Goal: Transaction & Acquisition: Purchase product/service

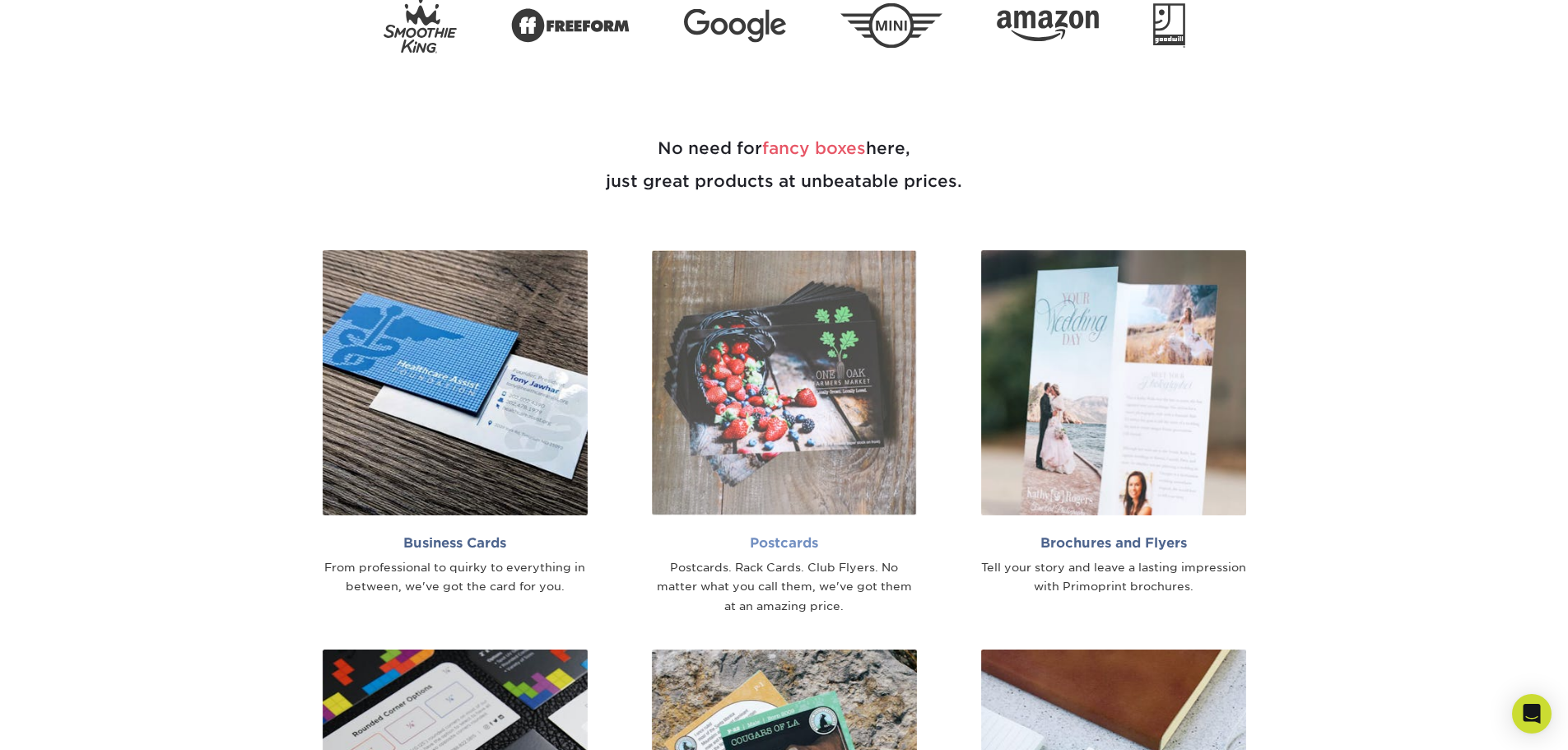
scroll to position [329, 0]
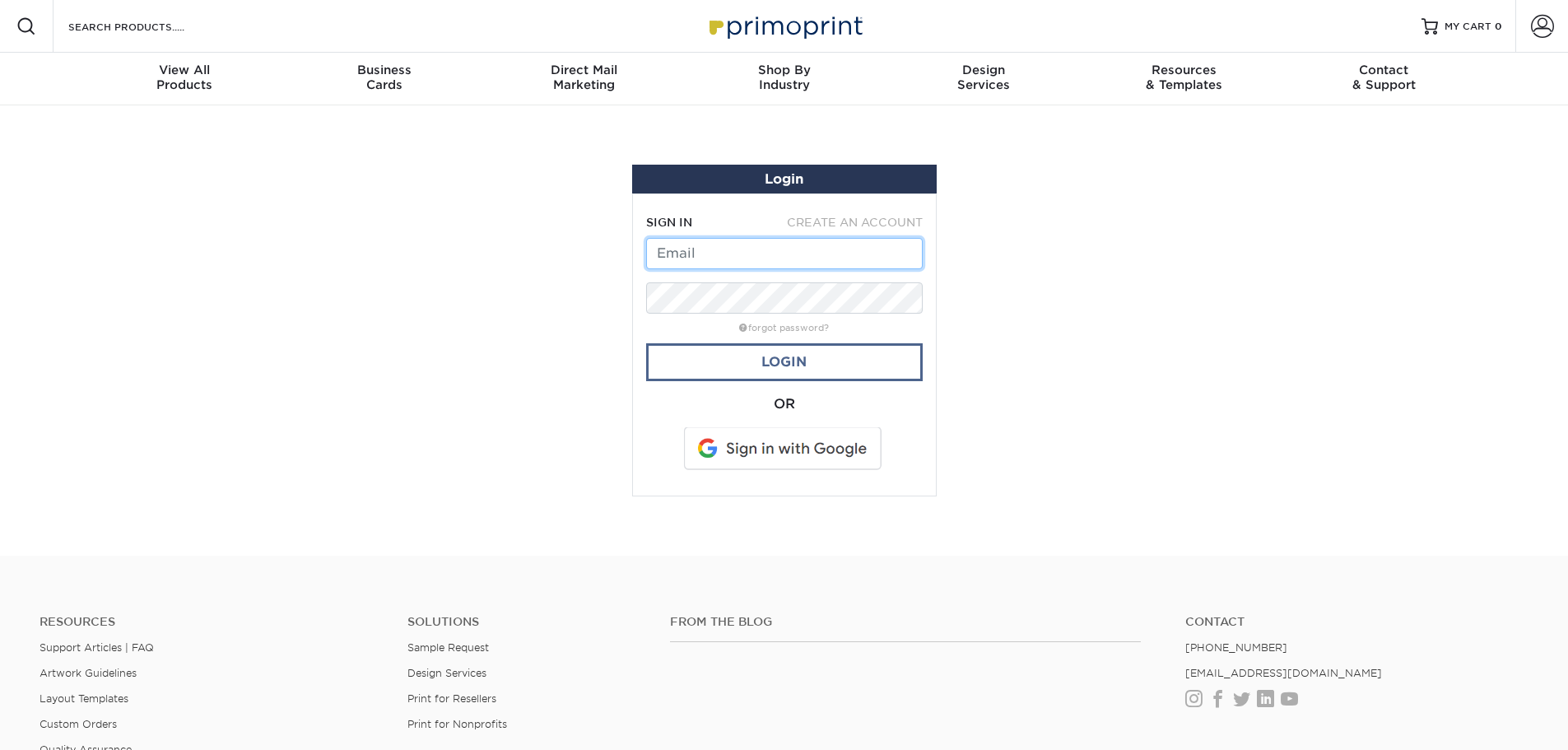
type input "[PERSON_NAME][EMAIL_ADDRESS][PERSON_NAME][DOMAIN_NAME]"
click at [758, 366] on link "Login" at bounding box center [784, 362] width 276 height 38
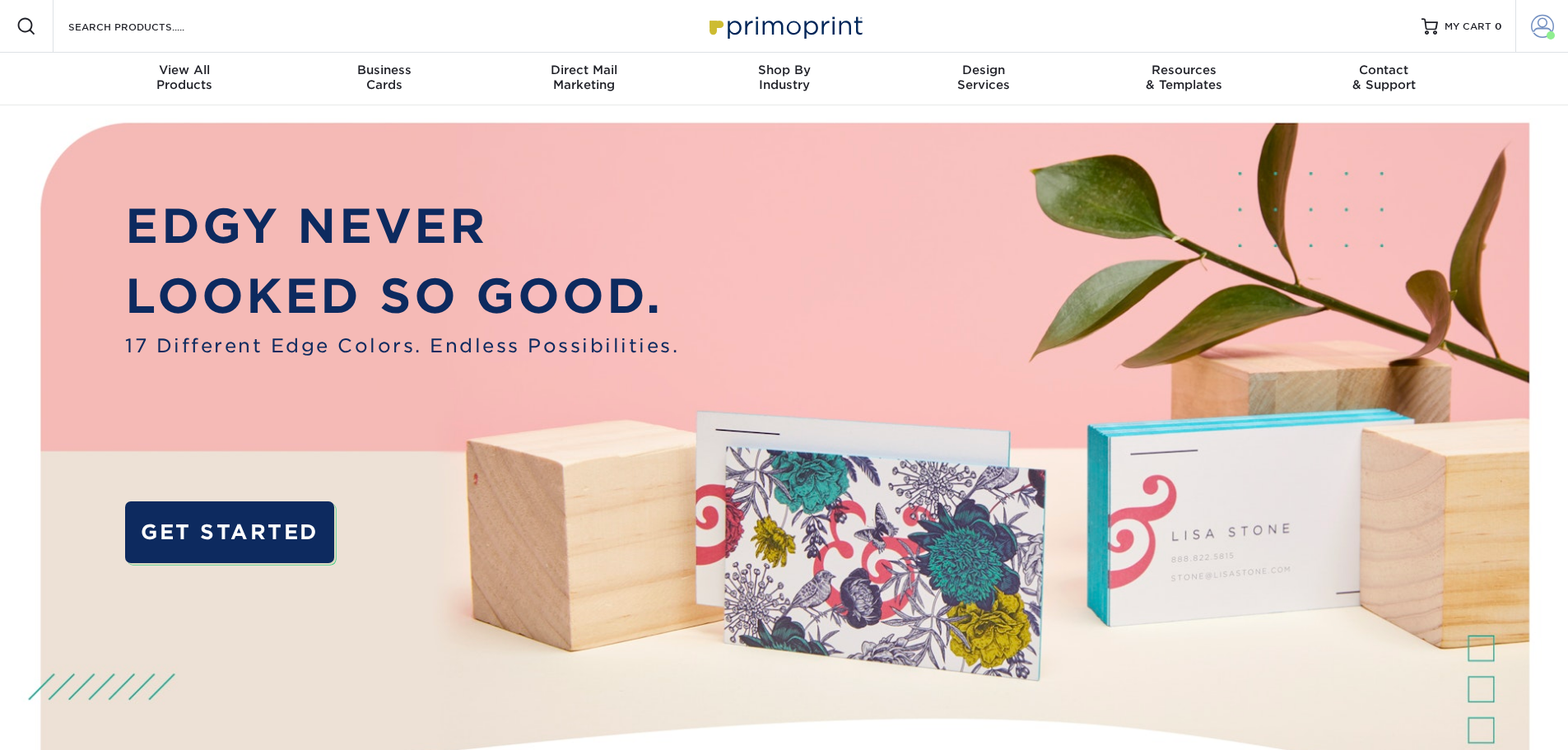
click at [1548, 25] on span at bounding box center [1542, 27] width 23 height 23
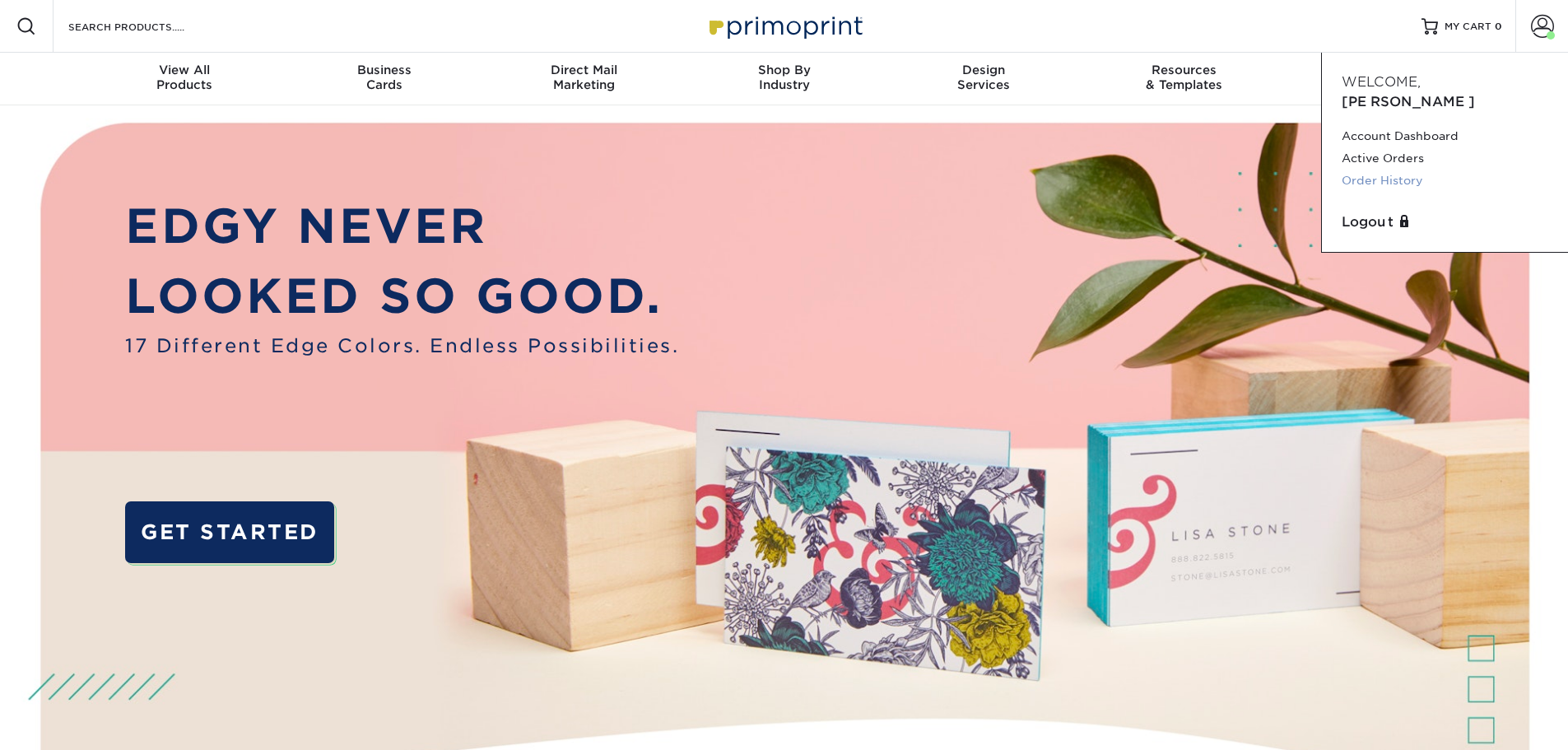
click at [1397, 170] on link "Order History" at bounding box center [1444, 181] width 207 height 23
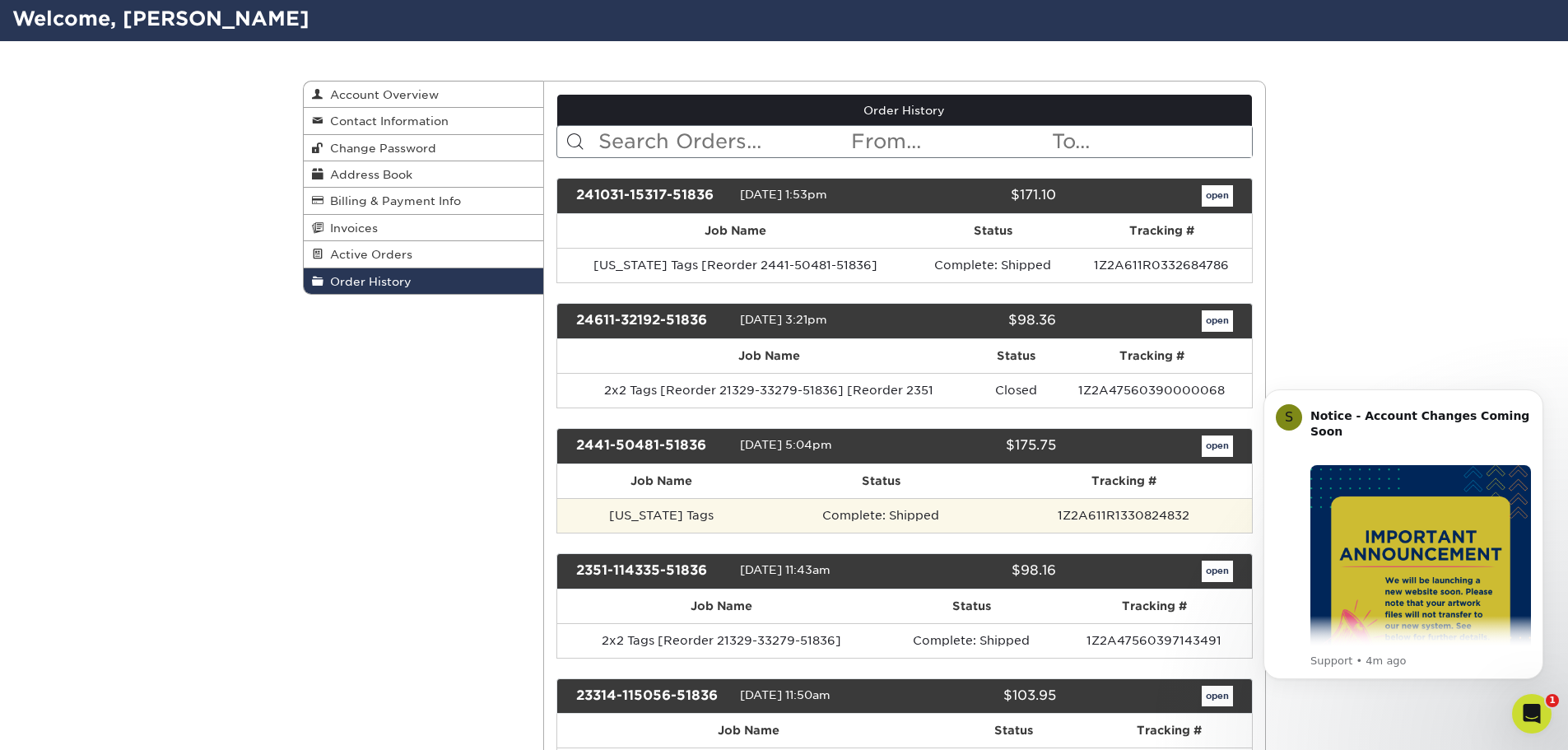
scroll to position [82, 0]
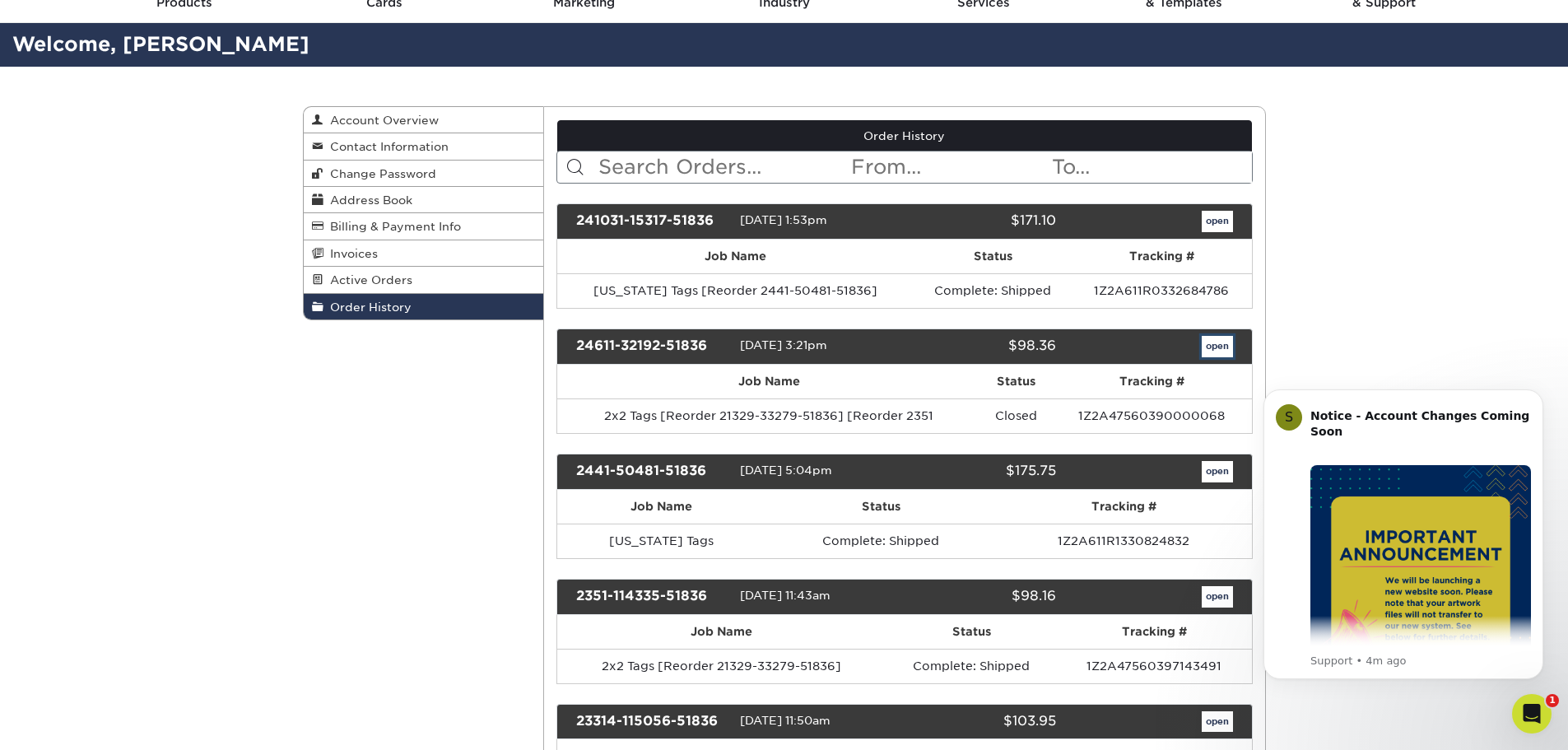
click at [1211, 346] on link "open" at bounding box center [1216, 347] width 31 height 22
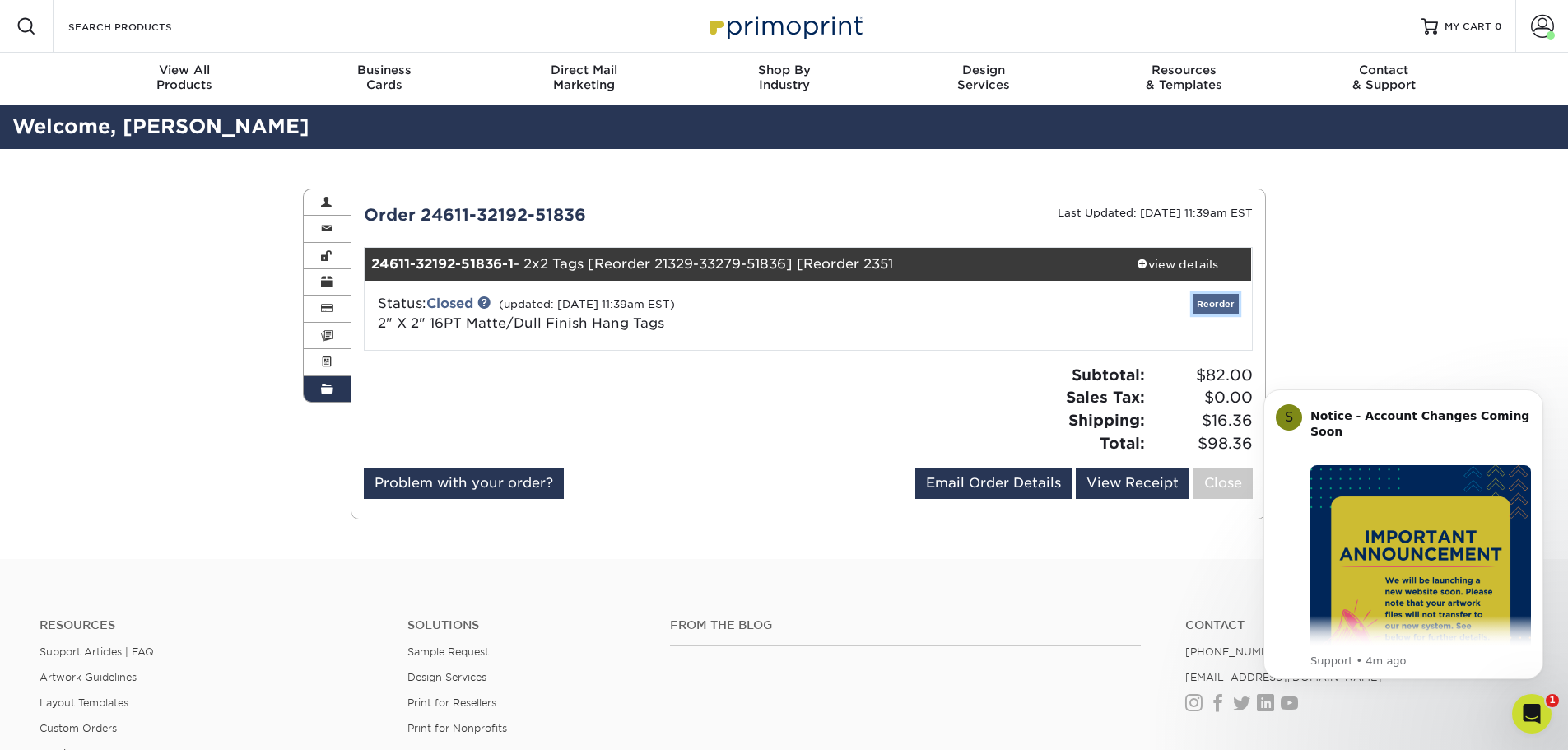
click at [1216, 305] on link "Reorder" at bounding box center [1215, 304] width 46 height 21
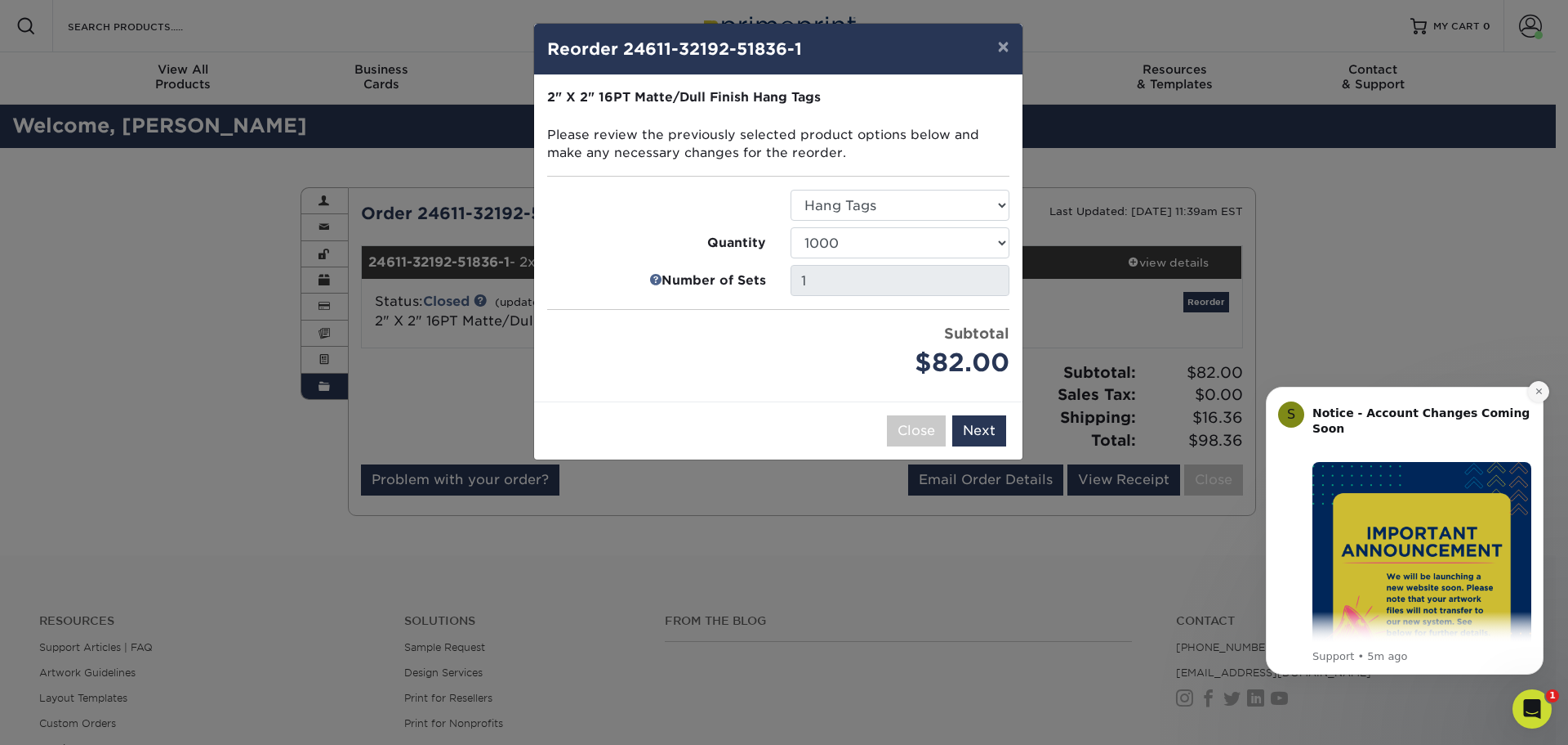
click at [1535, 387] on icon "Dismiss notification" at bounding box center [1539, 391] width 9 height 9
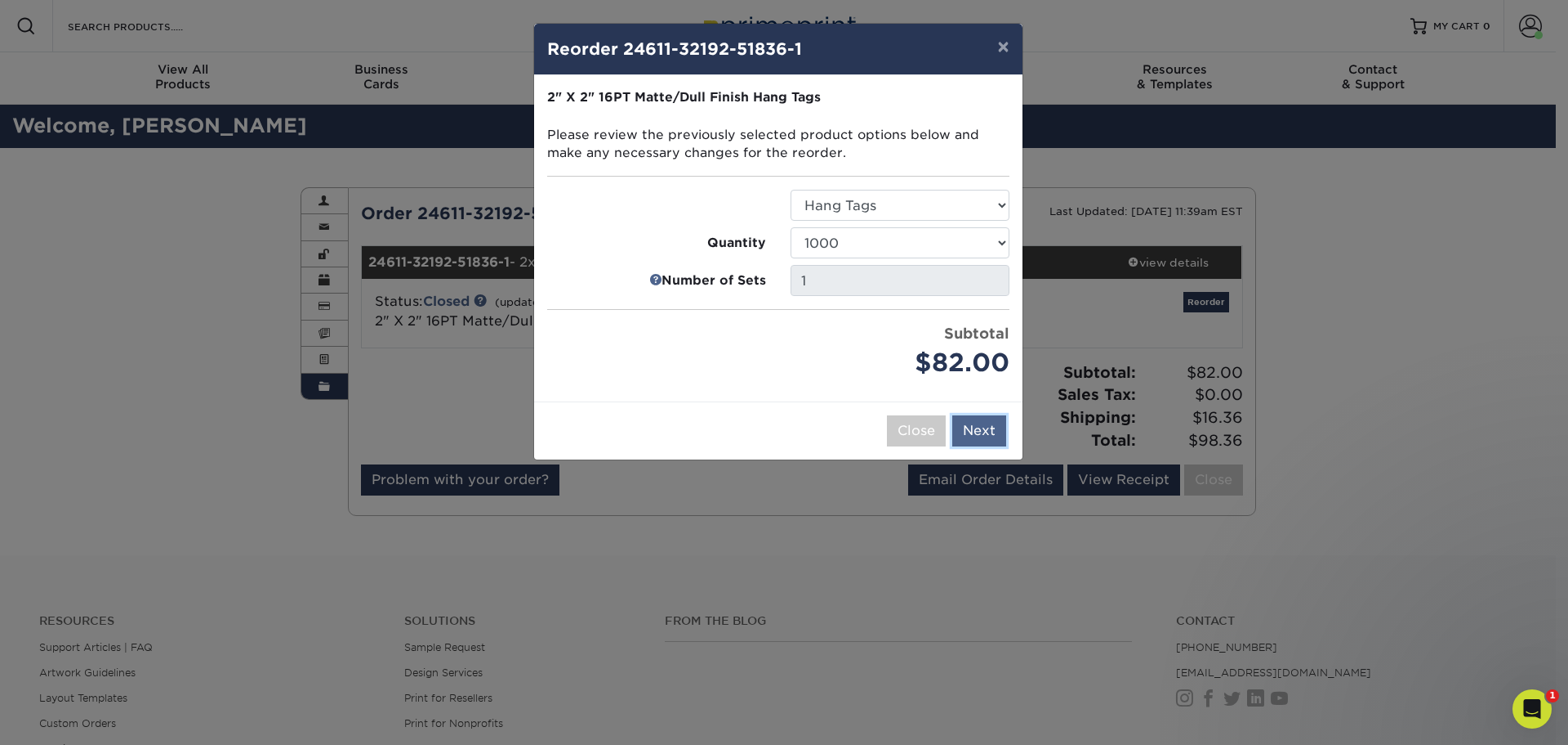
click at [976, 430] on button "Next" at bounding box center [979, 430] width 54 height 31
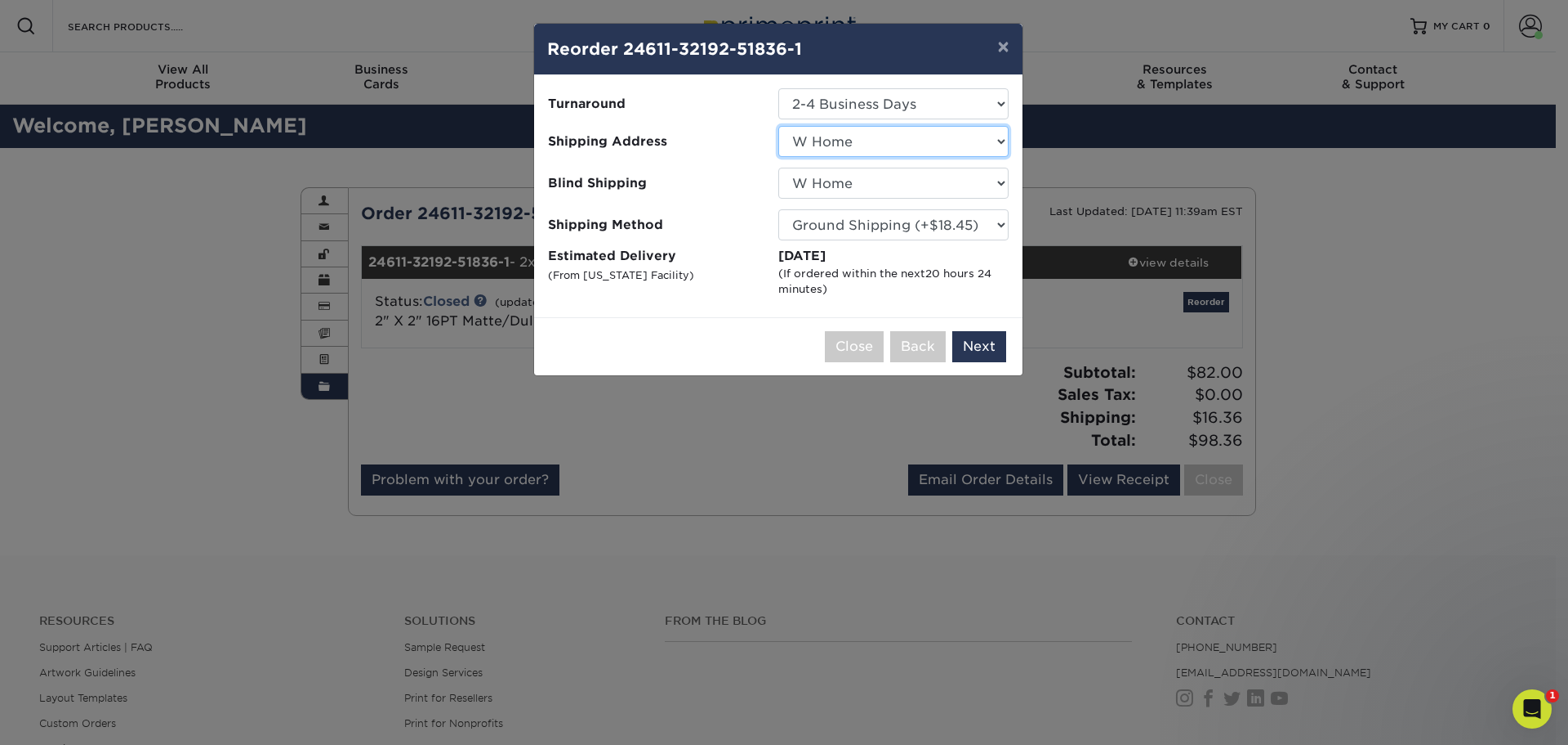
click at [996, 138] on select "Select One Florida Office W Home" at bounding box center [893, 141] width 230 height 31
click at [779, 126] on select "Select One Florida Office W Home" at bounding box center [893, 141] width 230 height 31
click at [995, 347] on button "Next" at bounding box center [979, 346] width 54 height 31
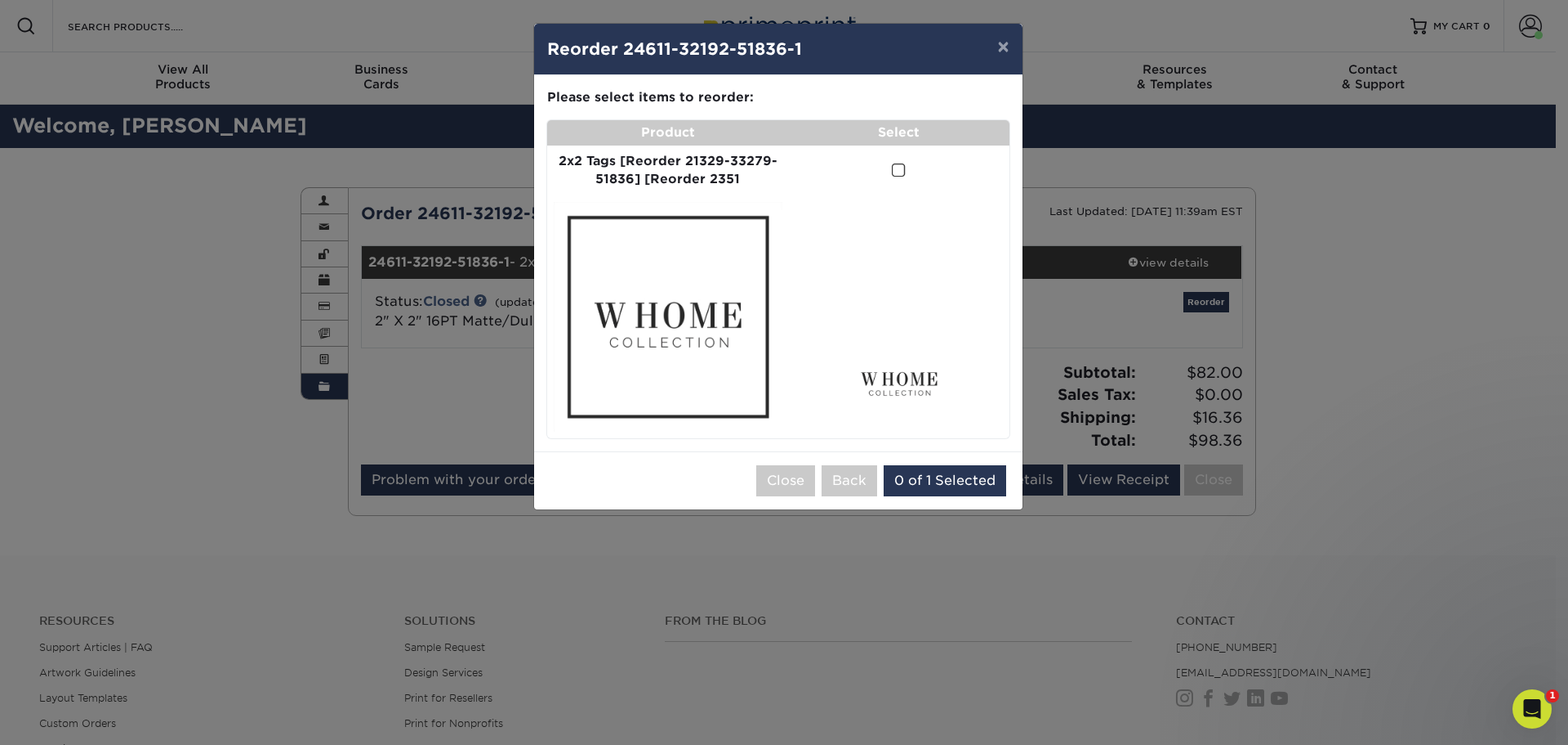
click at [899, 170] on span at bounding box center [898, 170] width 14 height 16
click at [0, 0] on input "checkbox" at bounding box center [0, 0] width 0 height 0
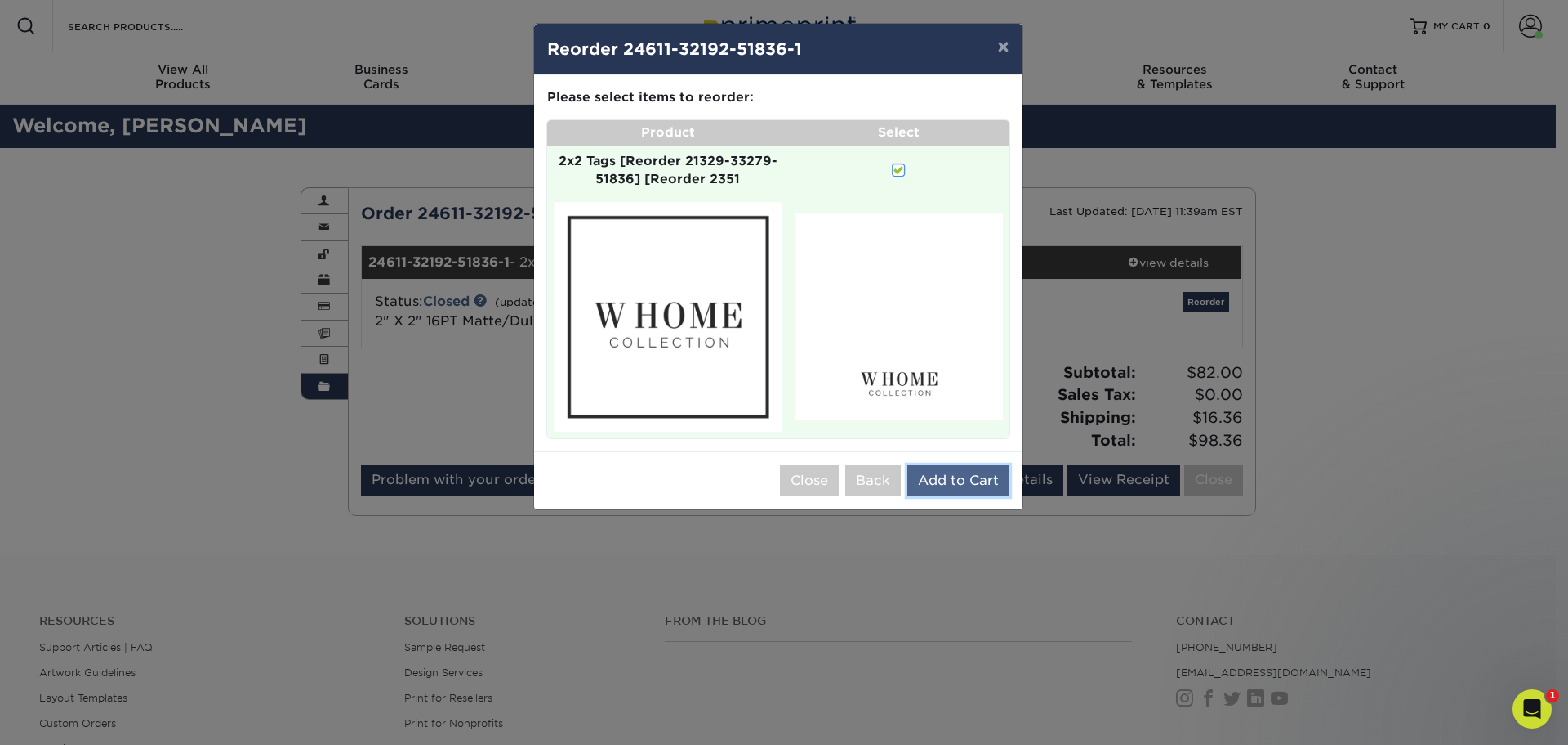
click at [967, 477] on button "Add to Cart" at bounding box center [958, 480] width 102 height 31
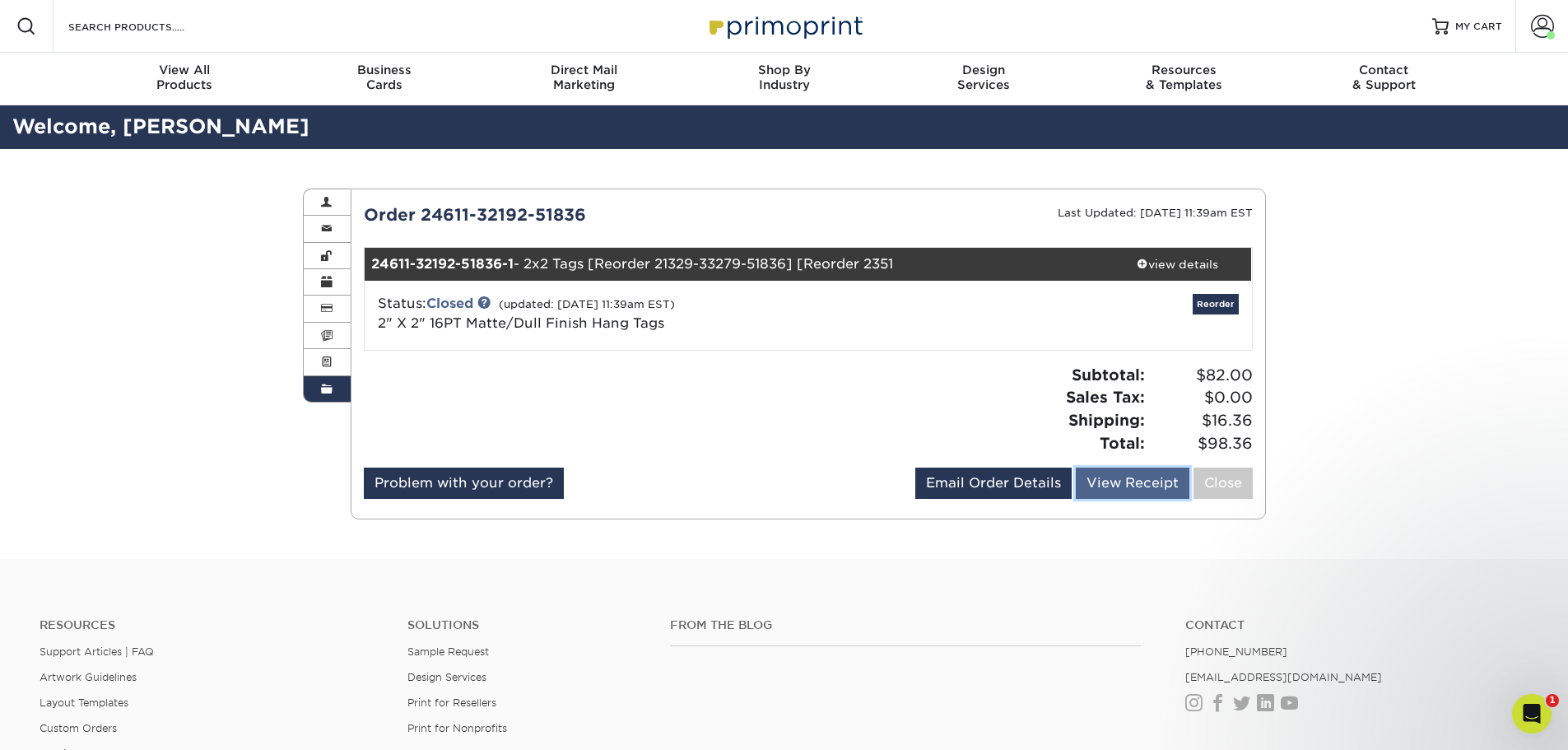
click at [1124, 483] on link "View Receipt" at bounding box center [1133, 482] width 114 height 31
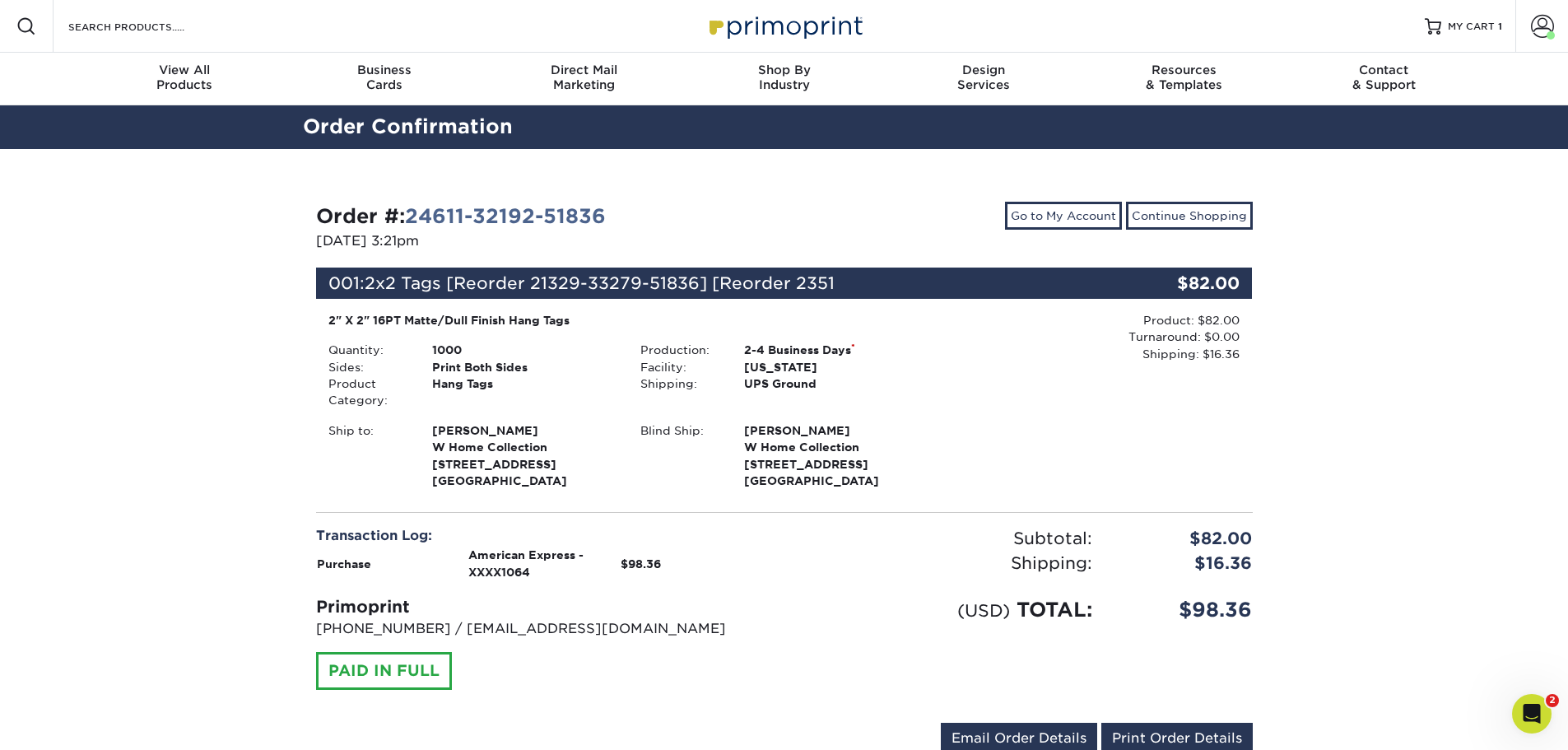
scroll to position [82, 0]
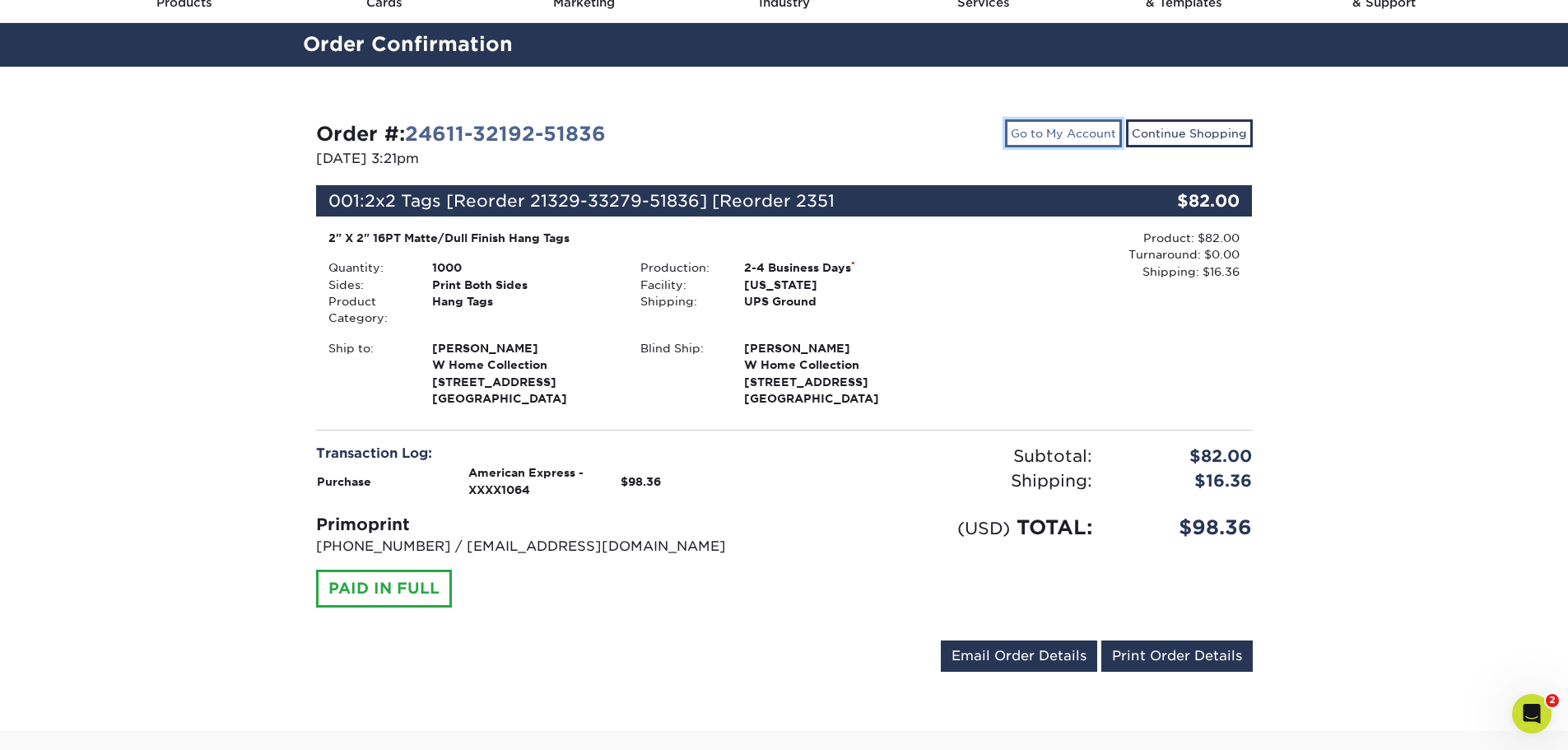
drag, startPoint x: 1073, startPoint y: 135, endPoint x: 1083, endPoint y: 138, distance: 10.4
click at [1073, 135] on link "Go to My Account" at bounding box center [1063, 133] width 117 height 28
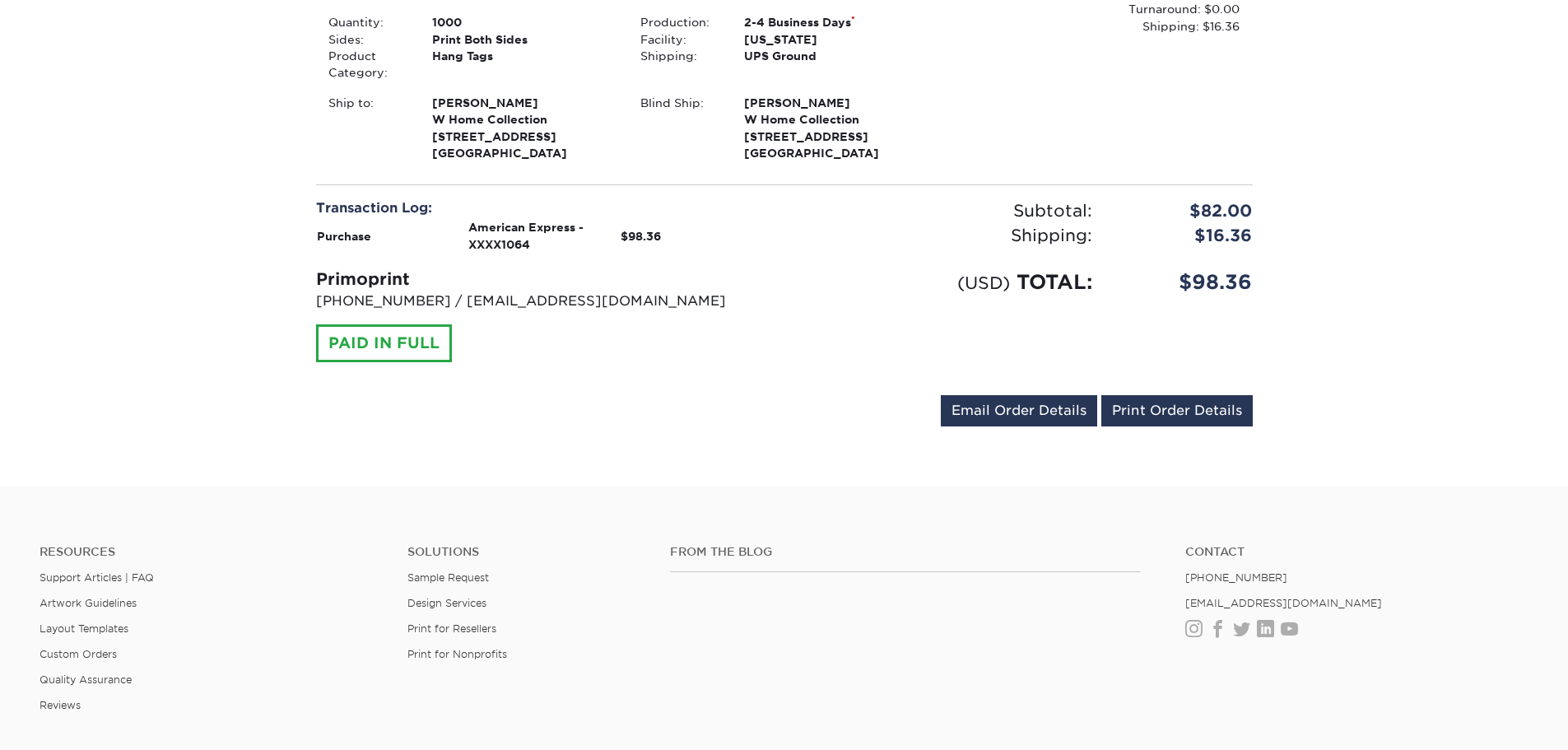
scroll to position [329, 0]
click at [1162, 406] on link "Print Order Details" at bounding box center [1176, 408] width 152 height 31
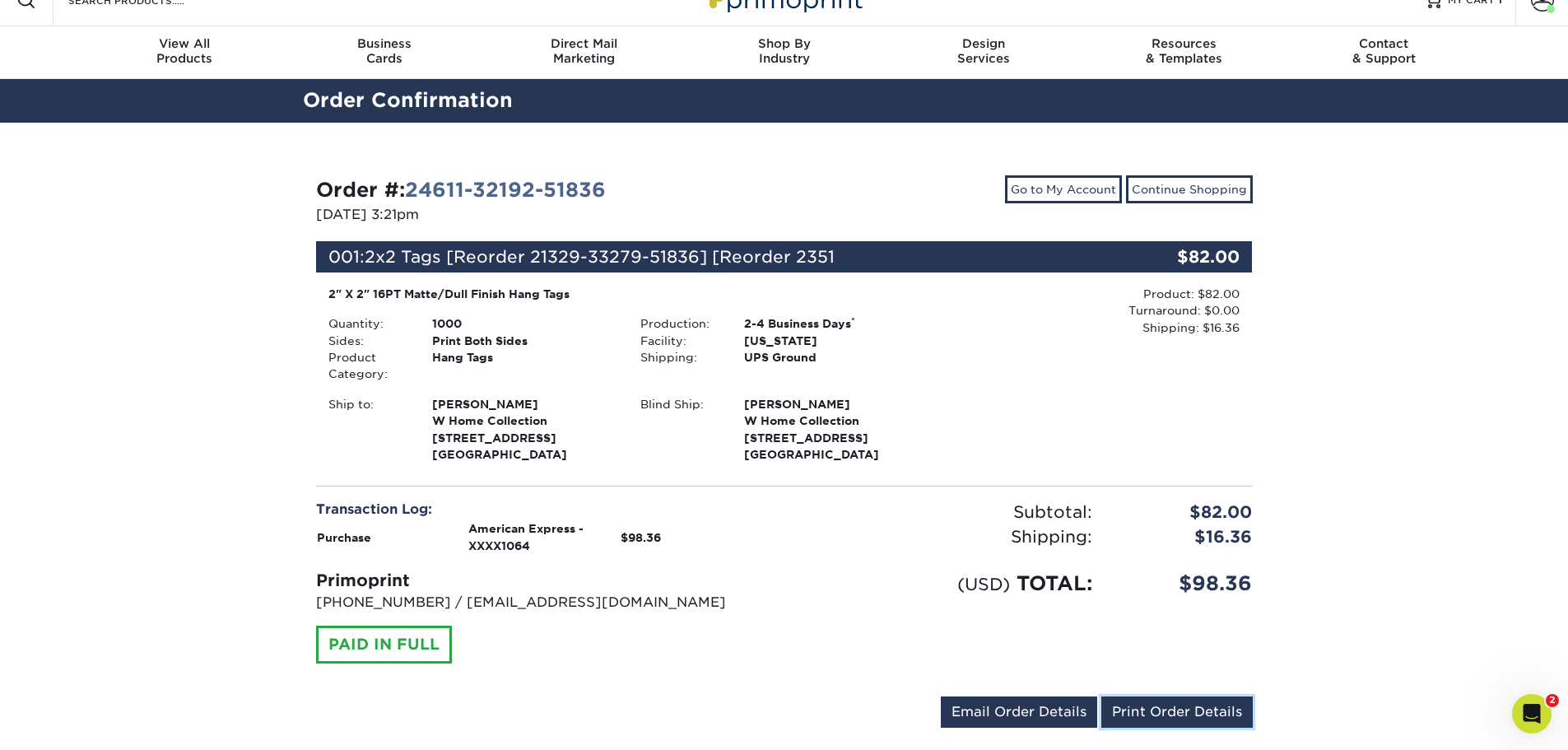
scroll to position [0, 0]
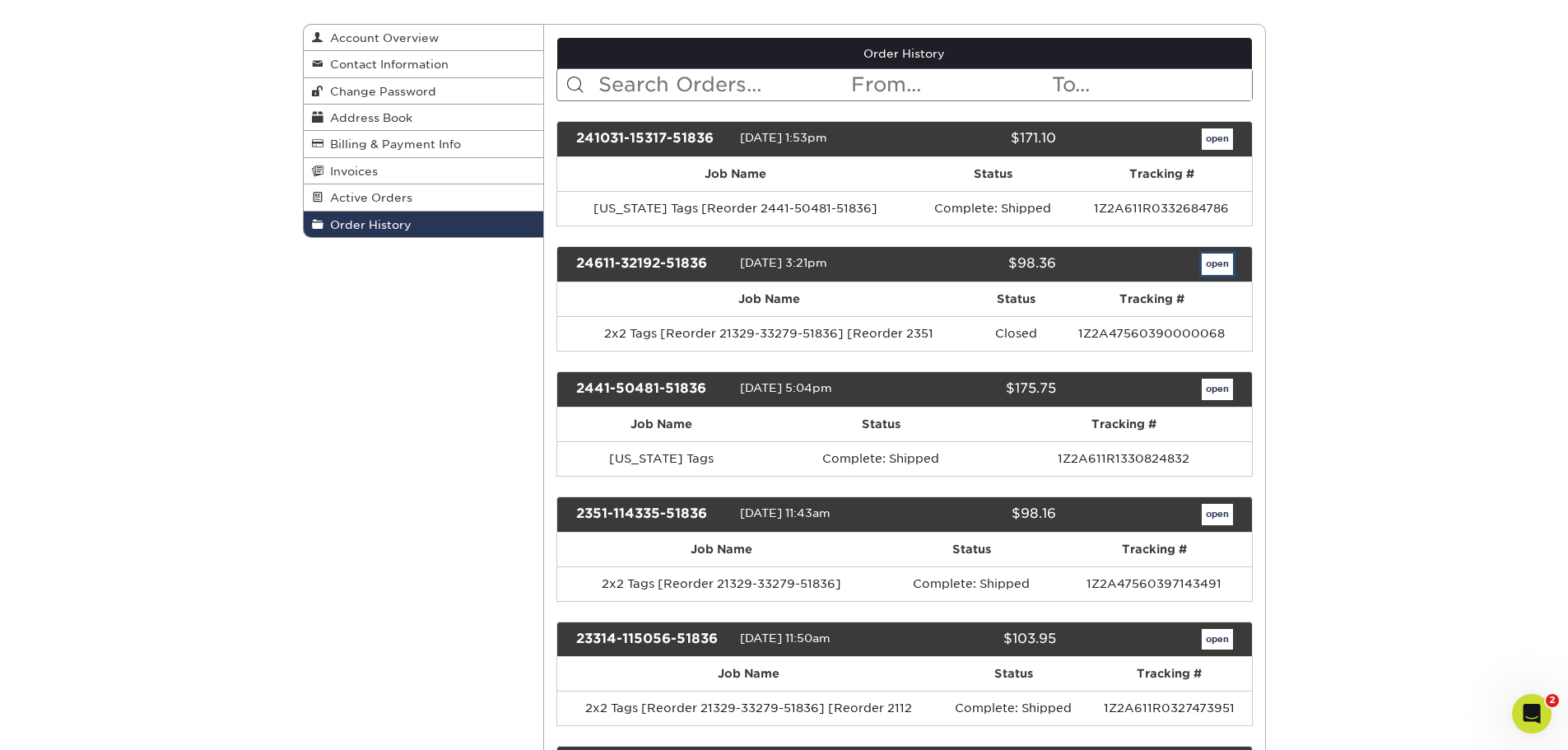
click at [1211, 267] on link "open" at bounding box center [1216, 265] width 31 height 22
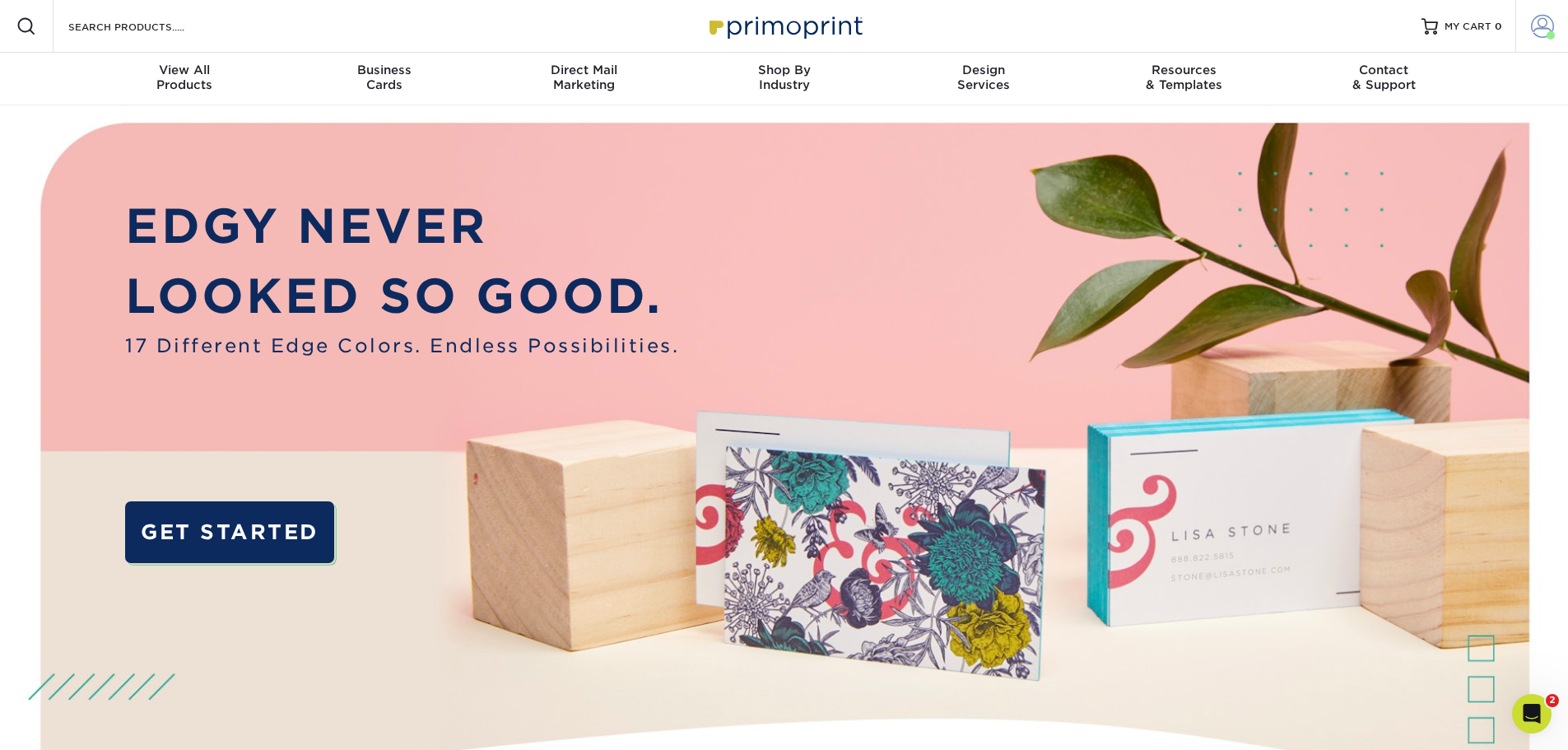
click at [1548, 34] on span at bounding box center [1550, 35] width 8 height 8
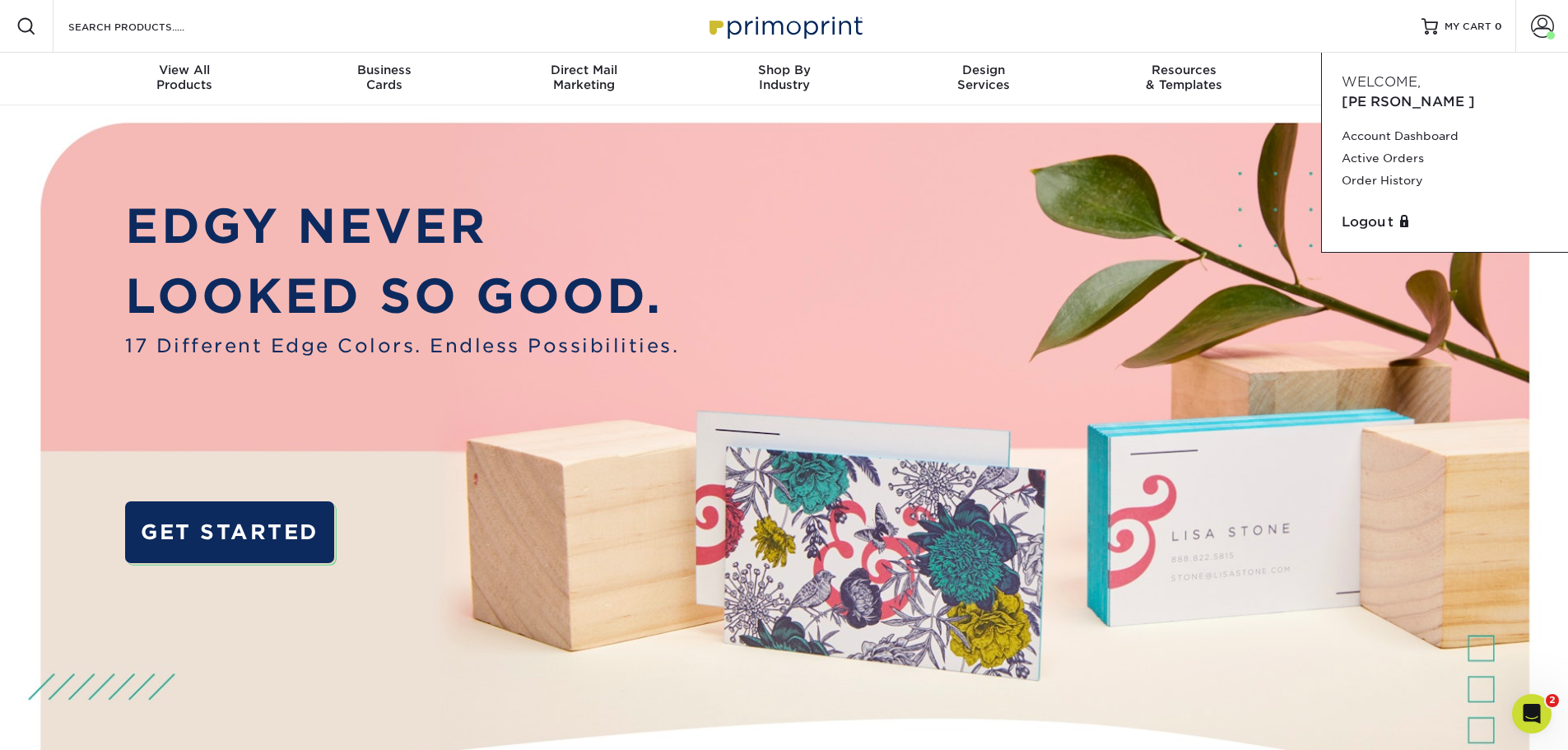
click at [1426, 91] on div "Welcome, Jon" at bounding box center [1445, 92] width 231 height 39
click at [1386, 170] on link "Order History" at bounding box center [1444, 181] width 207 height 23
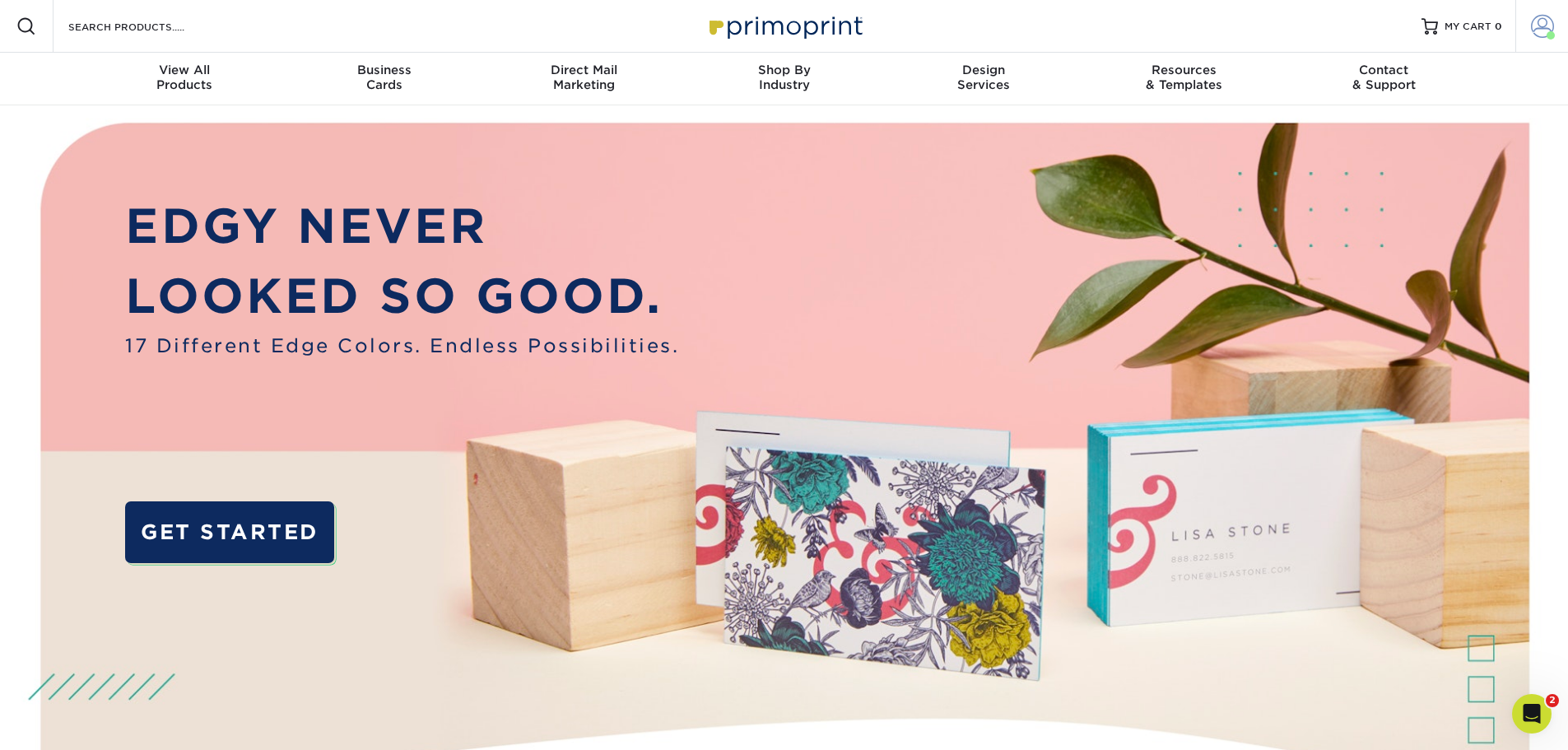
click at [1536, 26] on span at bounding box center [1542, 27] width 23 height 23
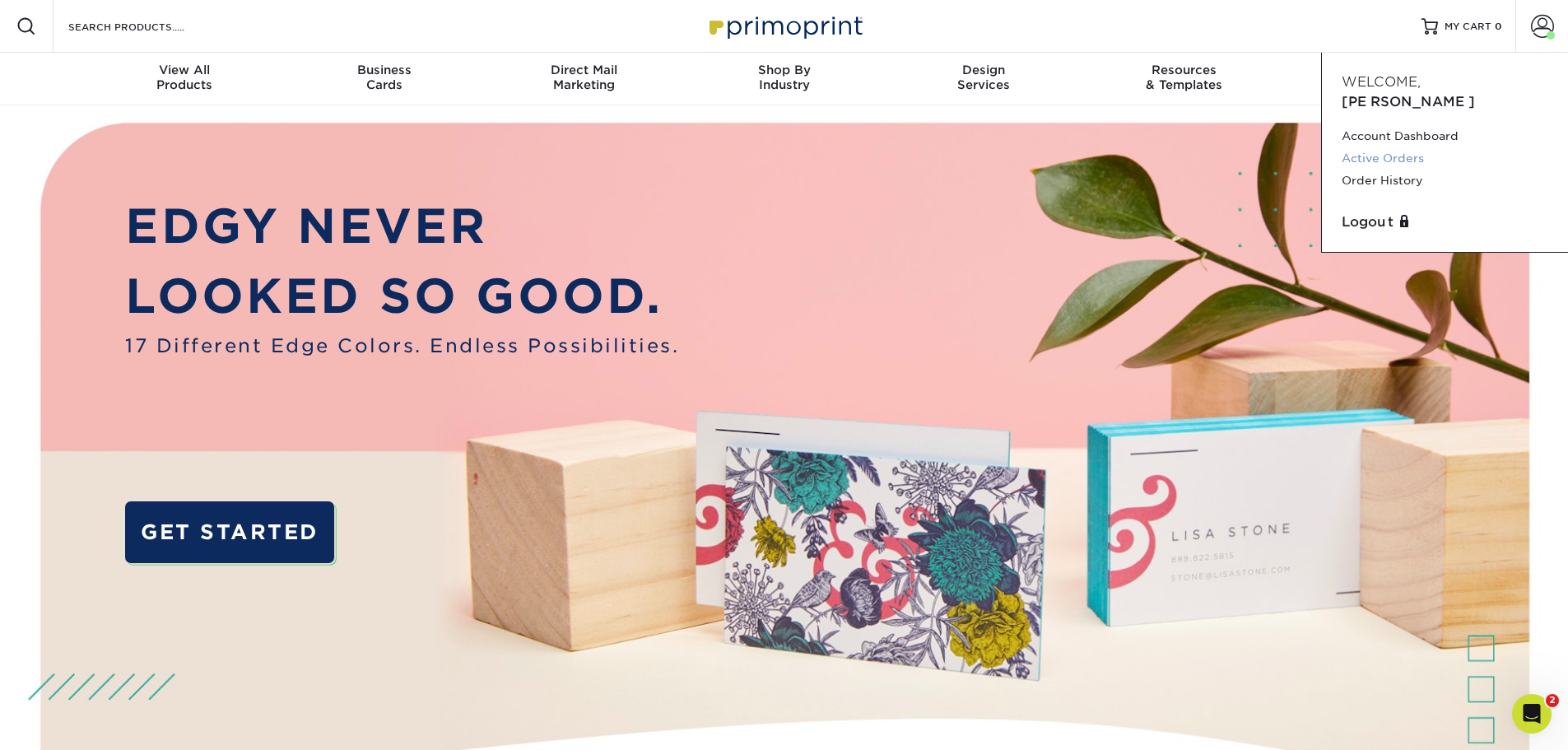
click at [1376, 147] on link "Active Orders" at bounding box center [1444, 158] width 207 height 23
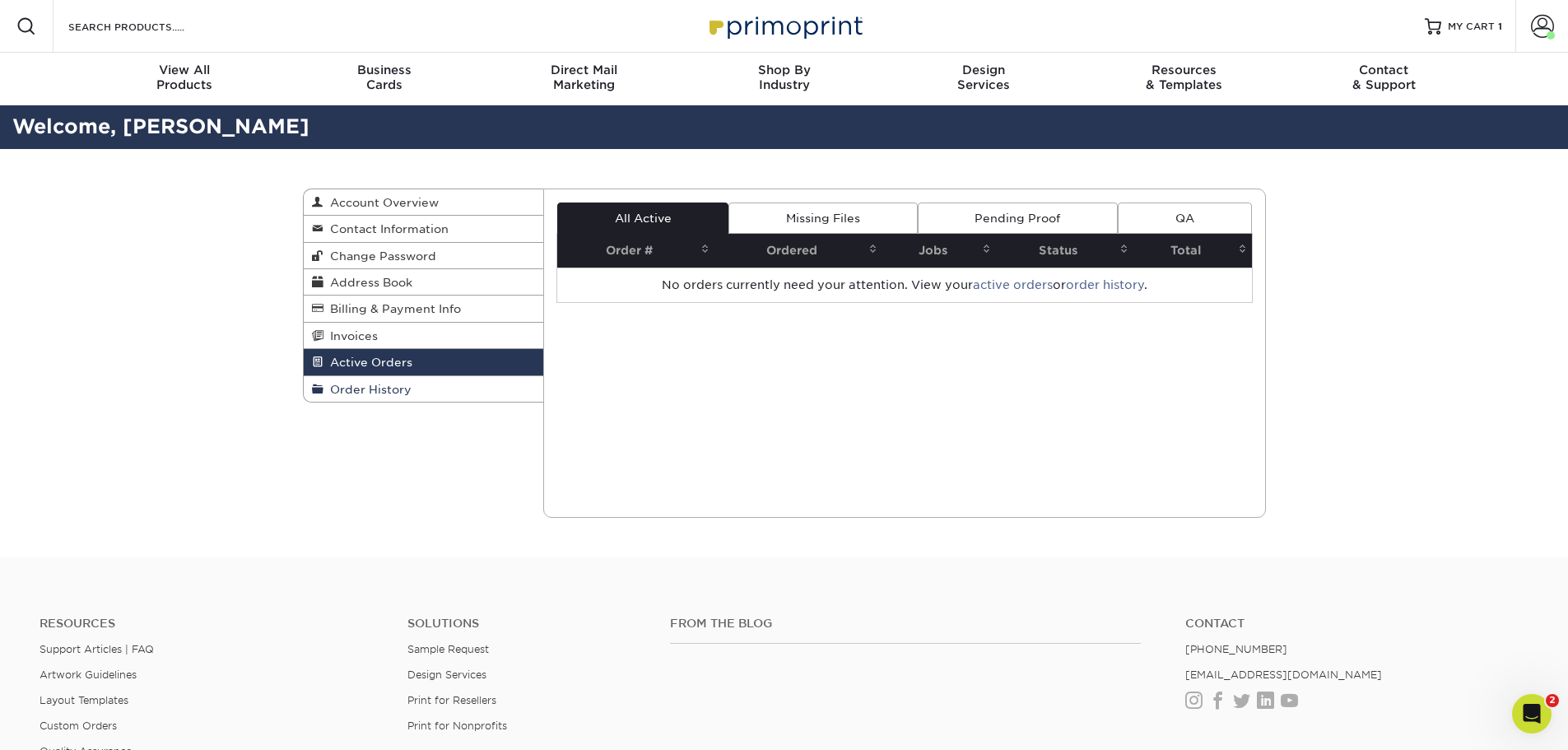
click at [469, 391] on link "Order History" at bounding box center [424, 388] width 240 height 25
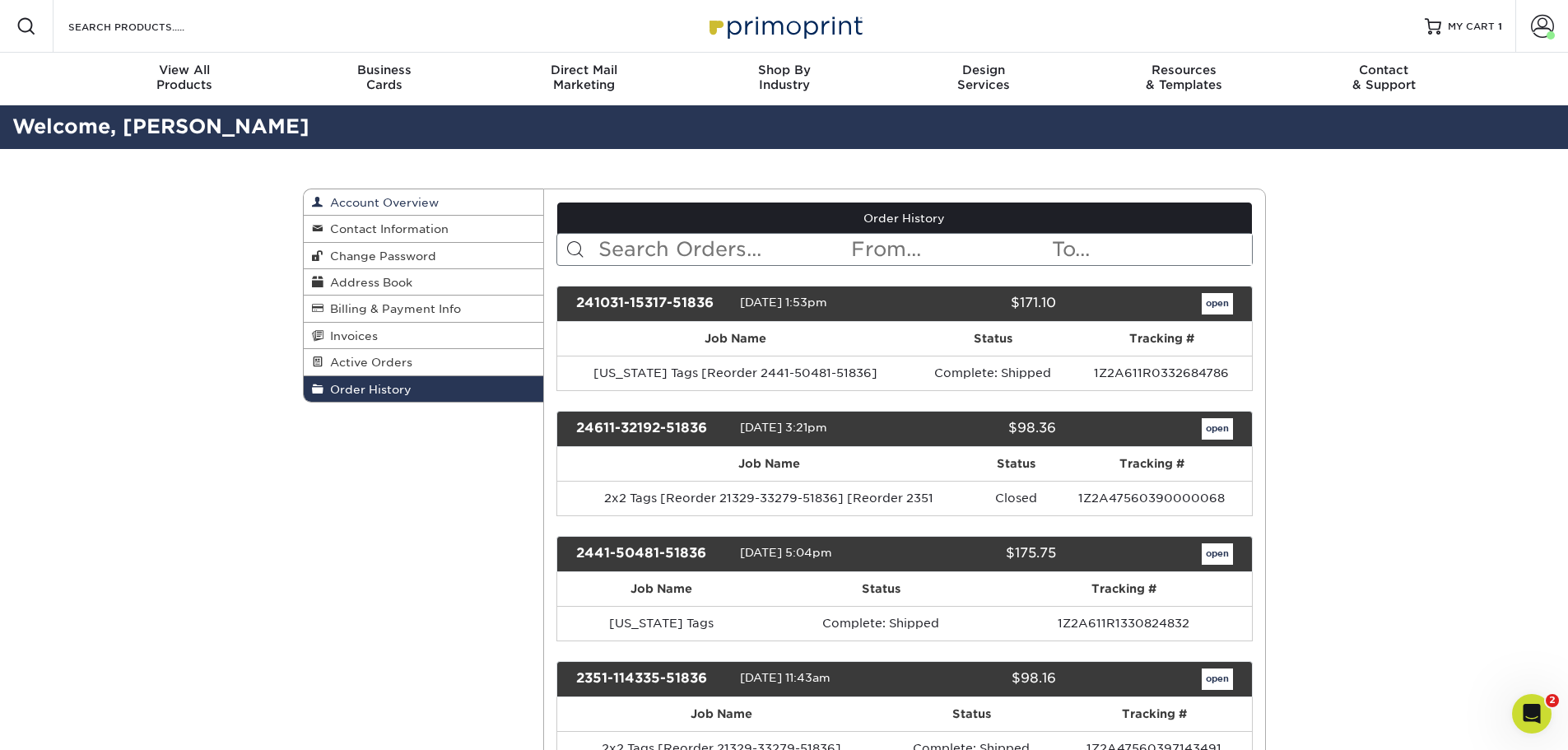
click at [382, 196] on span "Account Overview" at bounding box center [381, 203] width 116 height 13
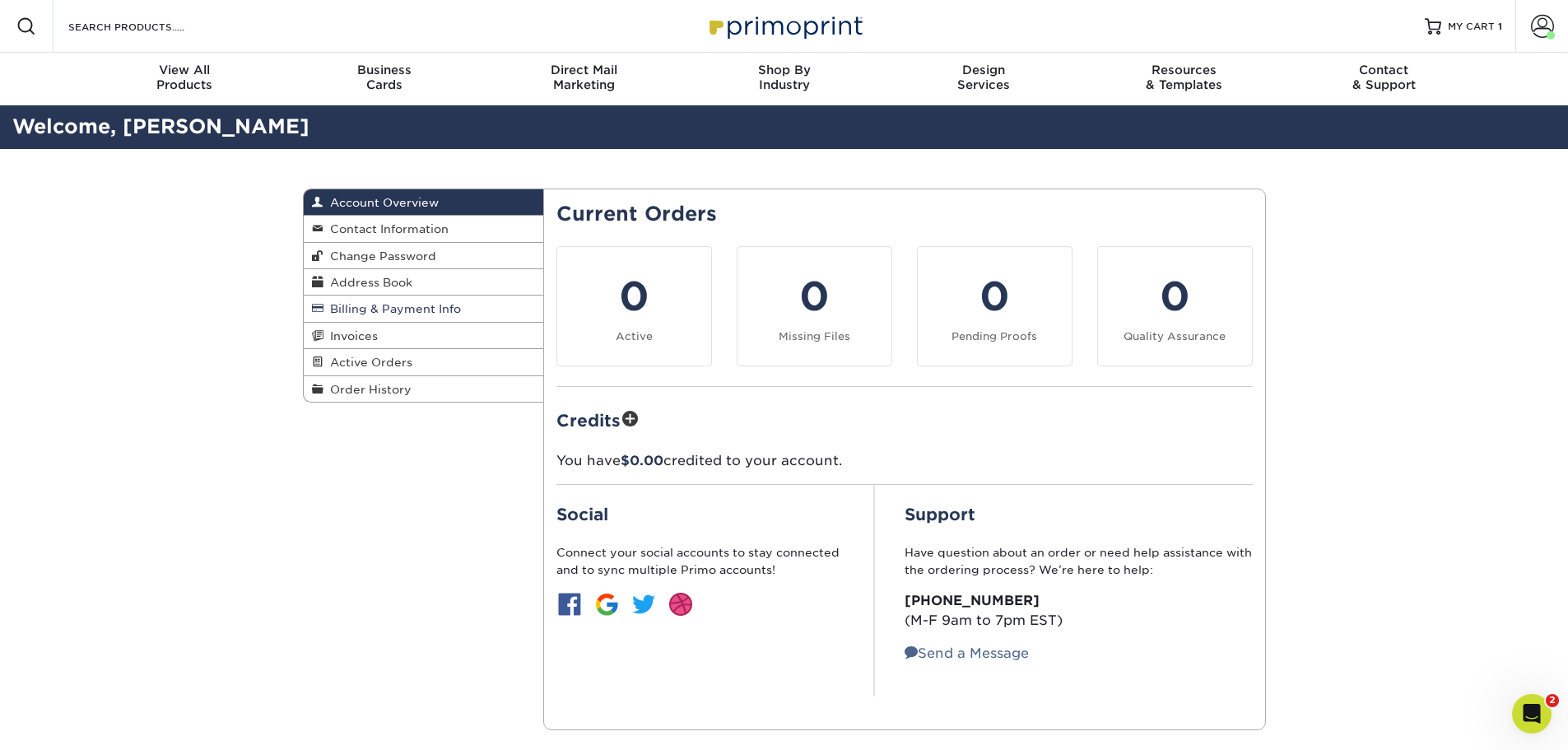
click at [431, 310] on span "Billing & Payment Info" at bounding box center [392, 309] width 137 height 13
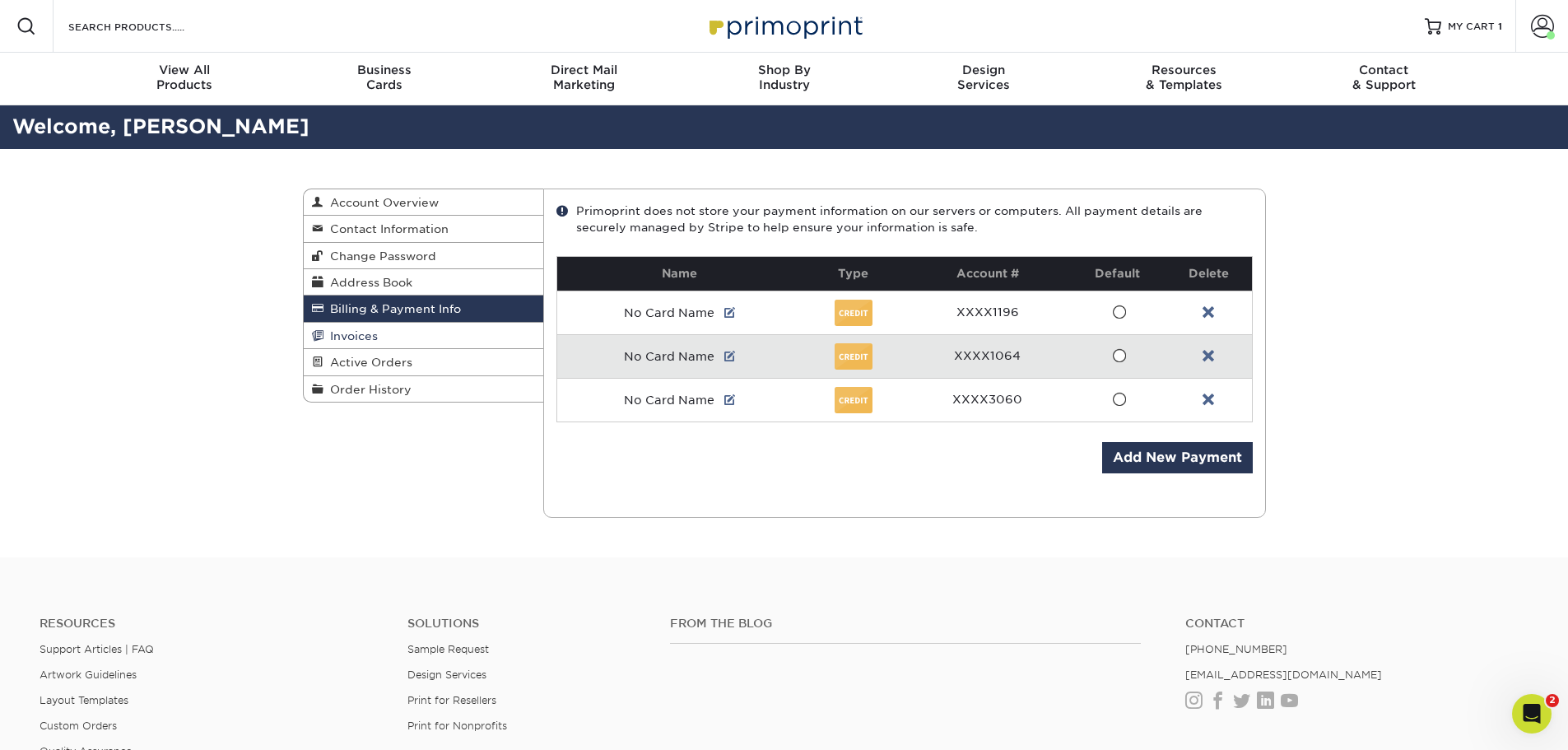
click at [428, 334] on link "Invoices" at bounding box center [424, 335] width 240 height 26
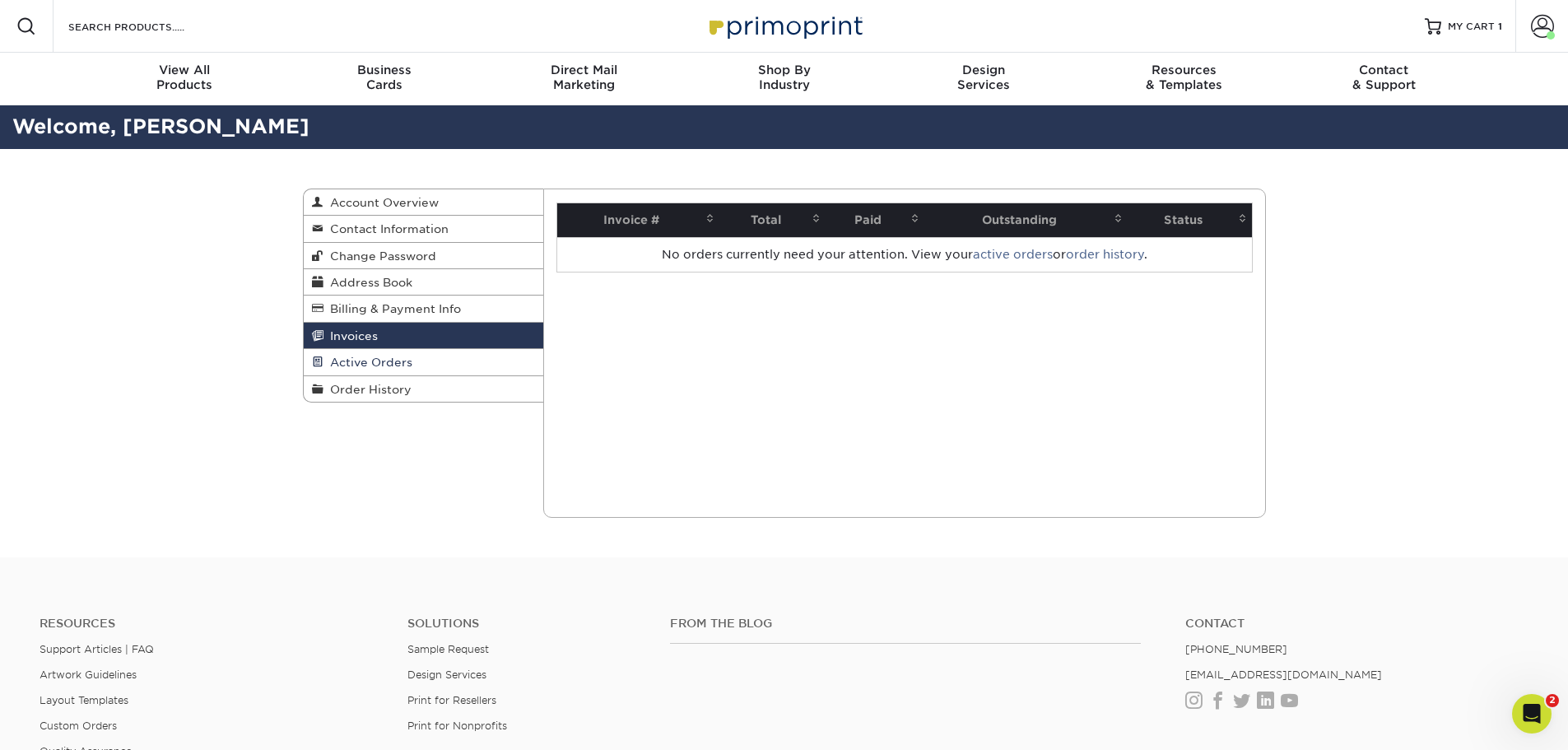
click at [429, 362] on link "Active Orders" at bounding box center [424, 362] width 240 height 26
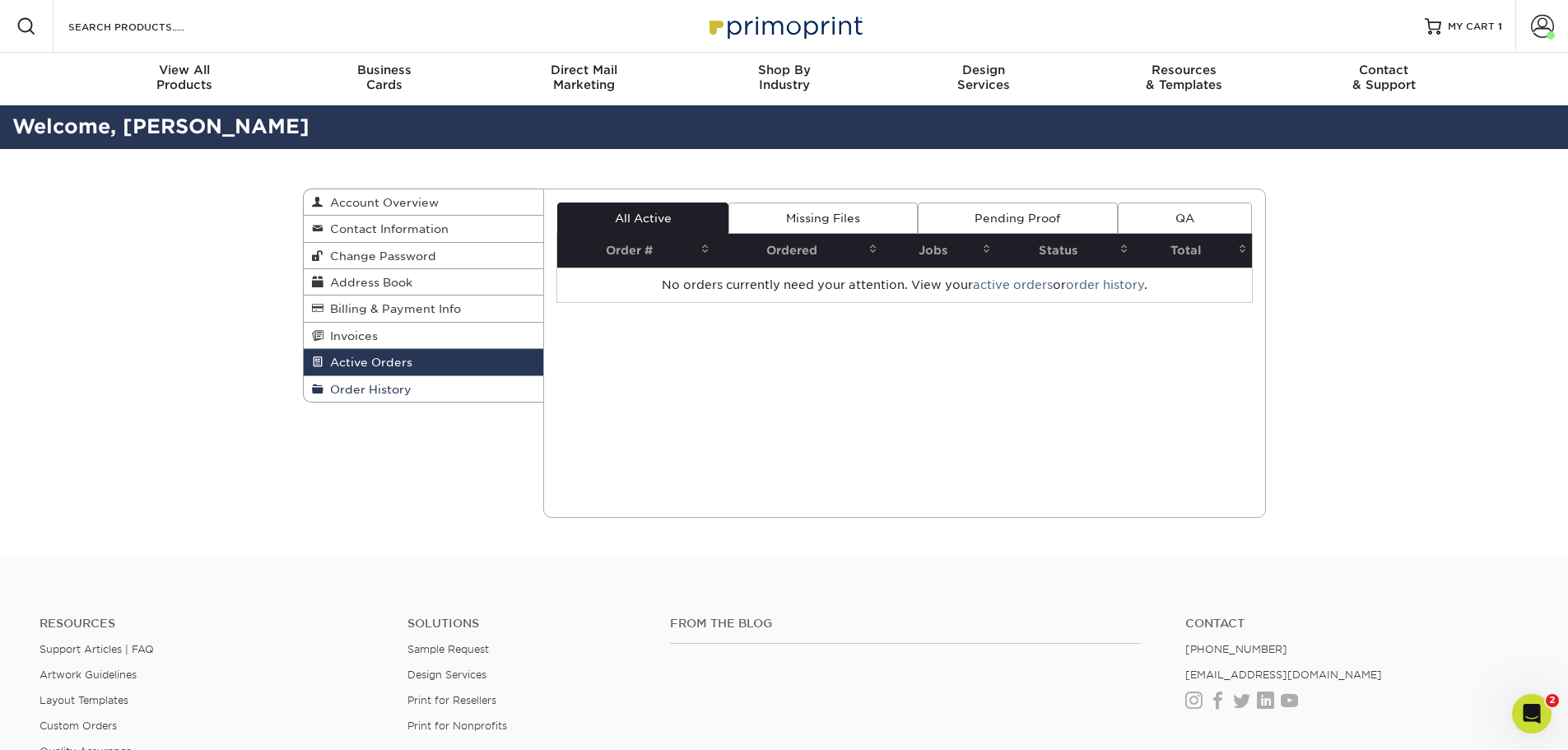
click at [425, 391] on link "Order History" at bounding box center [424, 388] width 240 height 25
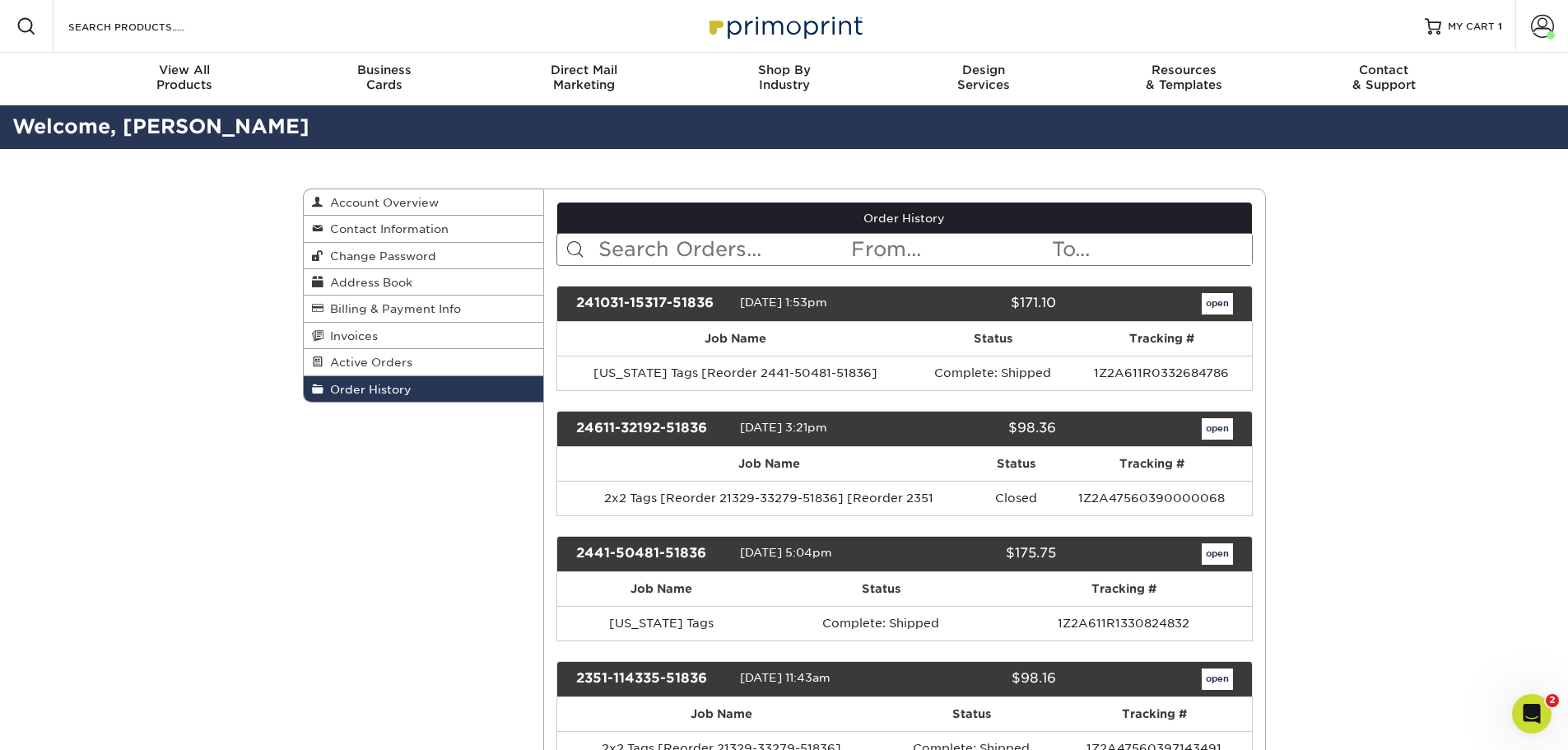
click at [1524, 701] on div "Open Intercom Messenger" at bounding box center [1531, 713] width 54 height 54
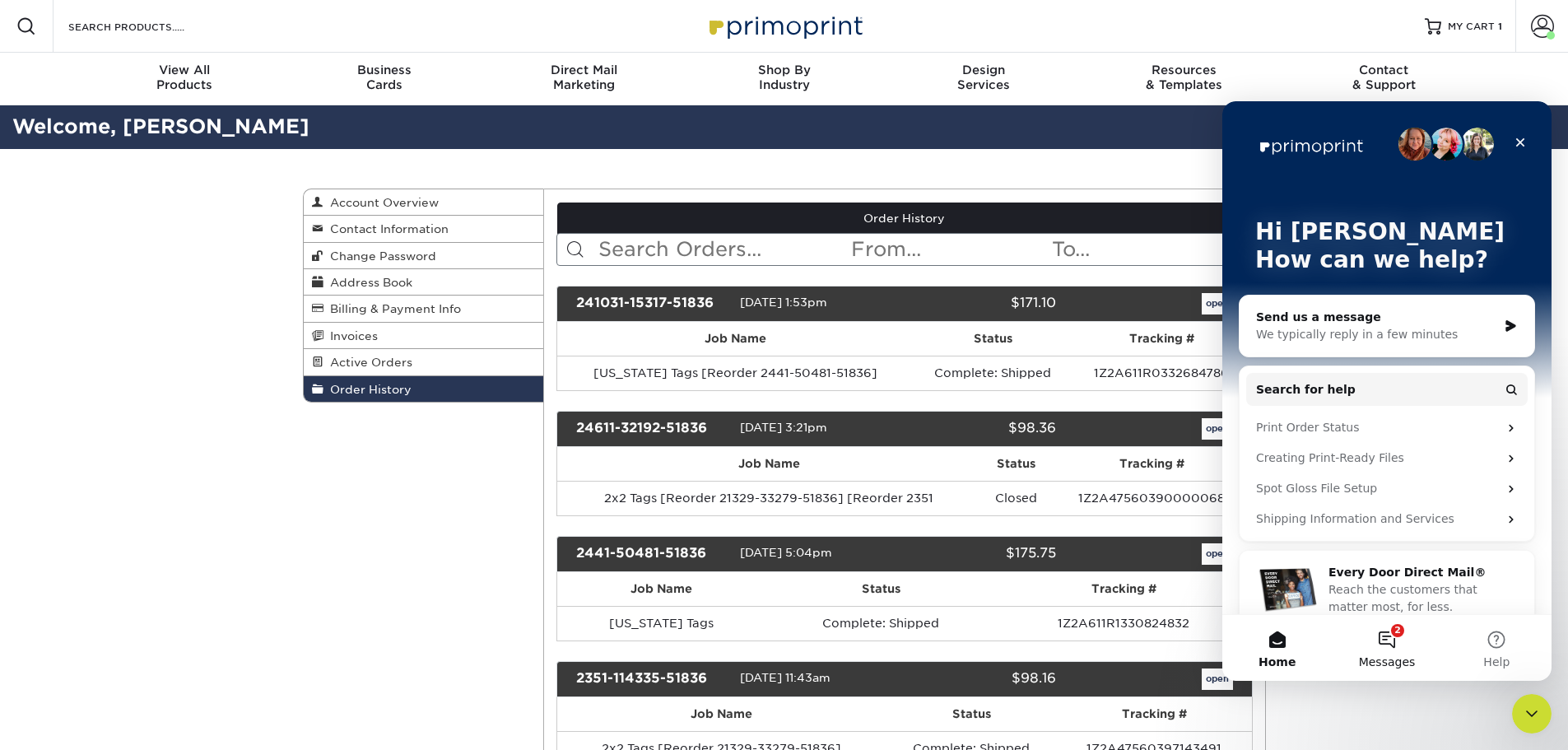
click at [1385, 628] on button "2 Messages" at bounding box center [1386, 647] width 110 height 66
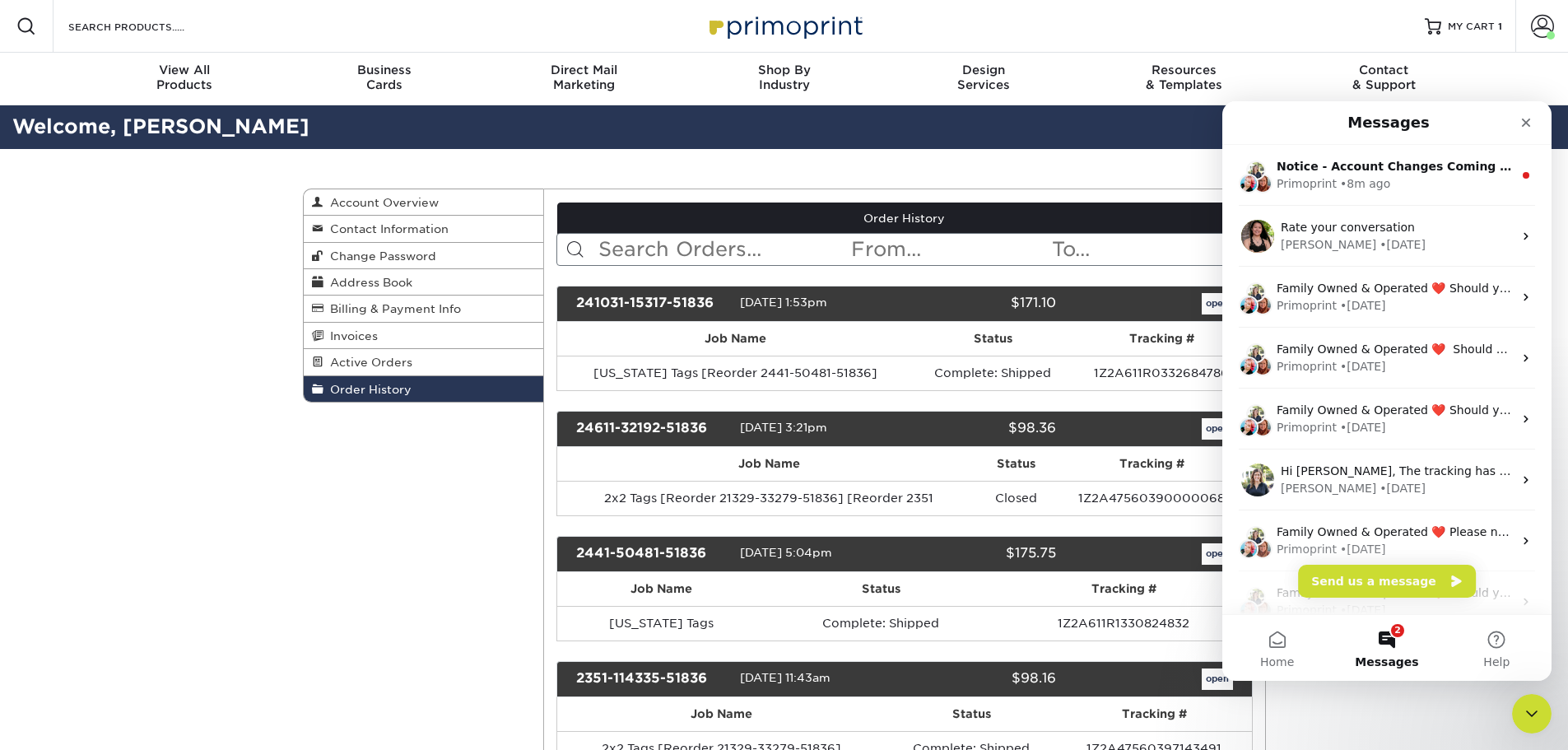
click at [1387, 637] on button "2 Messages" at bounding box center [1386, 647] width 110 height 66
click at [1388, 629] on button "2 Messages" at bounding box center [1386, 647] width 110 height 66
click at [1271, 642] on button "Home" at bounding box center [1277, 647] width 110 height 66
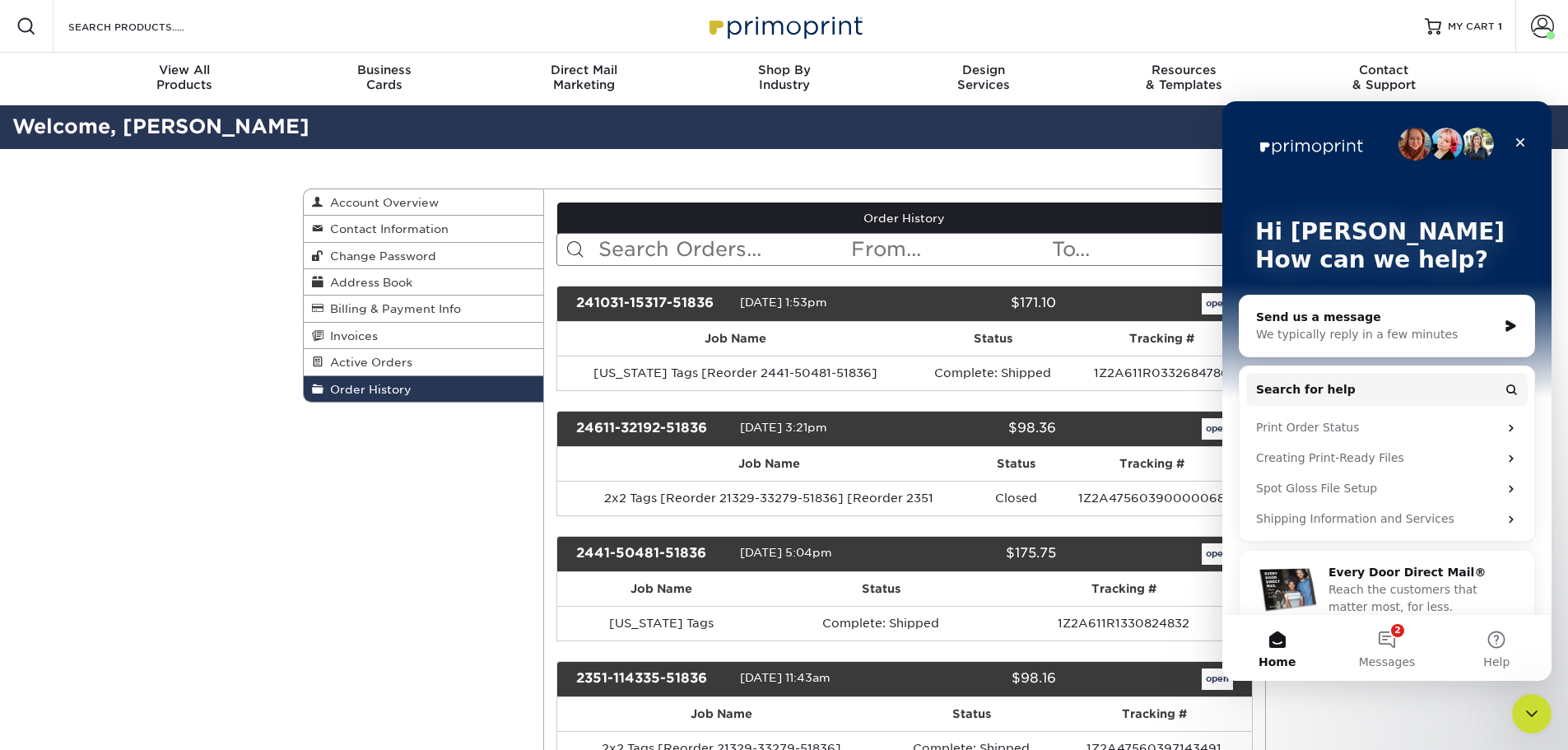
click at [1504, 320] on icon "Intercom messenger" at bounding box center [1510, 326] width 14 height 13
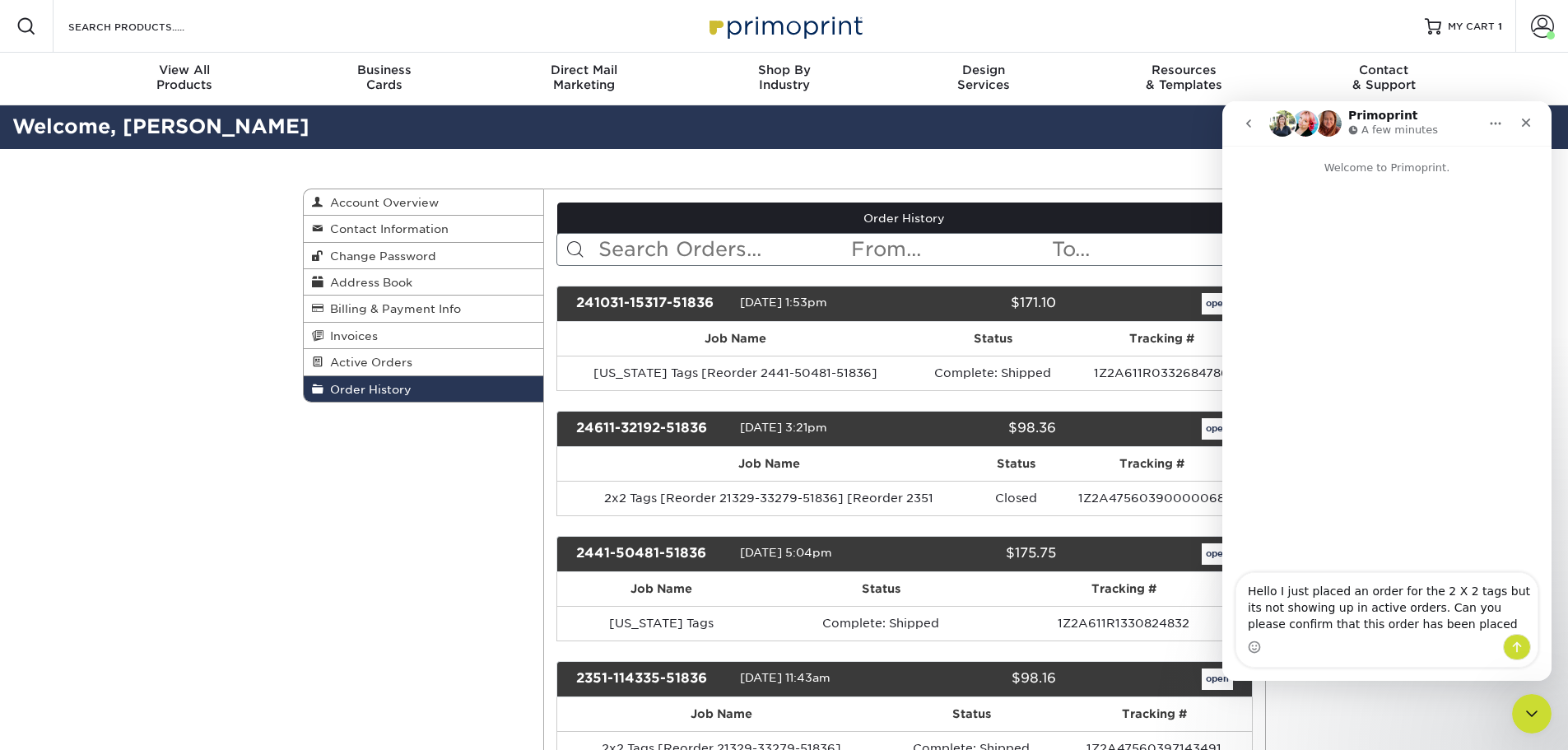
type textarea "Hello I just placed an order for the 2 X 2 tags but its not showing up in activ…"
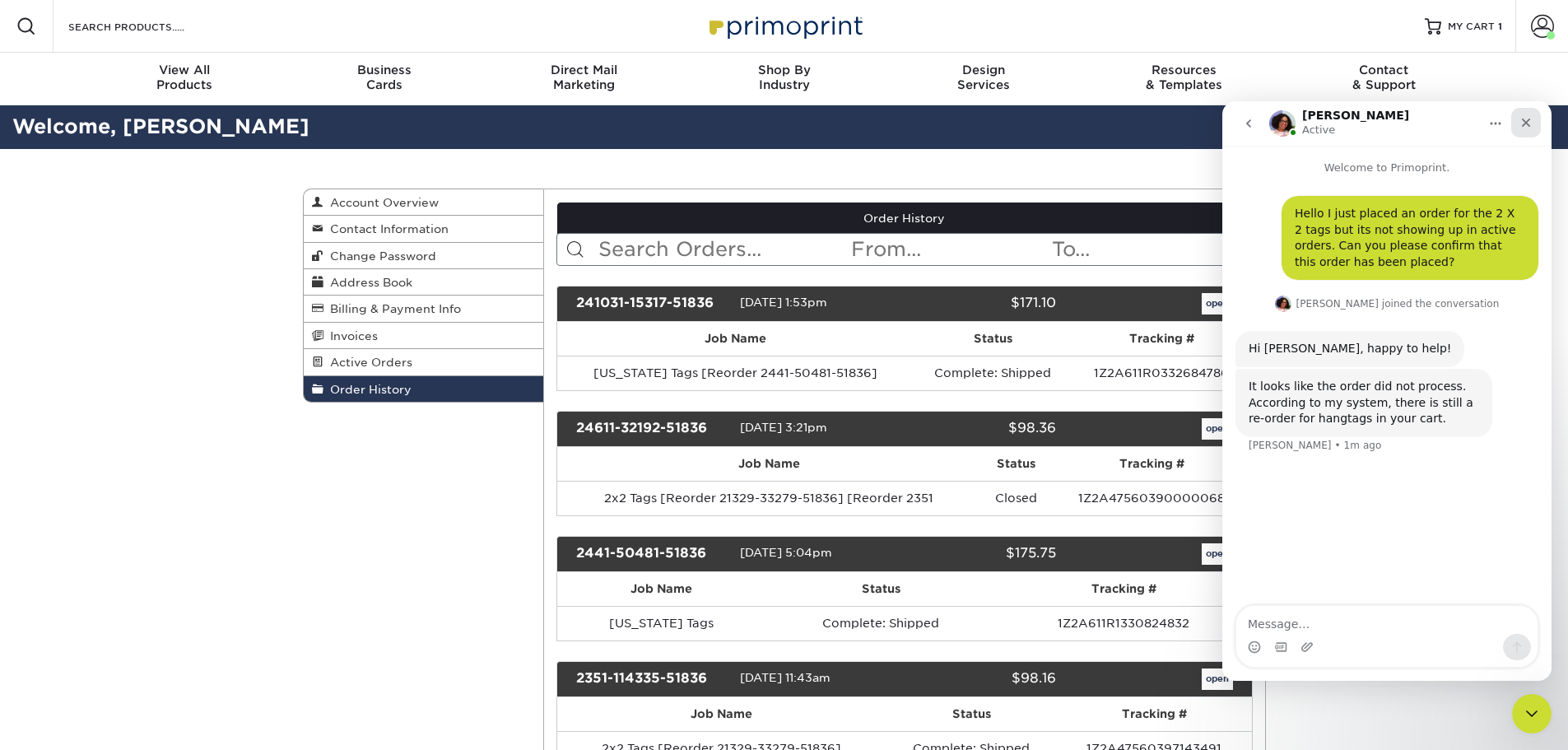
click at [1525, 117] on icon "Close" at bounding box center [1526, 123] width 13 height 13
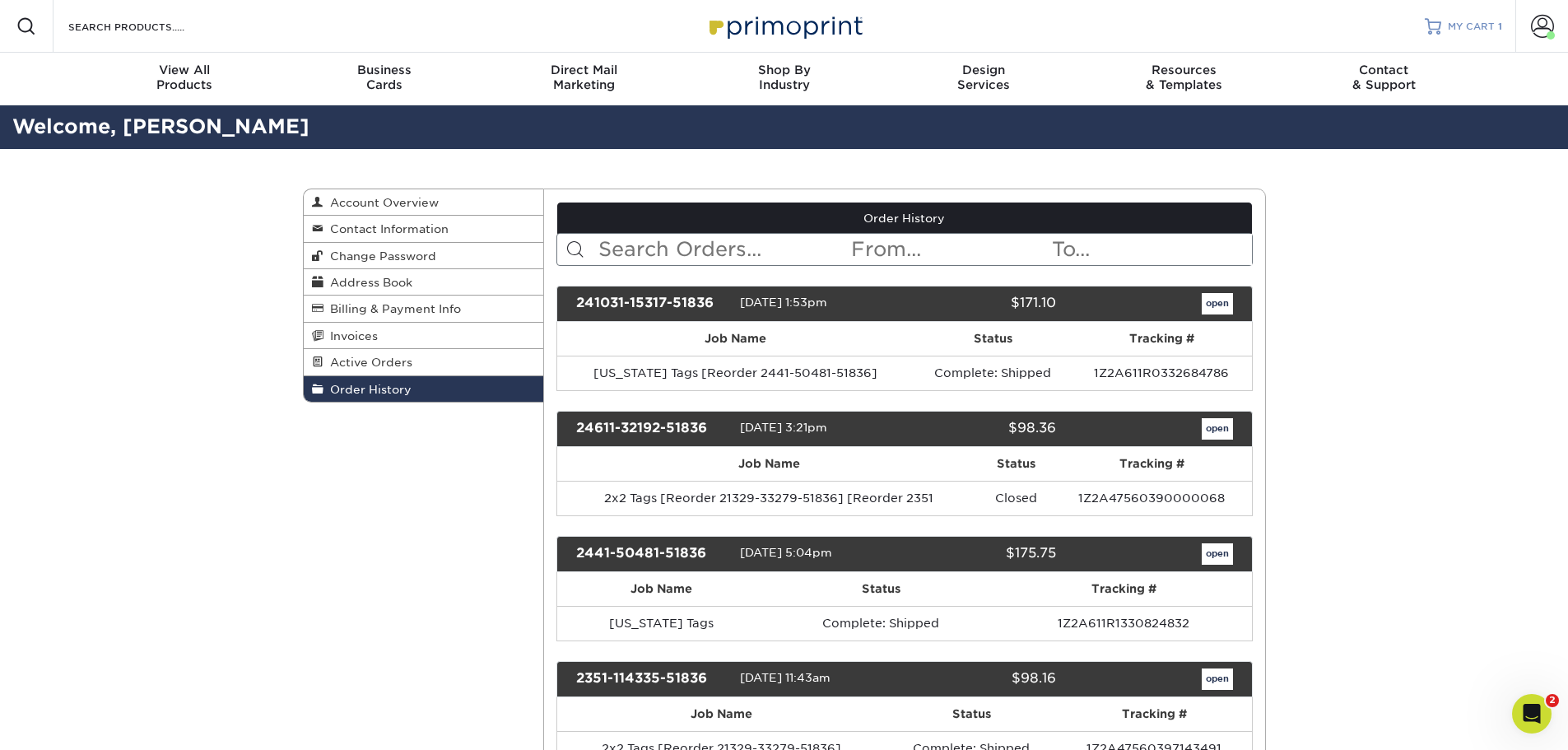
click at [1479, 23] on span "MY CART" at bounding box center [1471, 27] width 47 height 14
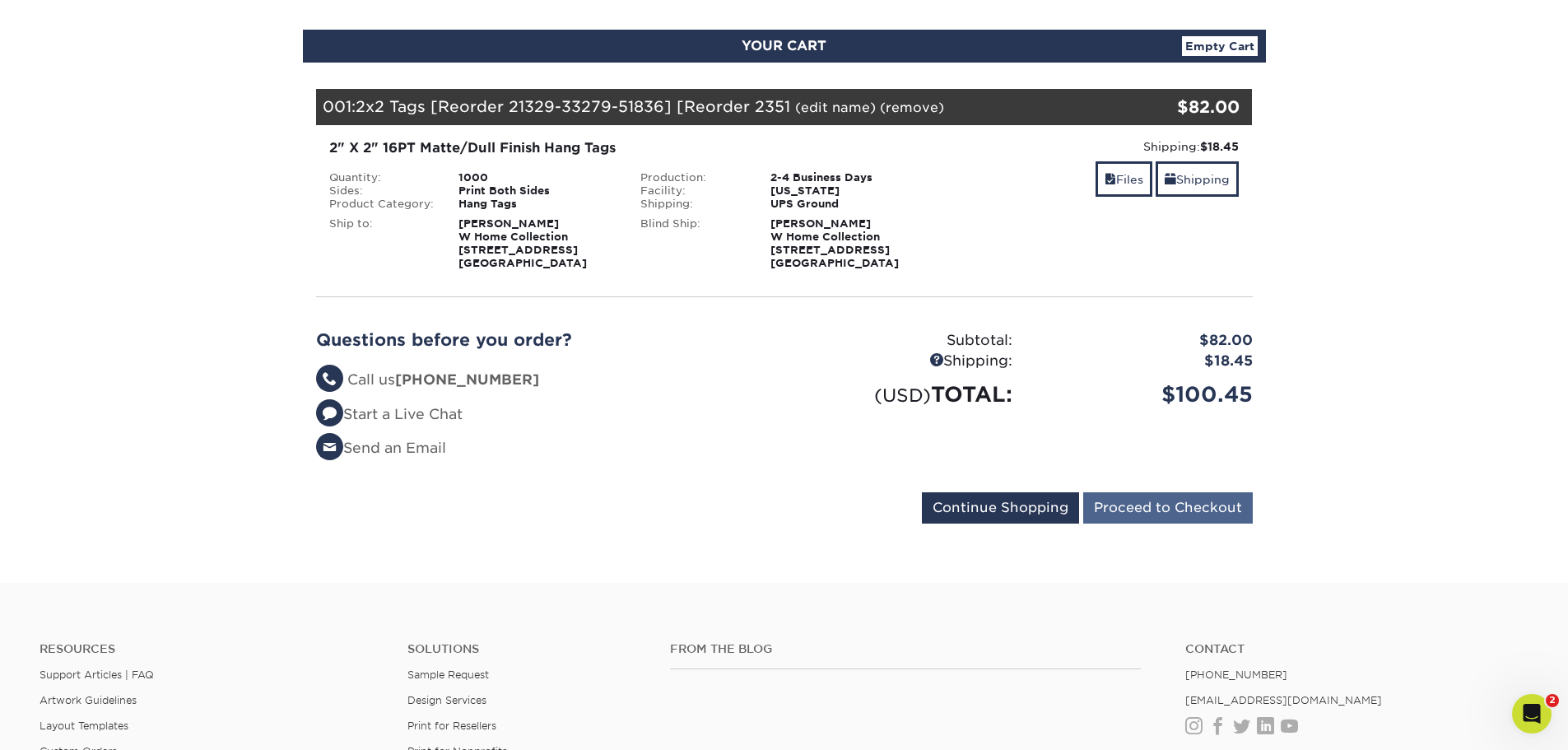
scroll to position [165, 0]
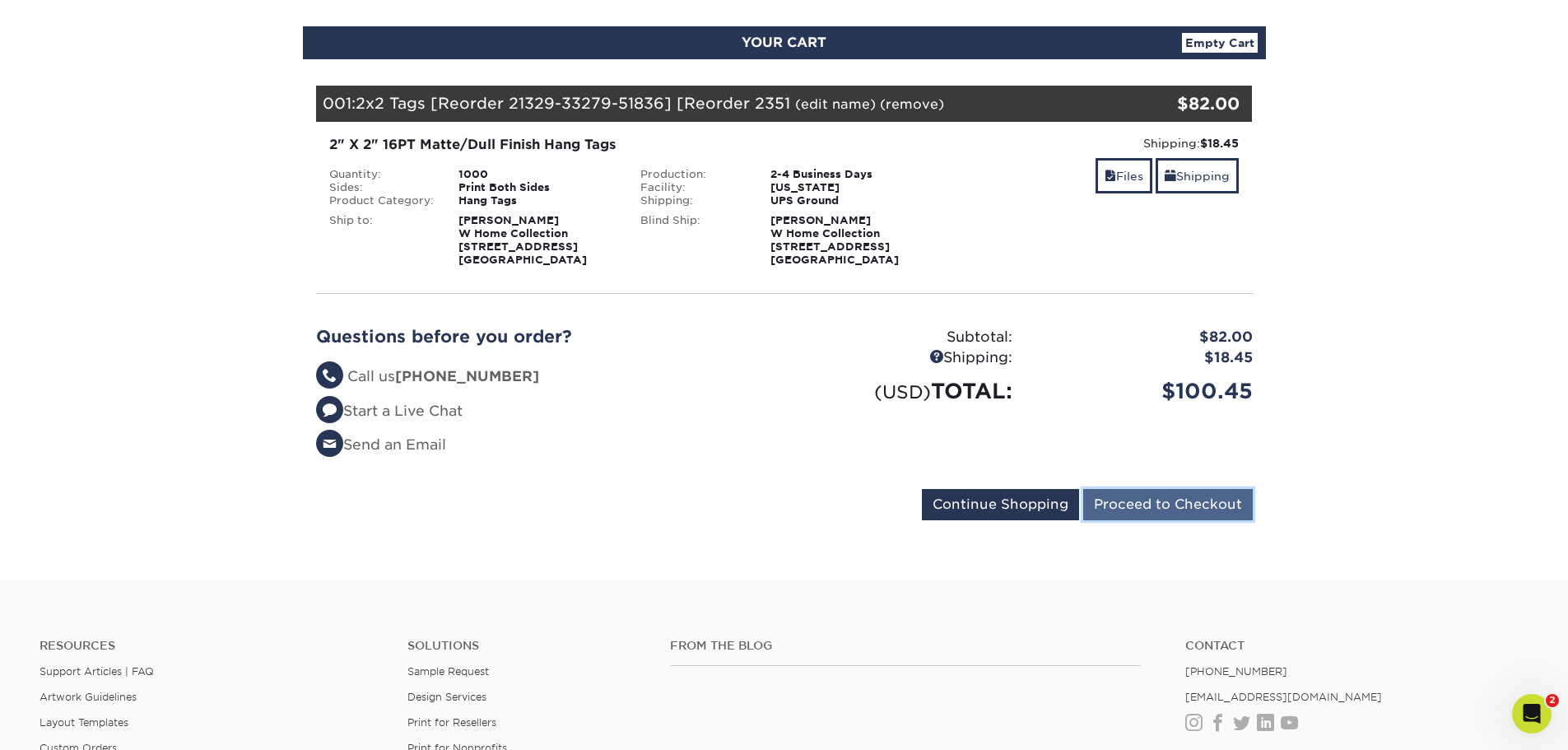
click at [1185, 502] on input "Proceed to Checkout" at bounding box center [1168, 504] width 170 height 31
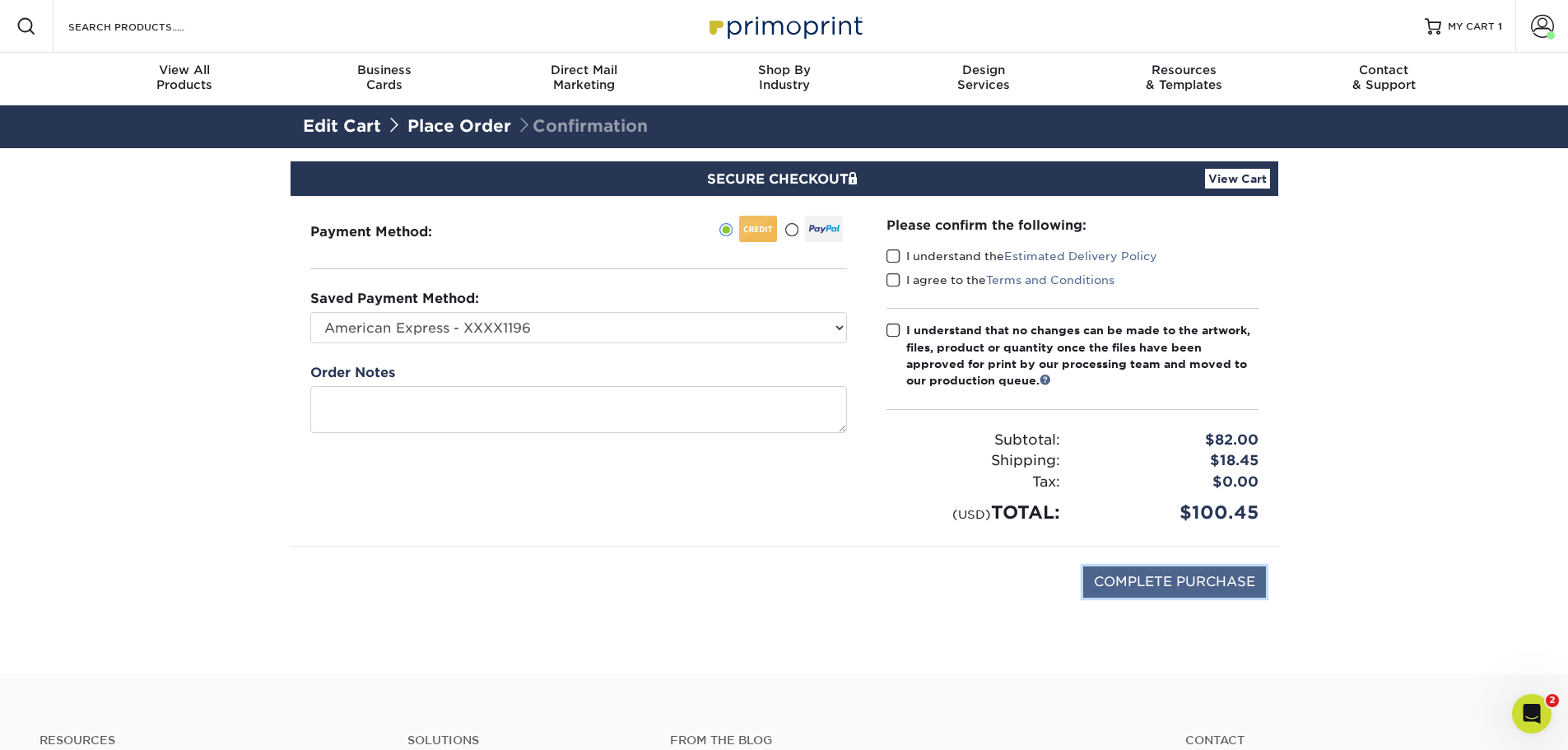
click at [1179, 584] on input "COMPLETE PURCHASE" at bounding box center [1175, 581] width 183 height 31
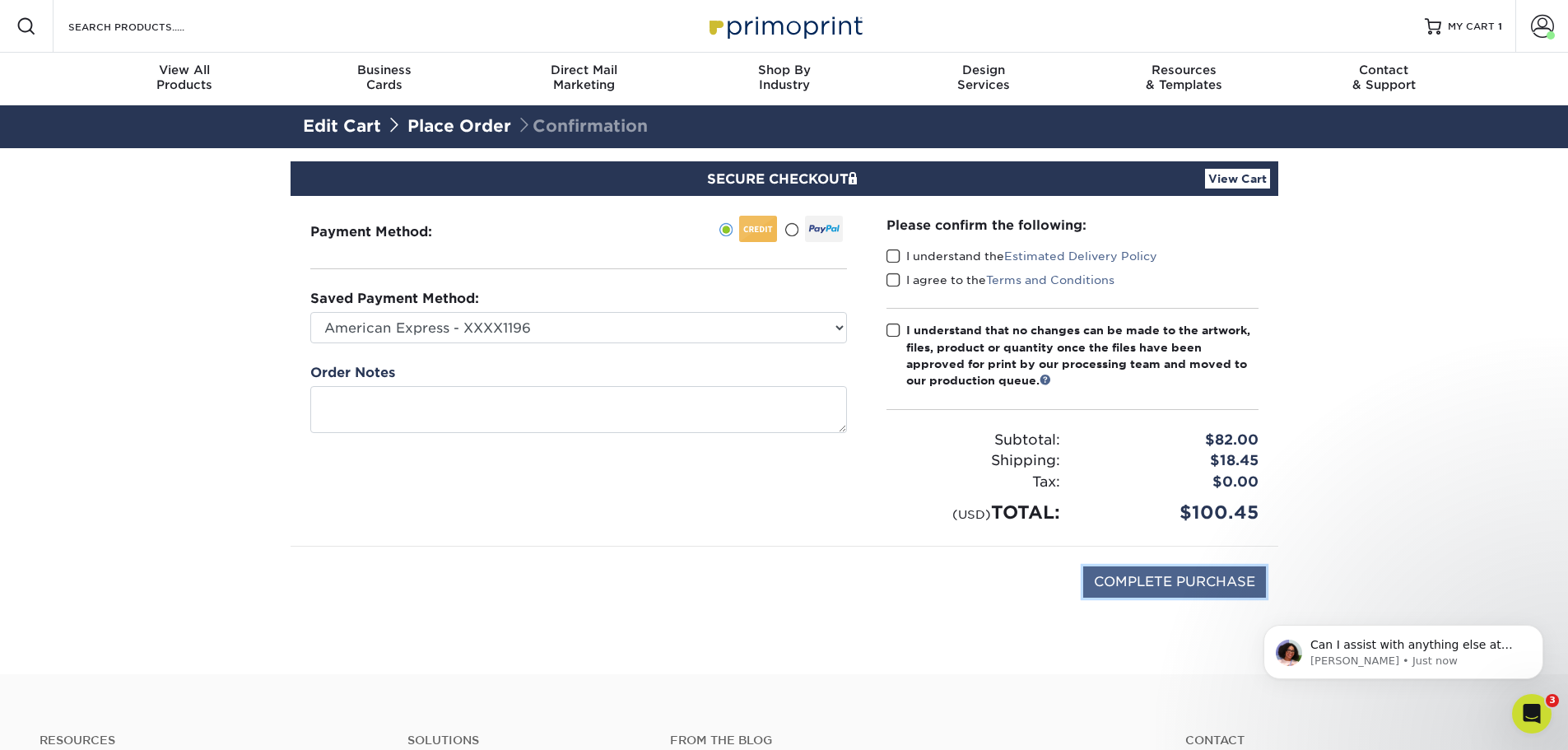
click at [1167, 578] on input "COMPLETE PURCHASE" at bounding box center [1175, 581] width 183 height 31
click at [1524, 718] on icon "Open Intercom Messenger" at bounding box center [1532, 714] width 27 height 27
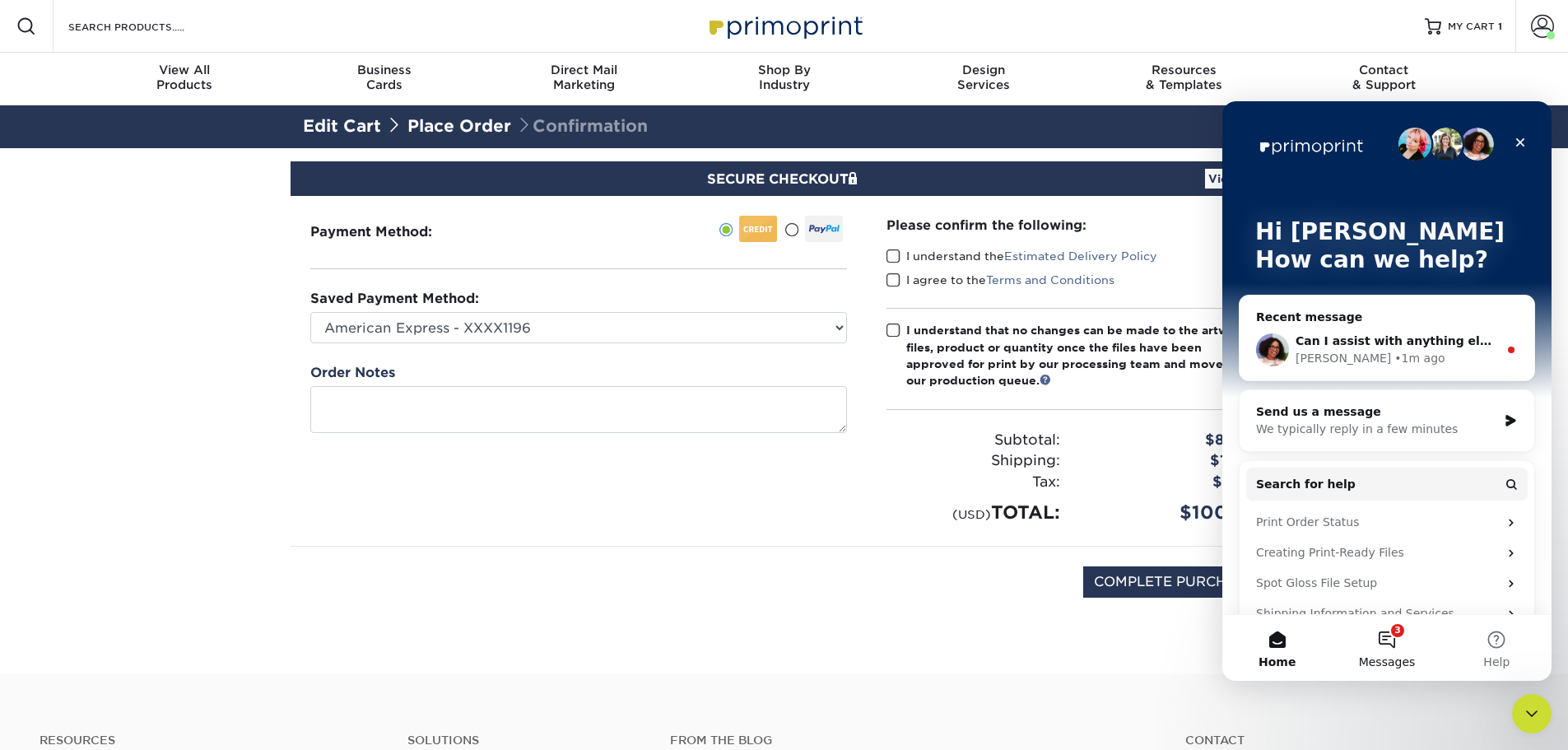
click at [1386, 641] on button "3 Messages" at bounding box center [1386, 647] width 110 height 66
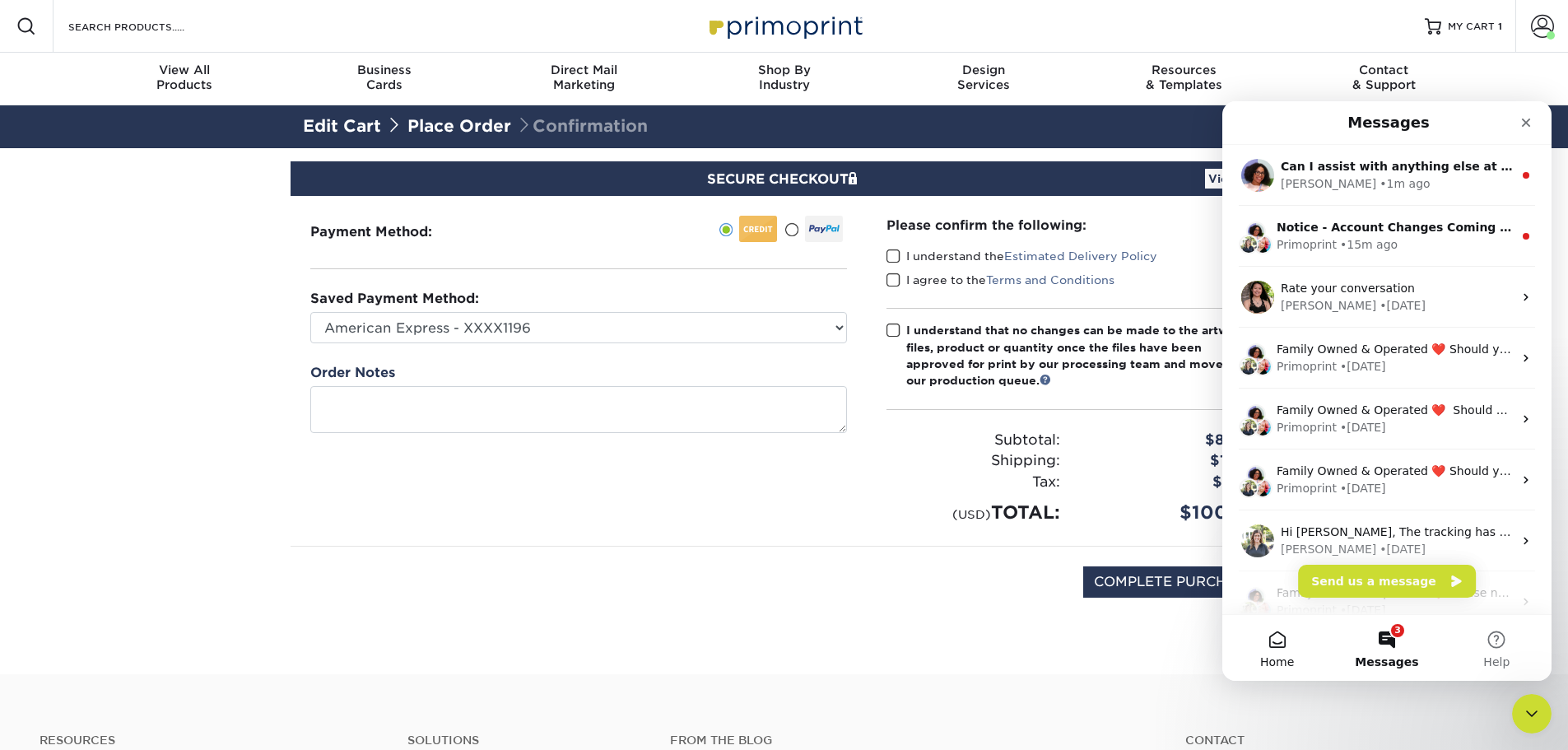
click at [1270, 641] on button "Home" at bounding box center [1277, 647] width 110 height 66
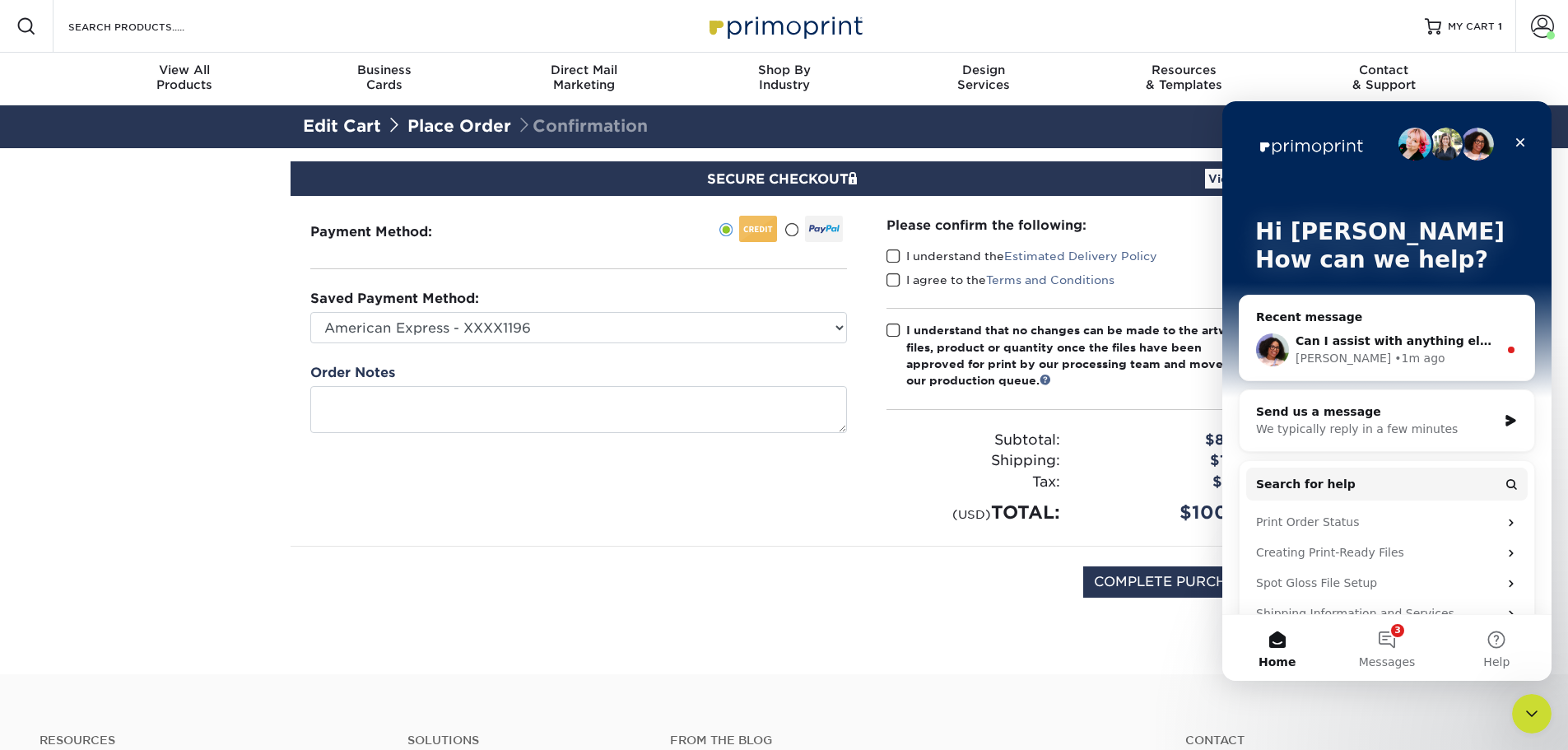
click at [1453, 427] on div "We typically reply in a few minutes" at bounding box center [1376, 429] width 241 height 18
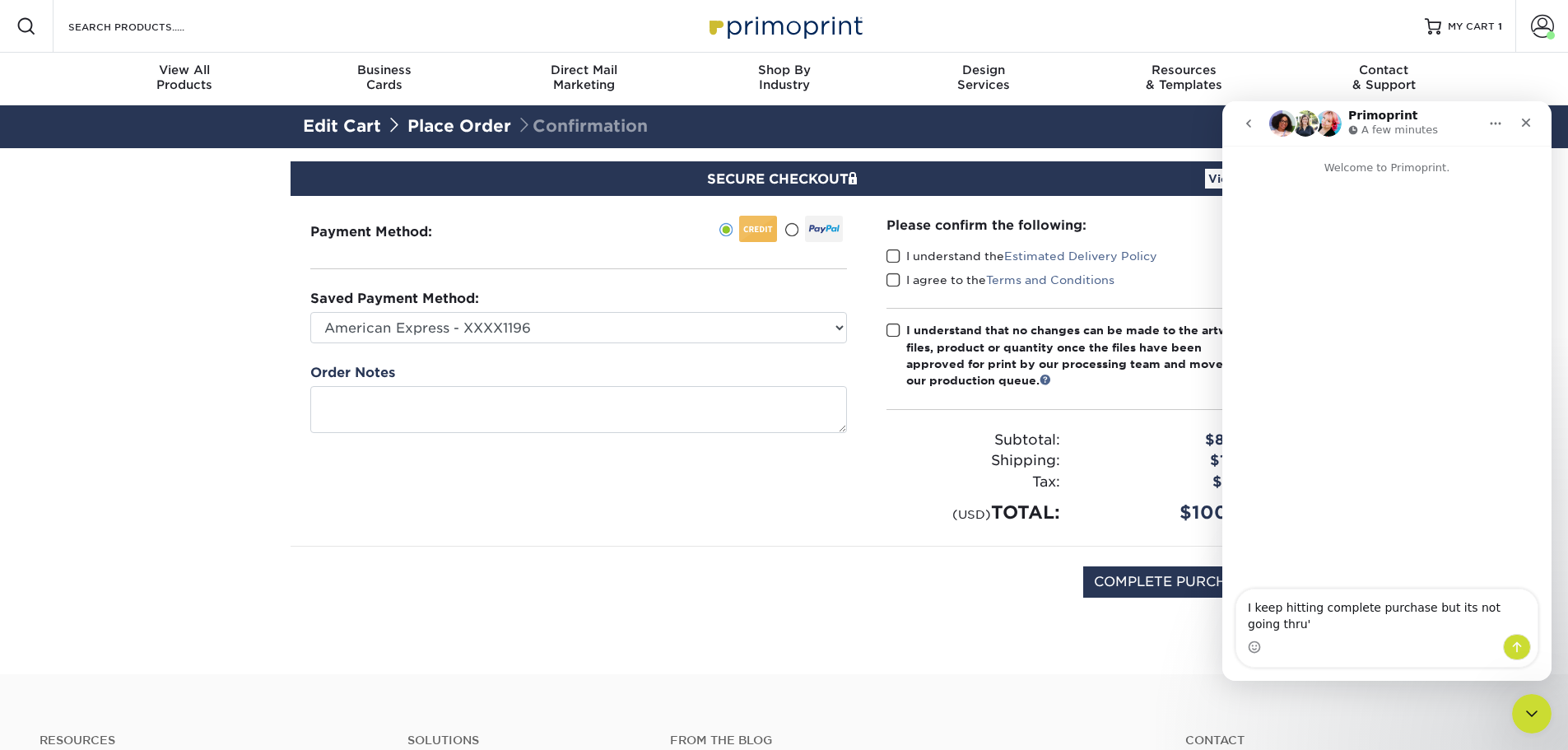
type textarea "I keep hitting complete purchase but its not going thru"
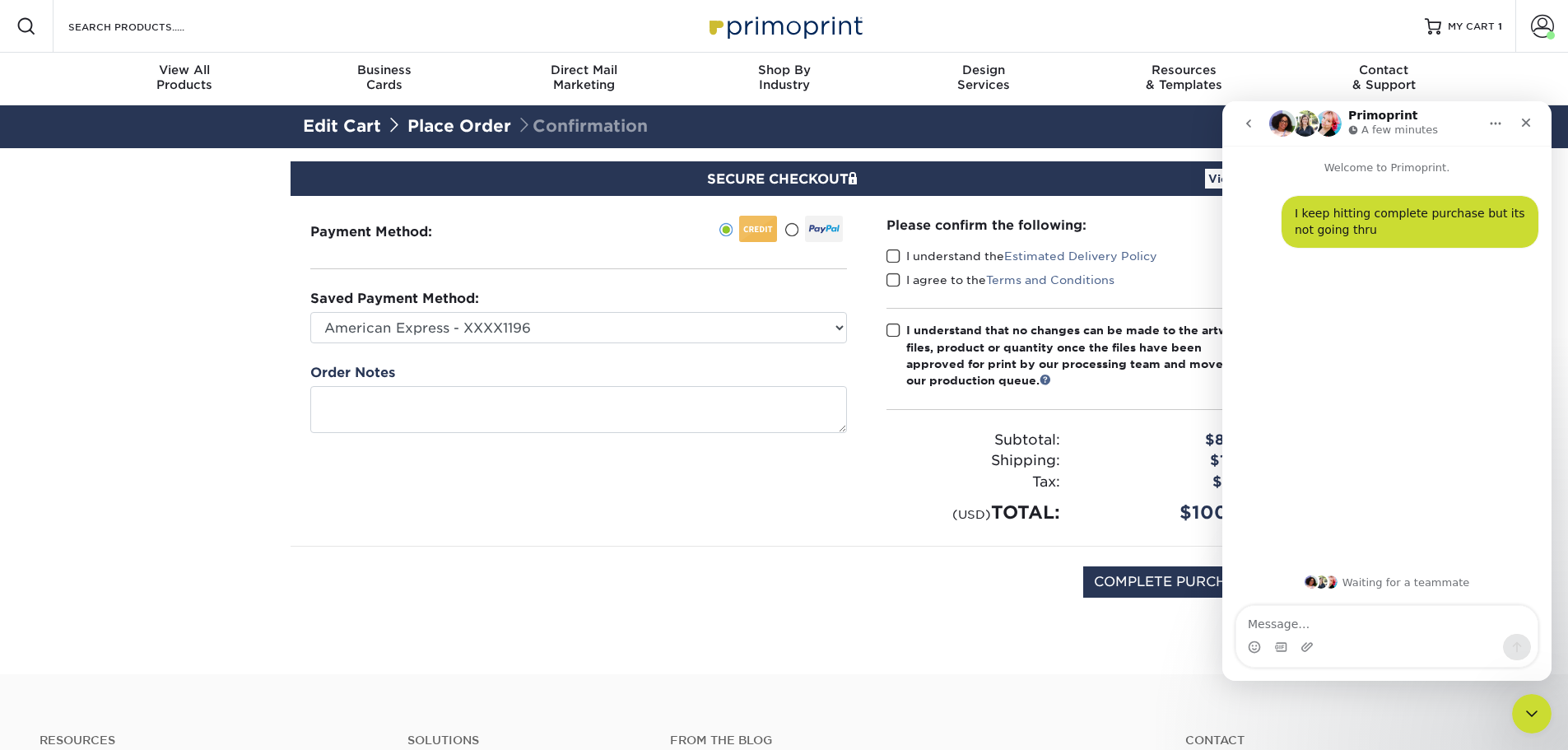
click at [899, 524] on div "(USD) TOTAL:" at bounding box center [973, 512] width 198 height 27
click at [1519, 120] on div "Close" at bounding box center [1525, 122] width 29 height 29
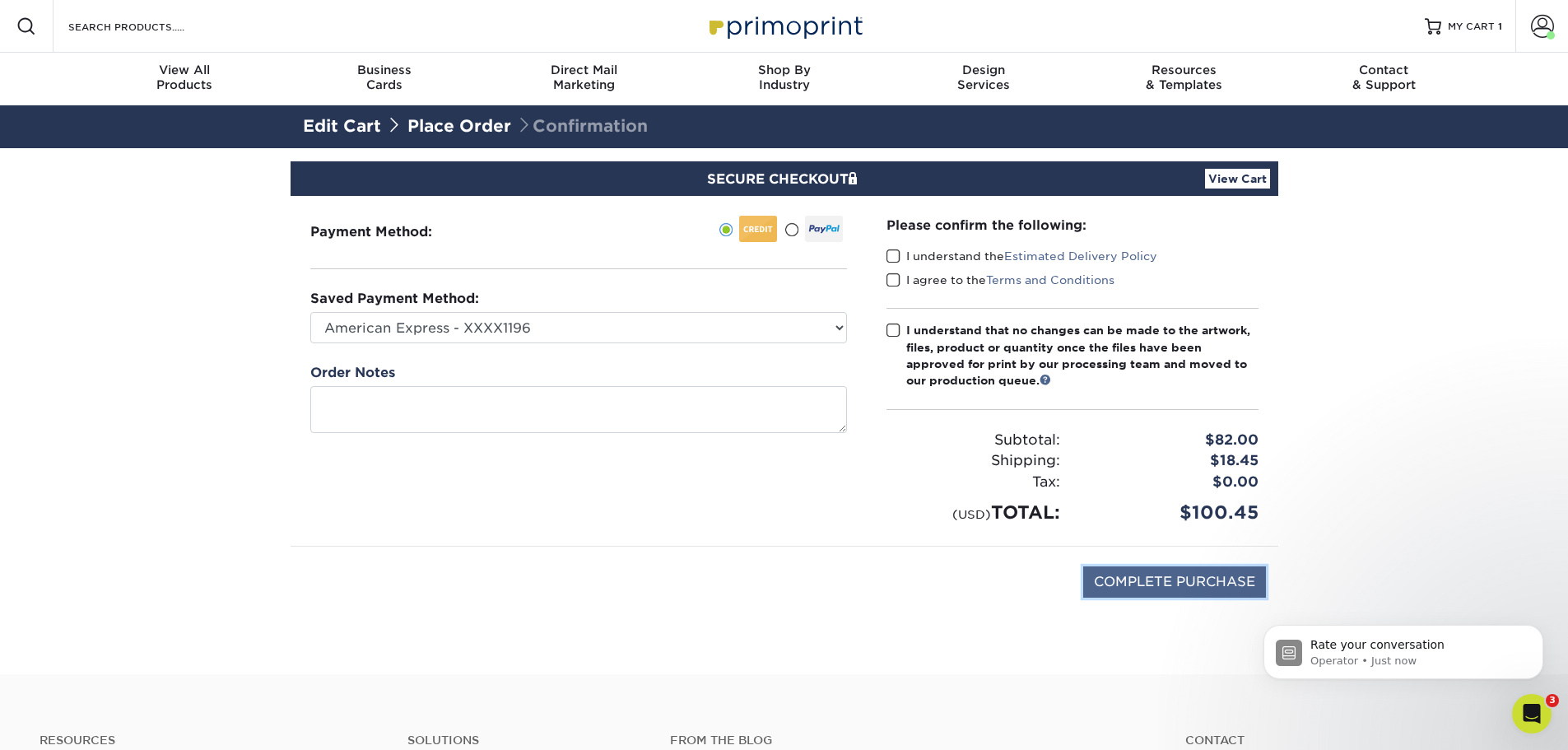
click at [1170, 579] on input "COMPLETE PURCHASE" at bounding box center [1175, 581] width 183 height 31
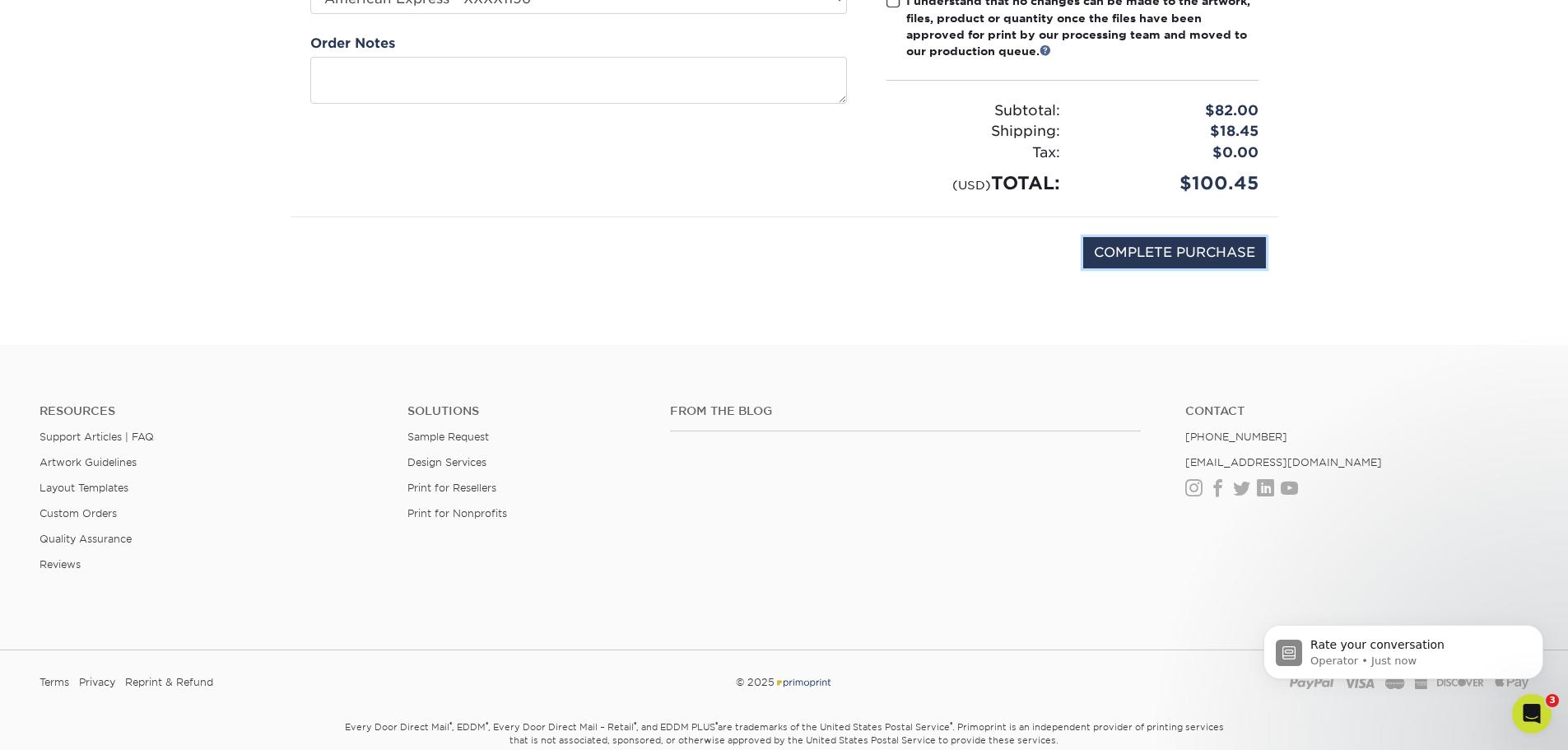
scroll to position [82, 0]
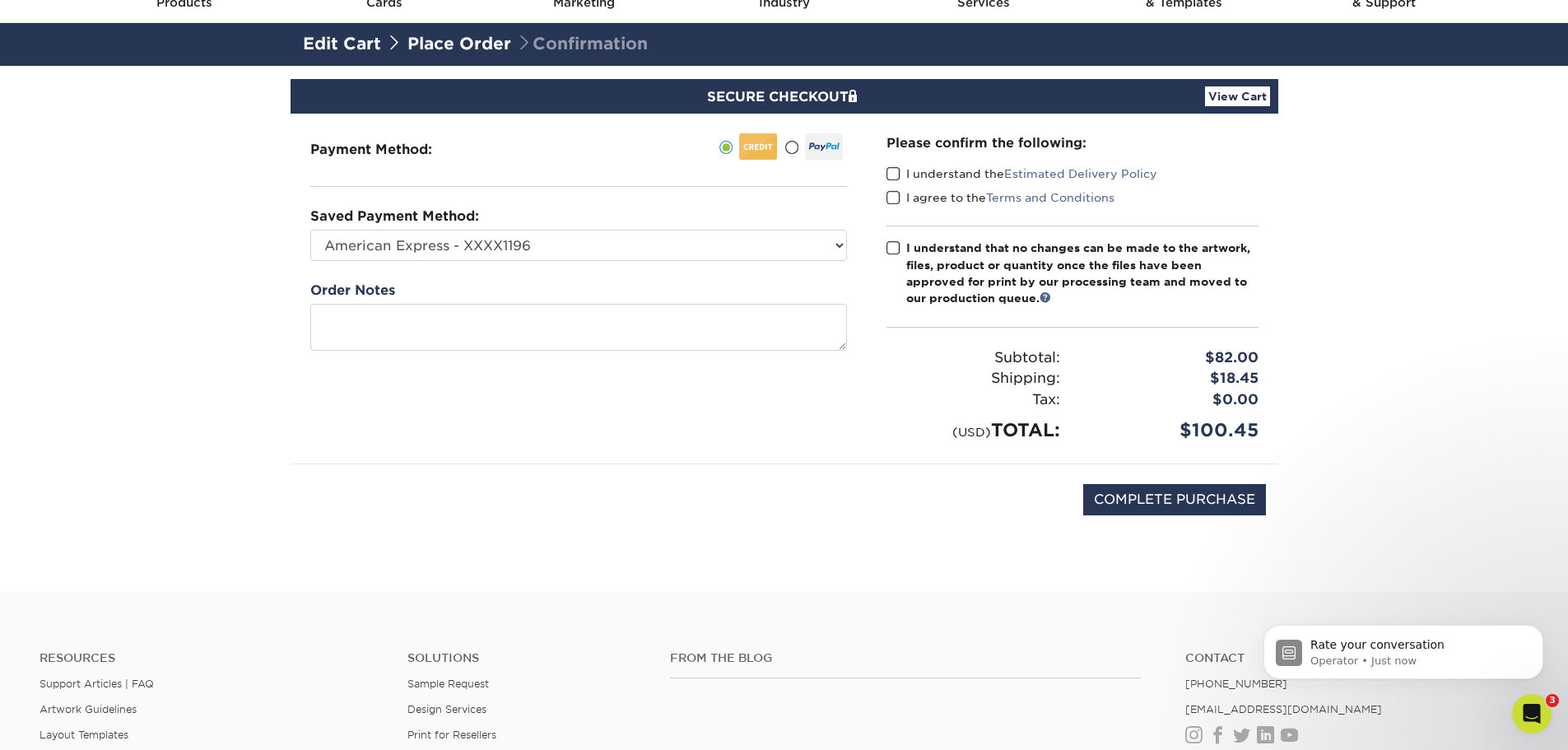
click at [888, 246] on span at bounding box center [893, 248] width 14 height 16
click at [0, 0] on input "I understand that no changes can be made to the artwork, files, product or quan…" at bounding box center [0, 0] width 0 height 0
click at [894, 173] on span at bounding box center [893, 174] width 14 height 16
click at [0, 0] on input "I understand the Estimated Delivery Policy" at bounding box center [0, 0] width 0 height 0
click at [894, 199] on span at bounding box center [893, 198] width 14 height 16
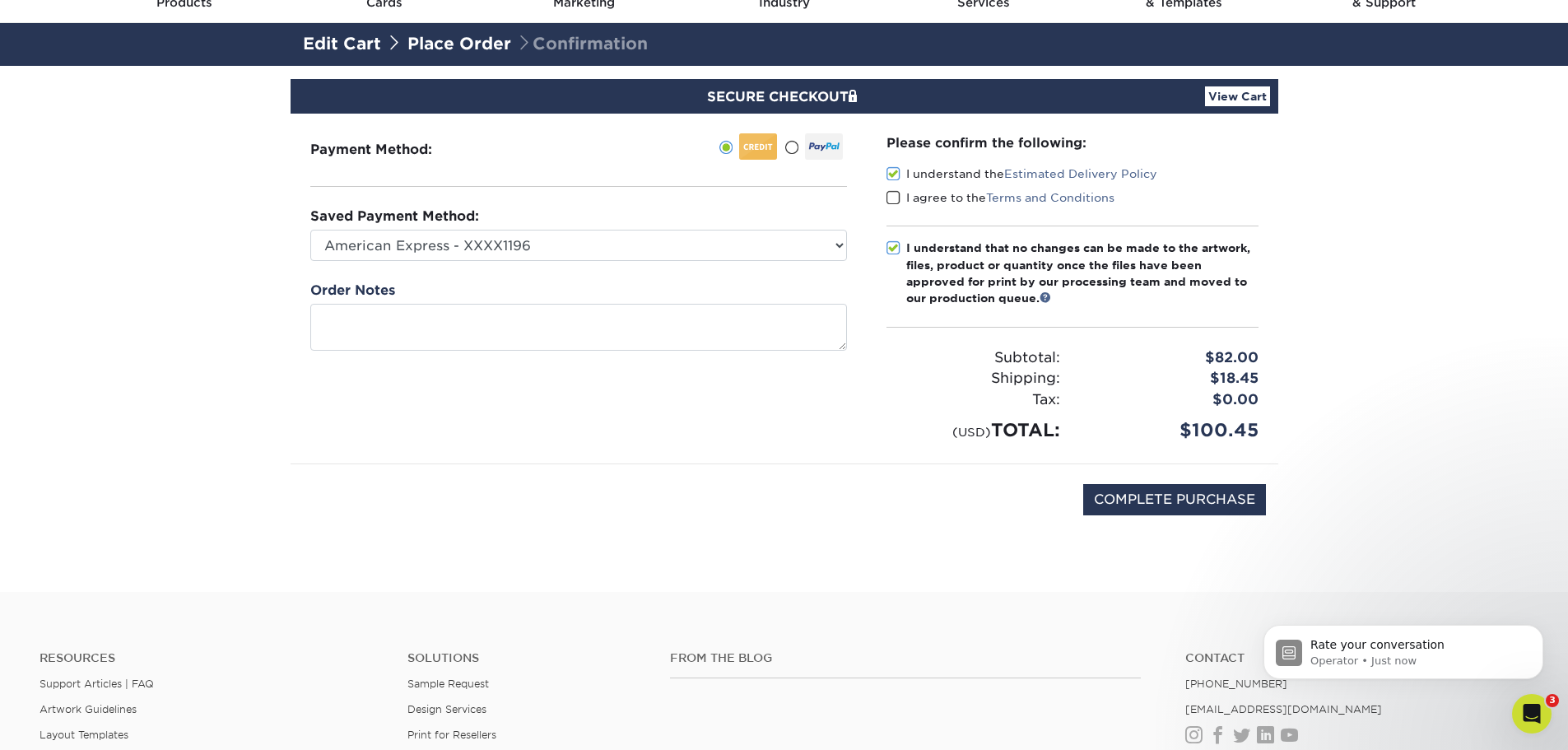
click at [0, 0] on input "I agree to the Terms and Conditions" at bounding box center [0, 0] width 0 height 0
click at [1196, 496] on input "COMPLETE PURCHASE" at bounding box center [1175, 499] width 183 height 31
click at [1192, 503] on input "COMPLETE PURCHASE" at bounding box center [1175, 499] width 183 height 31
type input "COMPLETE PURCHASE"
click at [1486, 660] on p "Irene • Just now" at bounding box center [1416, 661] width 213 height 15
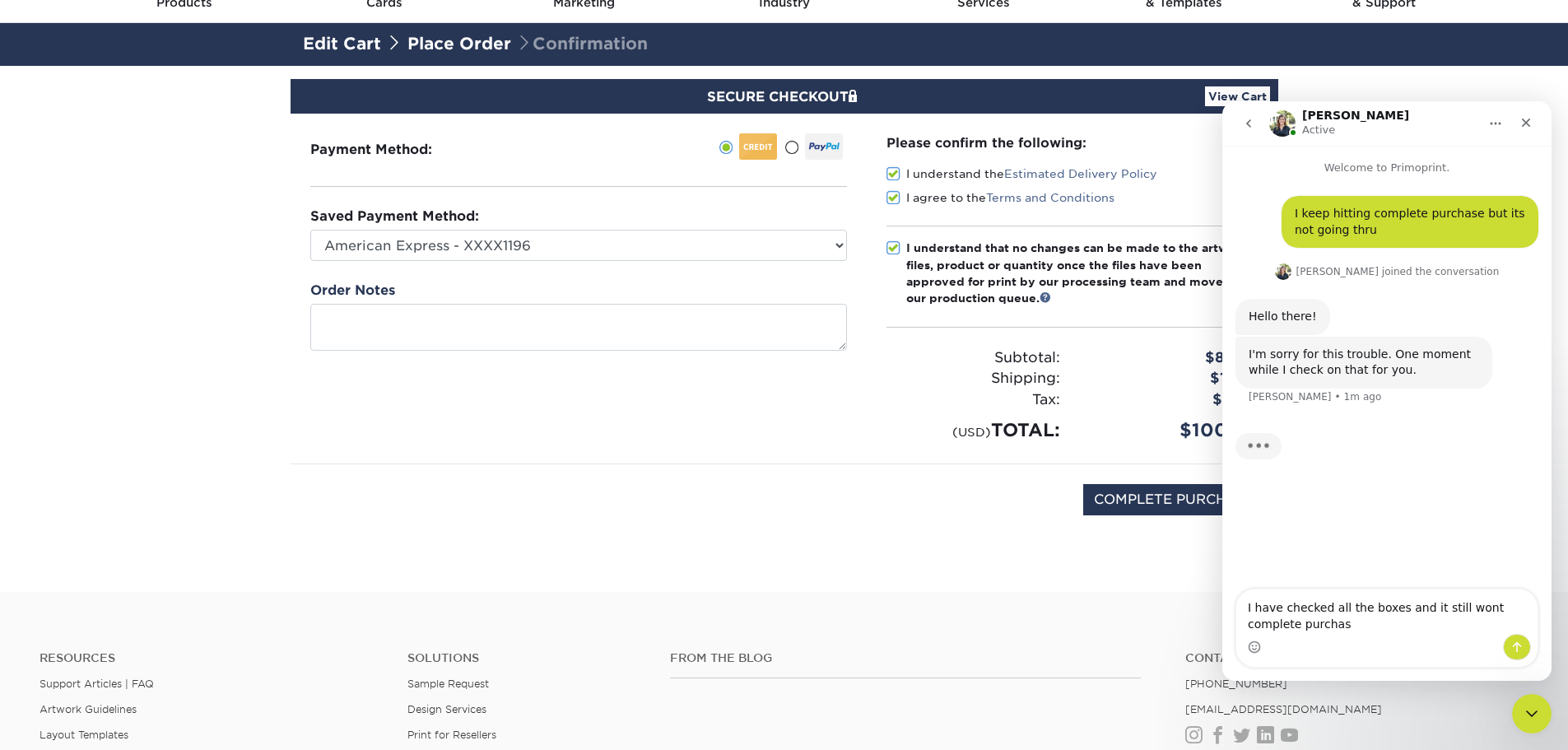
type textarea "I have checked all the boxes and it still wont complete purchase"
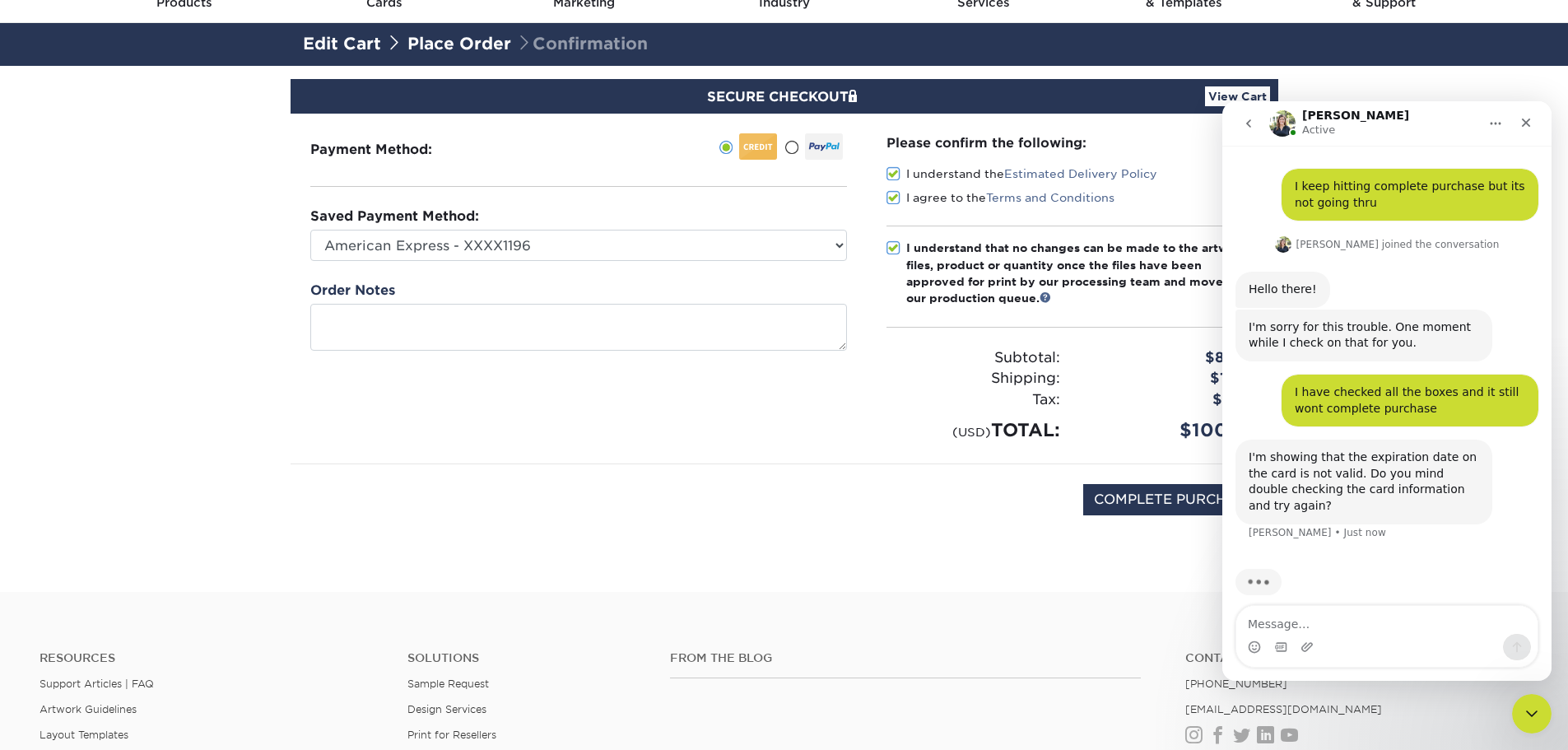
scroll to position [0, 0]
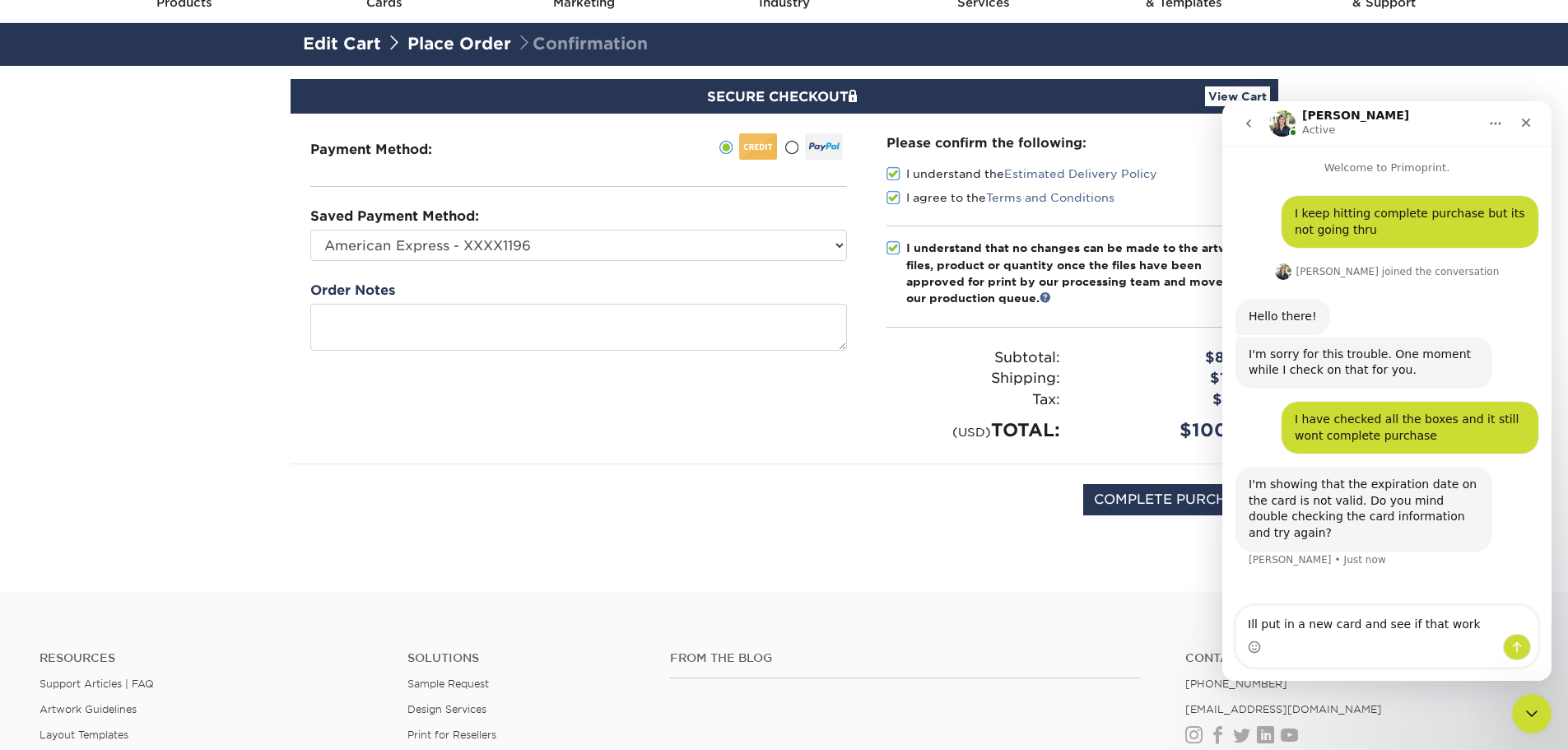
type textarea "Ill put in a new card and see if that works"
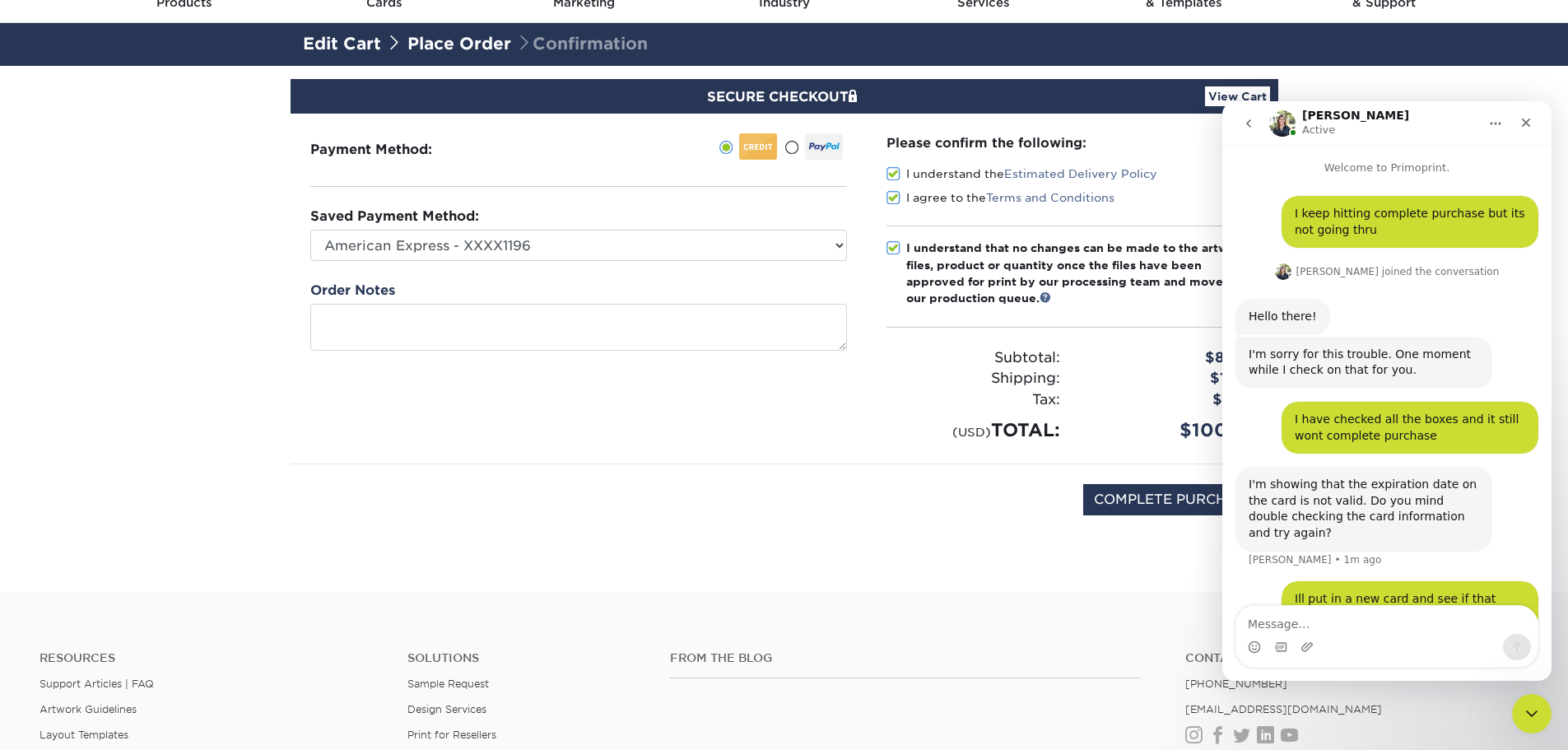
scroll to position [13, 0]
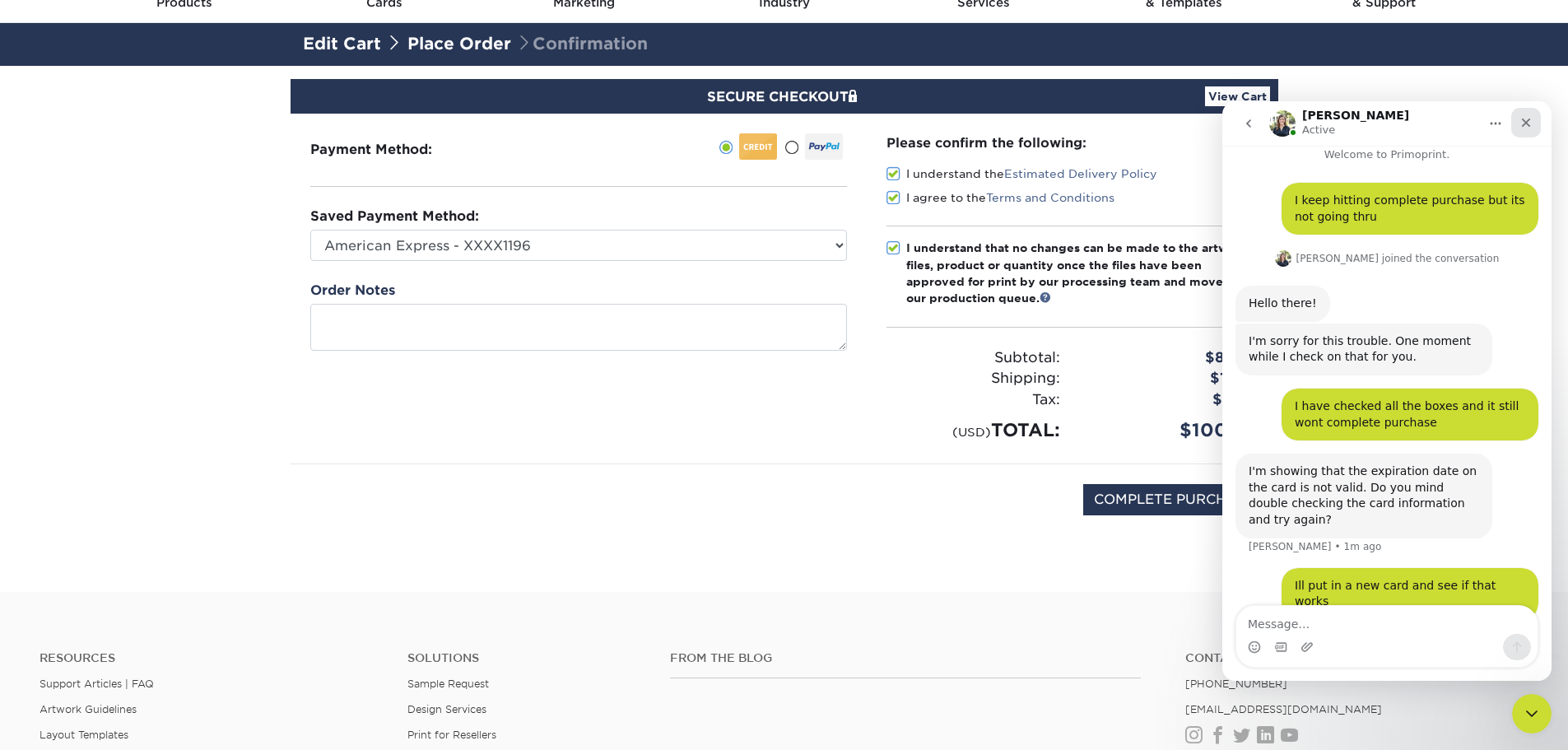
drag, startPoint x: 1522, startPoint y: 121, endPoint x: 1887, endPoint y: 582, distance: 588.0
click at [1522, 121] on icon "Close" at bounding box center [1526, 123] width 13 height 13
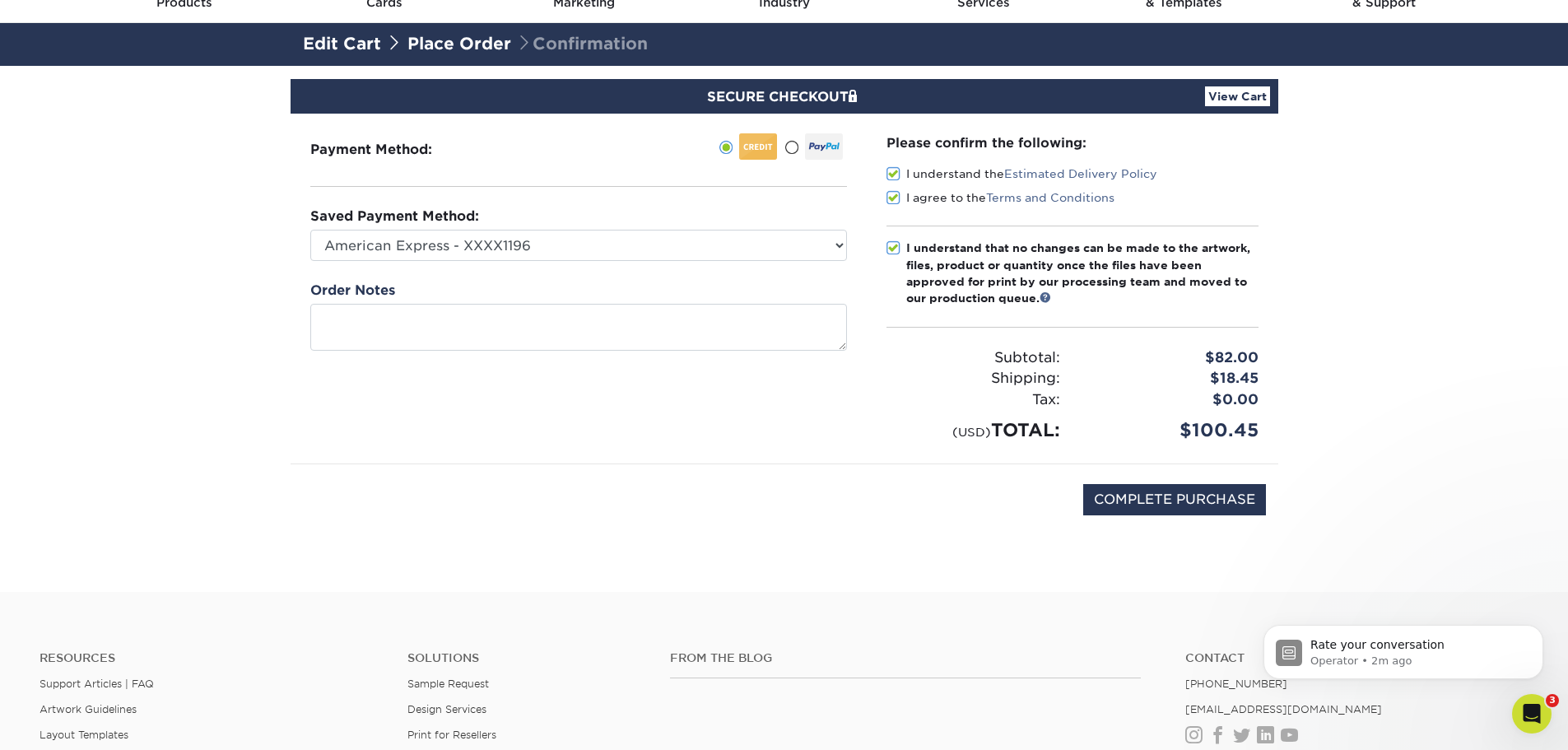
scroll to position [0, 0]
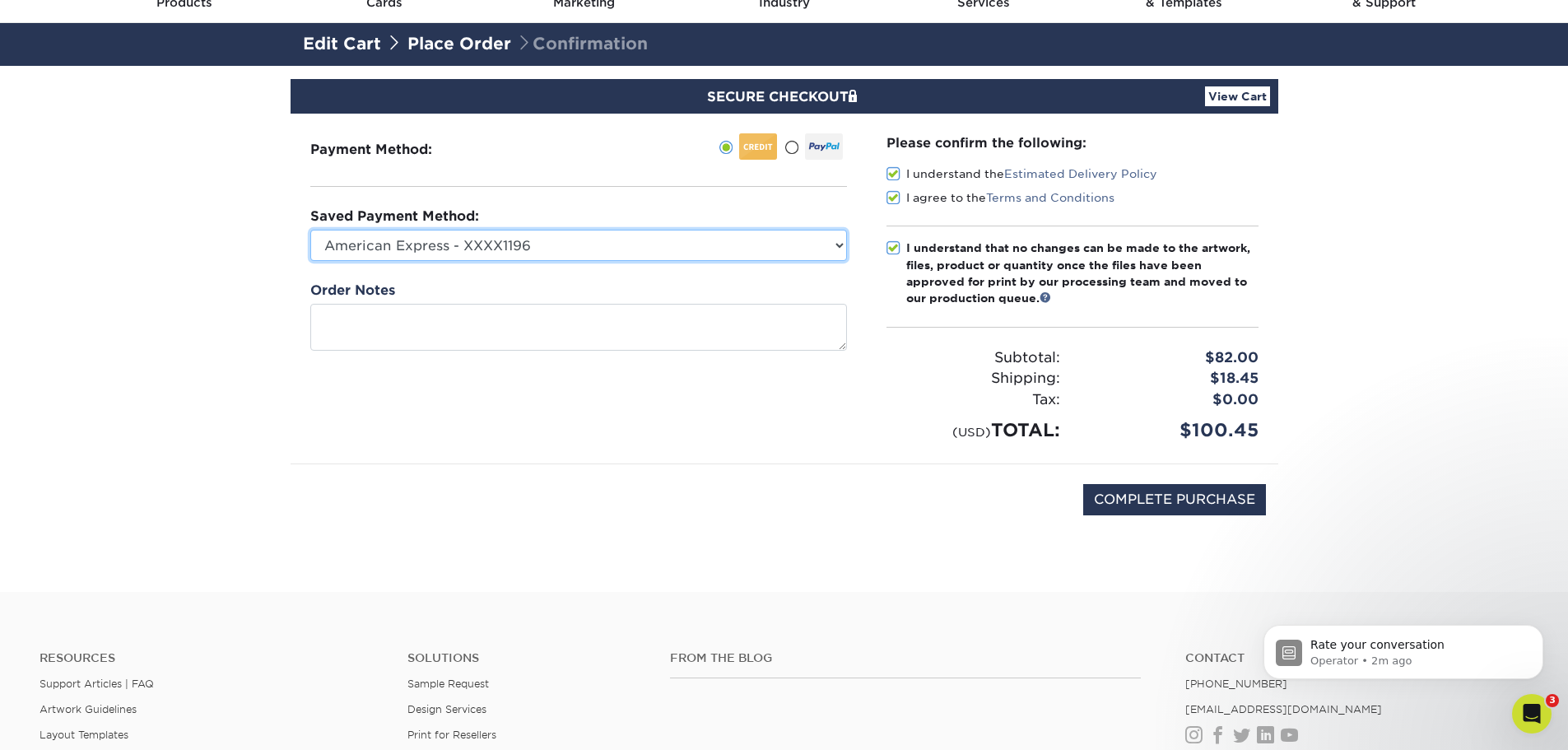
click at [710, 244] on select "American Express - XXXX1196 American Express - XXXX1064 American Express - XXXX…" at bounding box center [578, 244] width 537 height 31
select select
click at [311, 229] on select "American Express - XXXX1196 American Express - XXXX1064 American Express - XXXX…" at bounding box center [578, 244] width 537 height 31
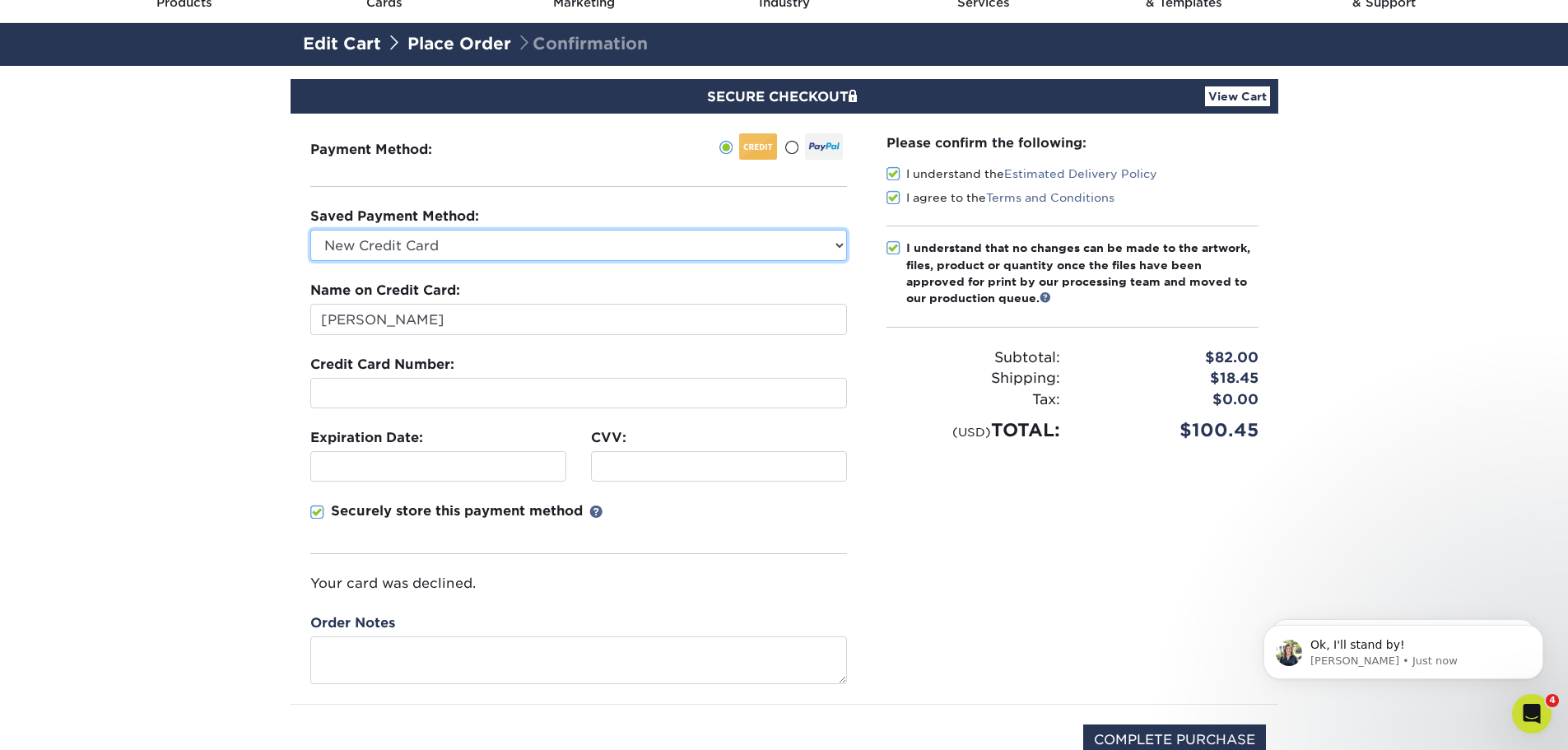
scroll to position [62, 0]
click at [380, 242] on select "American Express - XXXX1196 American Express - XXXX1064 American Express - XXXX…" at bounding box center [578, 244] width 537 height 31
click at [393, 249] on select "American Express - XXXX1196 American Express - XXXX1064 American Express - XXXX…" at bounding box center [578, 244] width 537 height 31
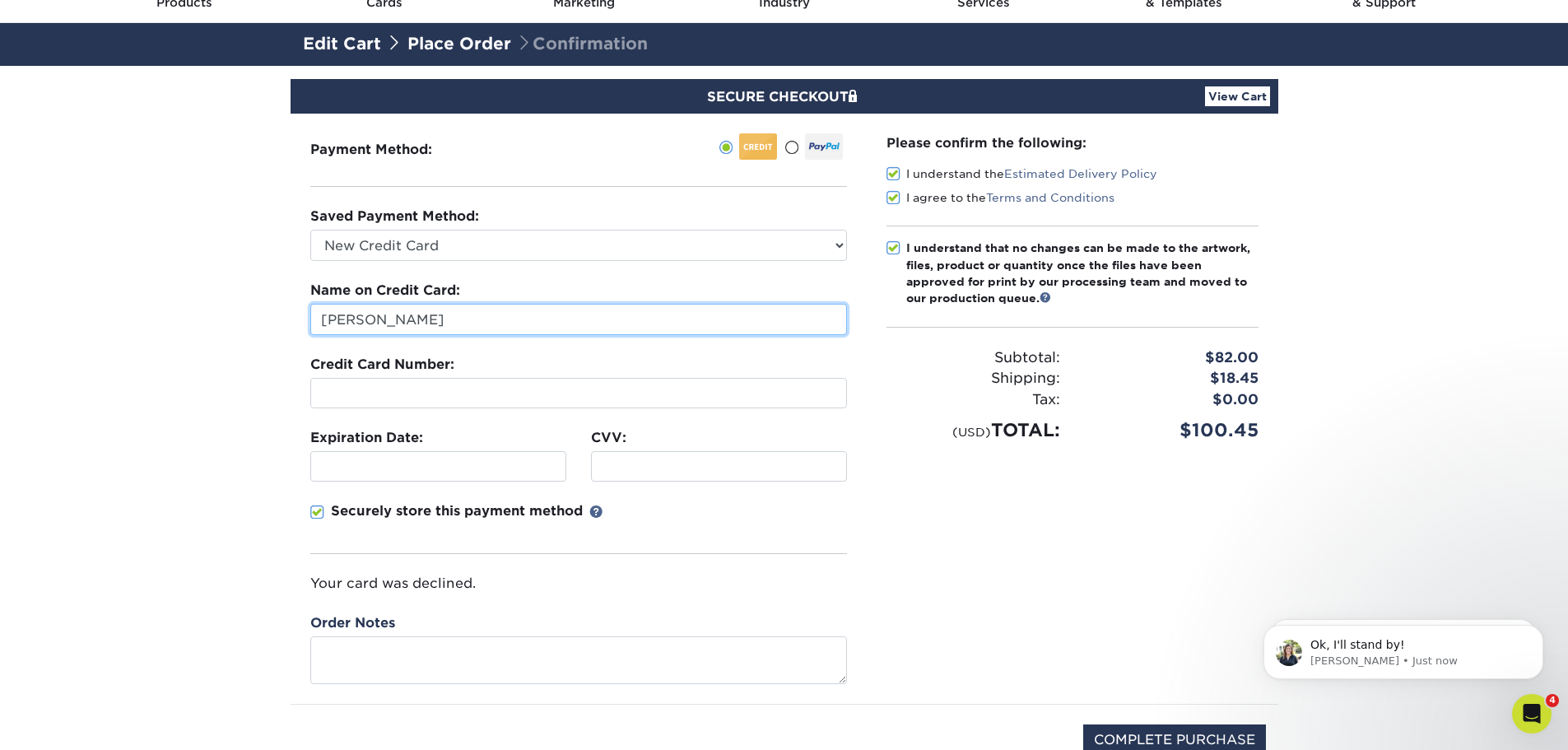
click at [411, 316] on input "Jon Geiger" at bounding box center [578, 319] width 537 height 31
type input "J"
type input "Wendy J Berry"
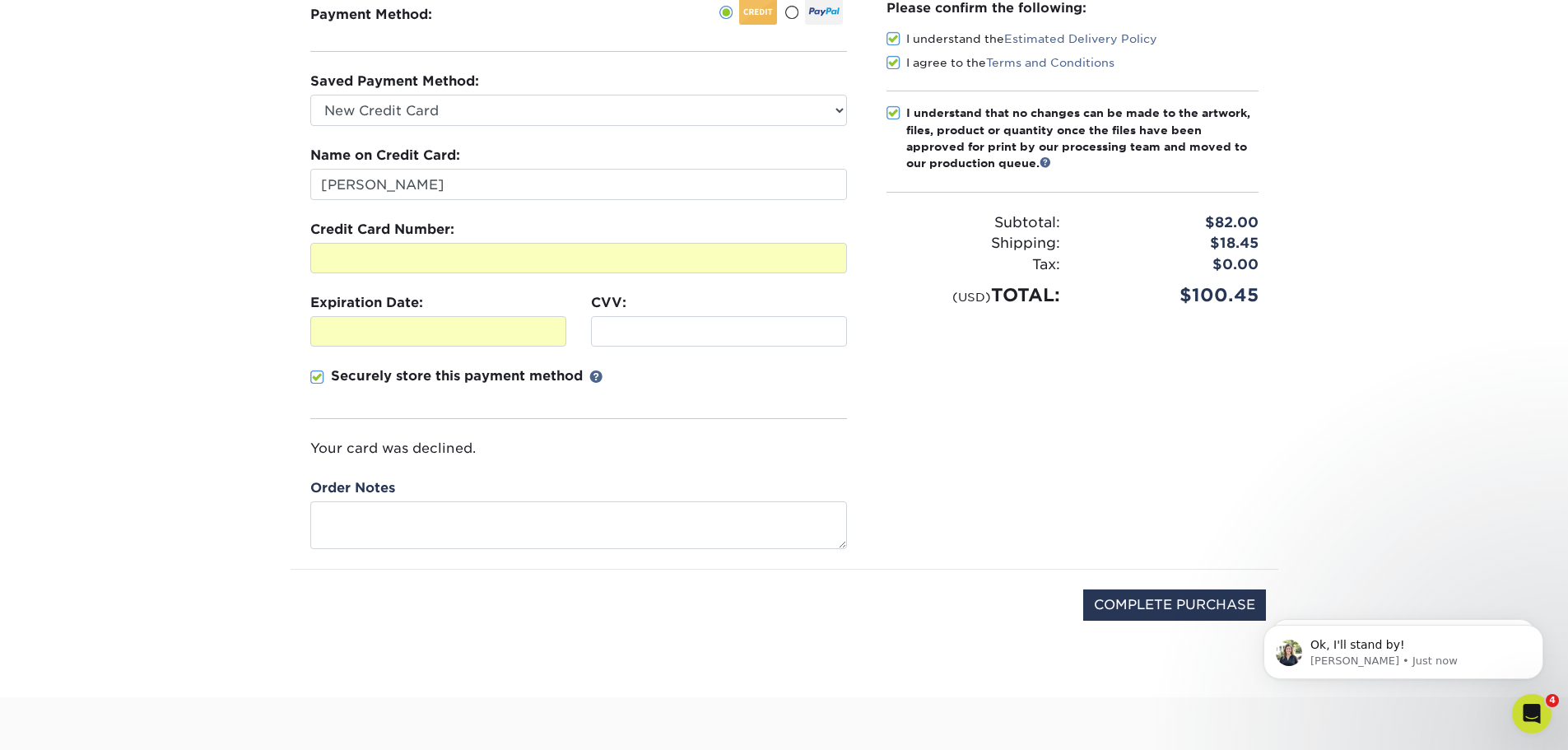
scroll to position [247, 0]
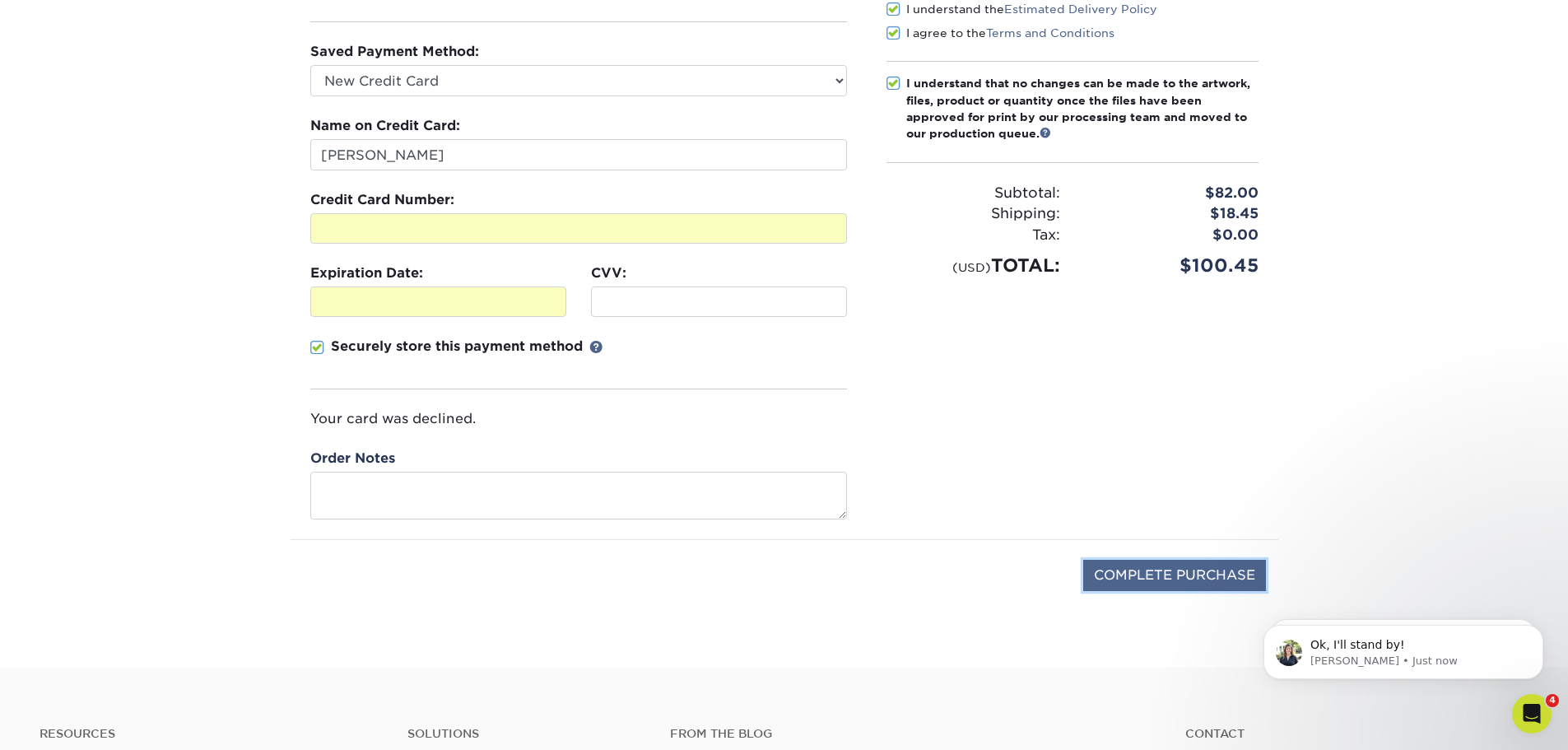
click at [1158, 571] on input "COMPLETE PURCHASE" at bounding box center [1175, 574] width 183 height 31
type input "PROCESSING, PLEASE WAIT..."
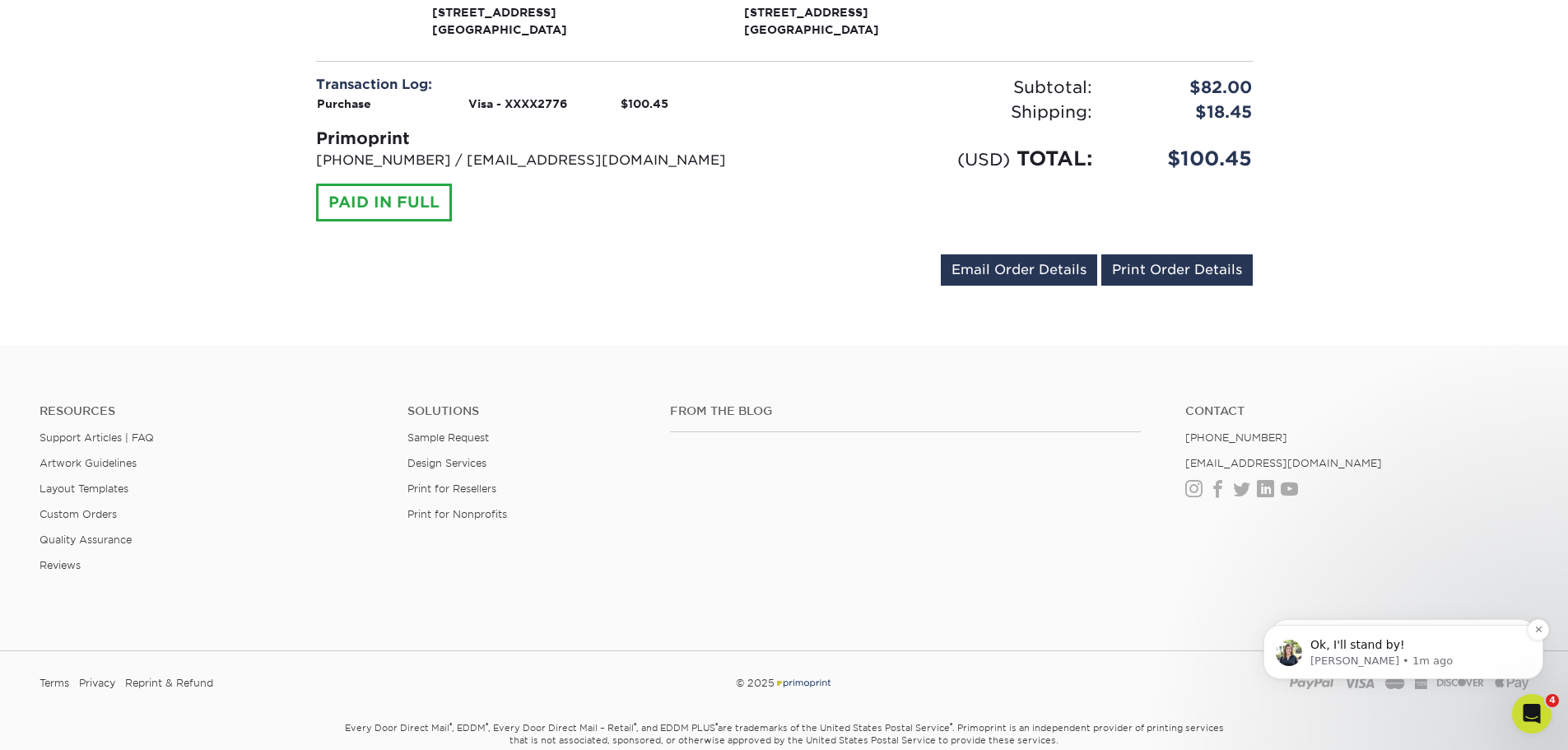
scroll to position [576, 0]
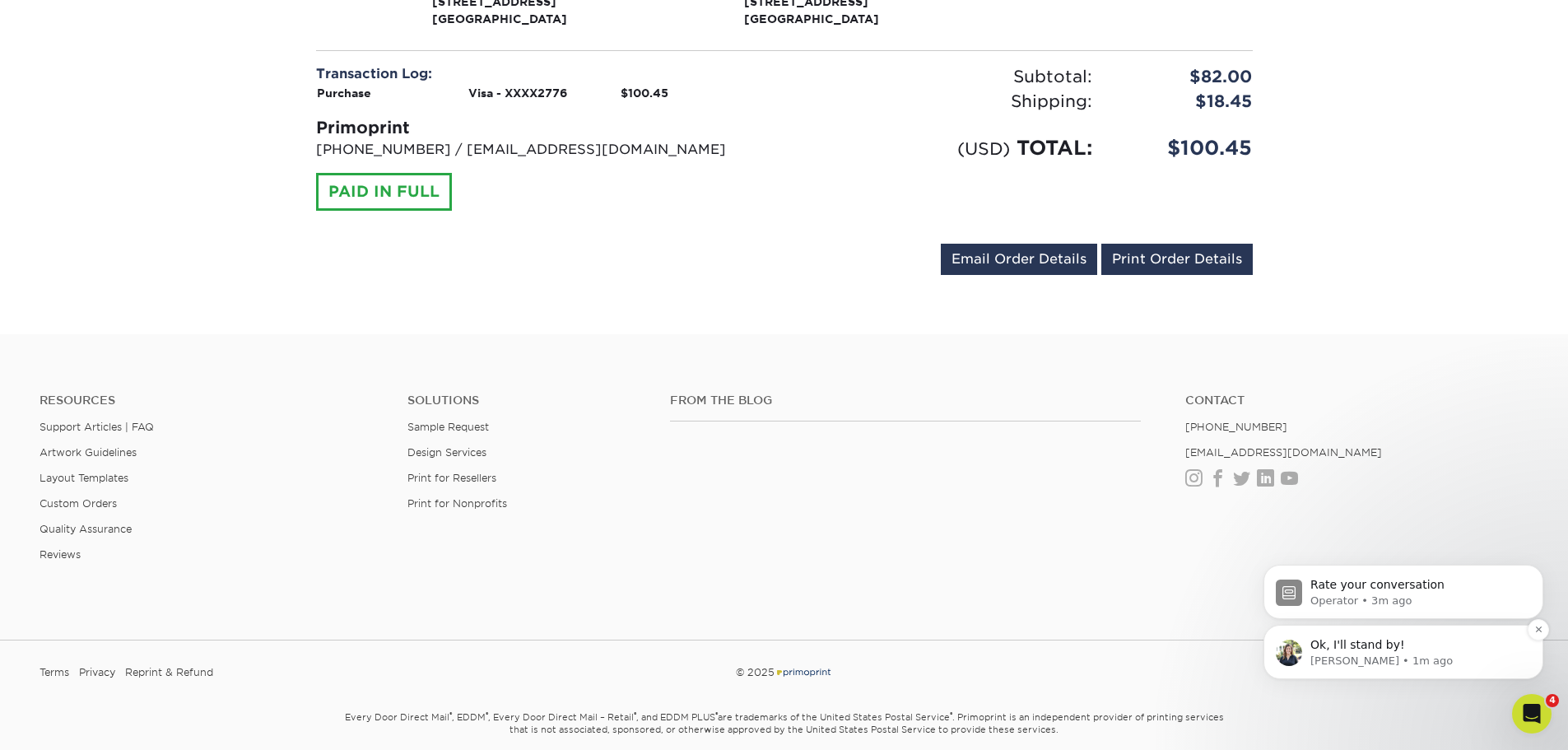
click at [1419, 659] on p "[PERSON_NAME] • 1m ago" at bounding box center [1416, 661] width 213 height 15
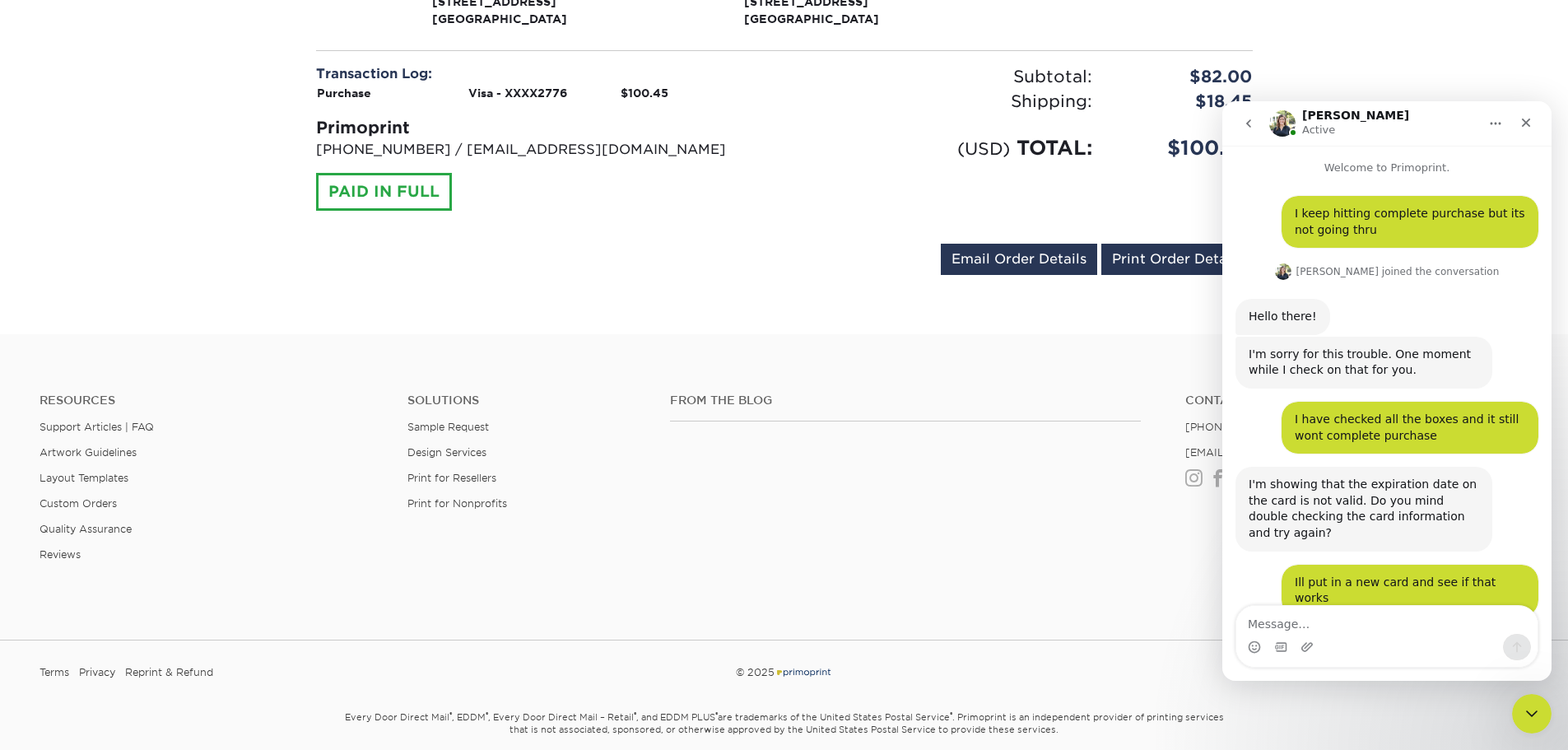
scroll to position [3, 0]
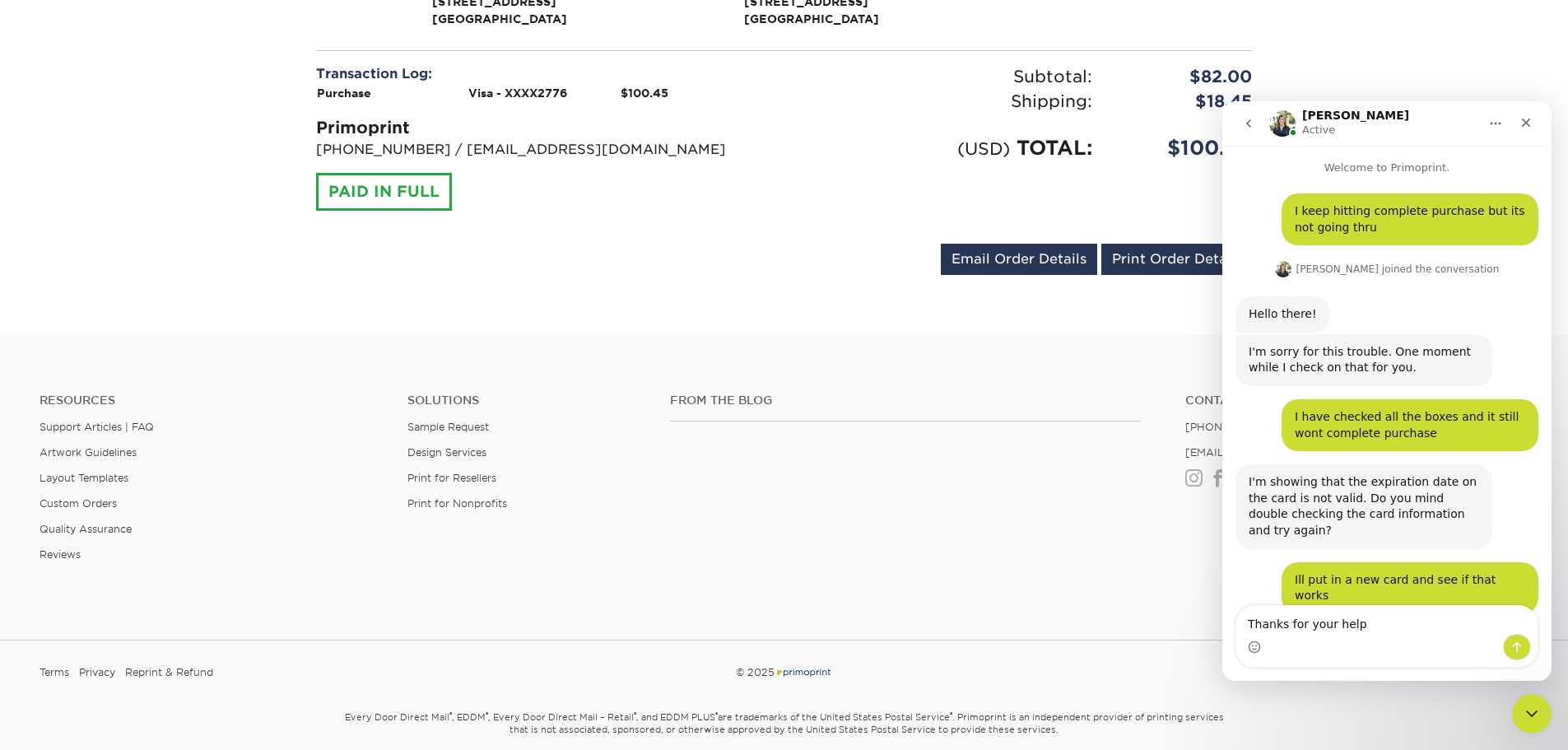
type textarea "Thanks for your help!"
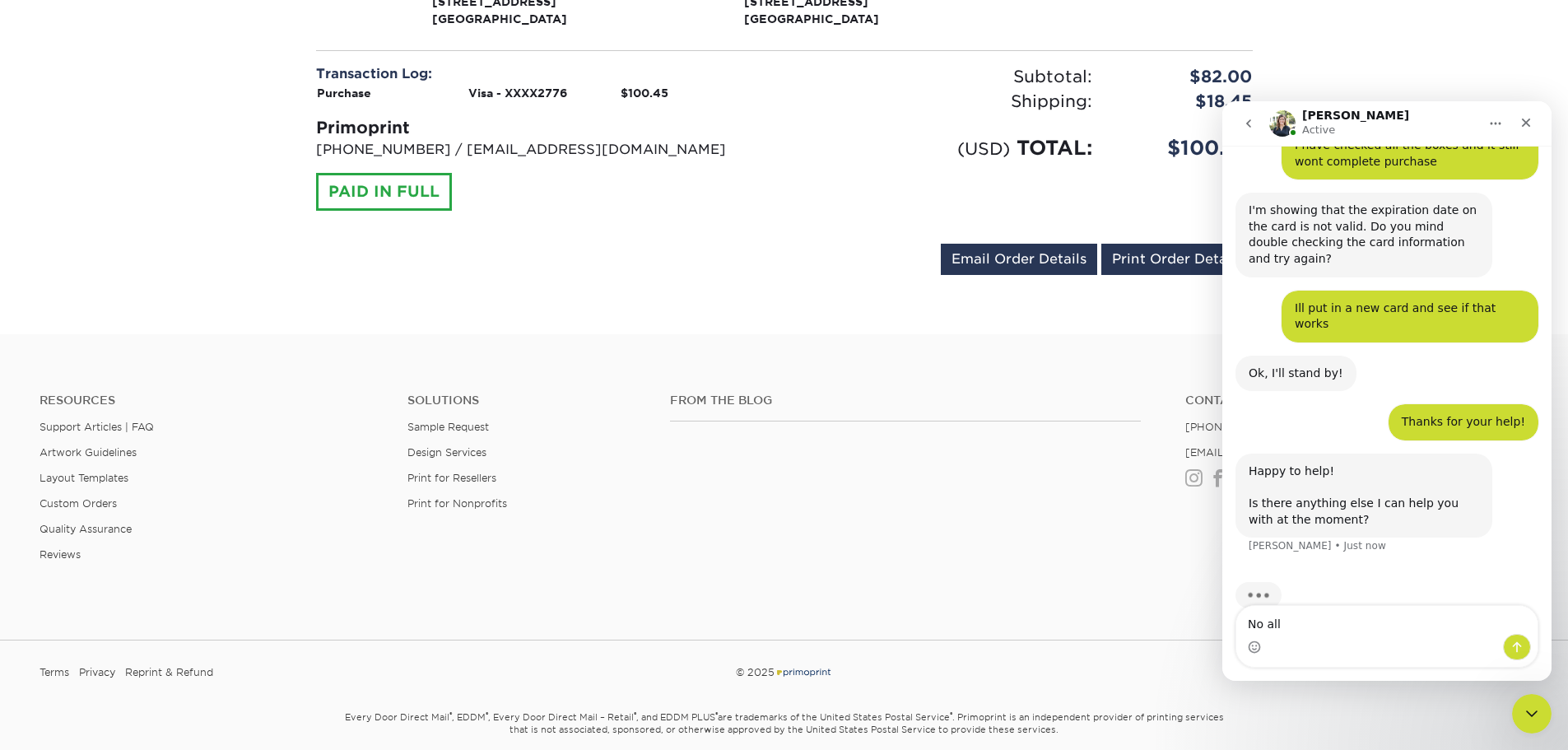
scroll to position [208, 0]
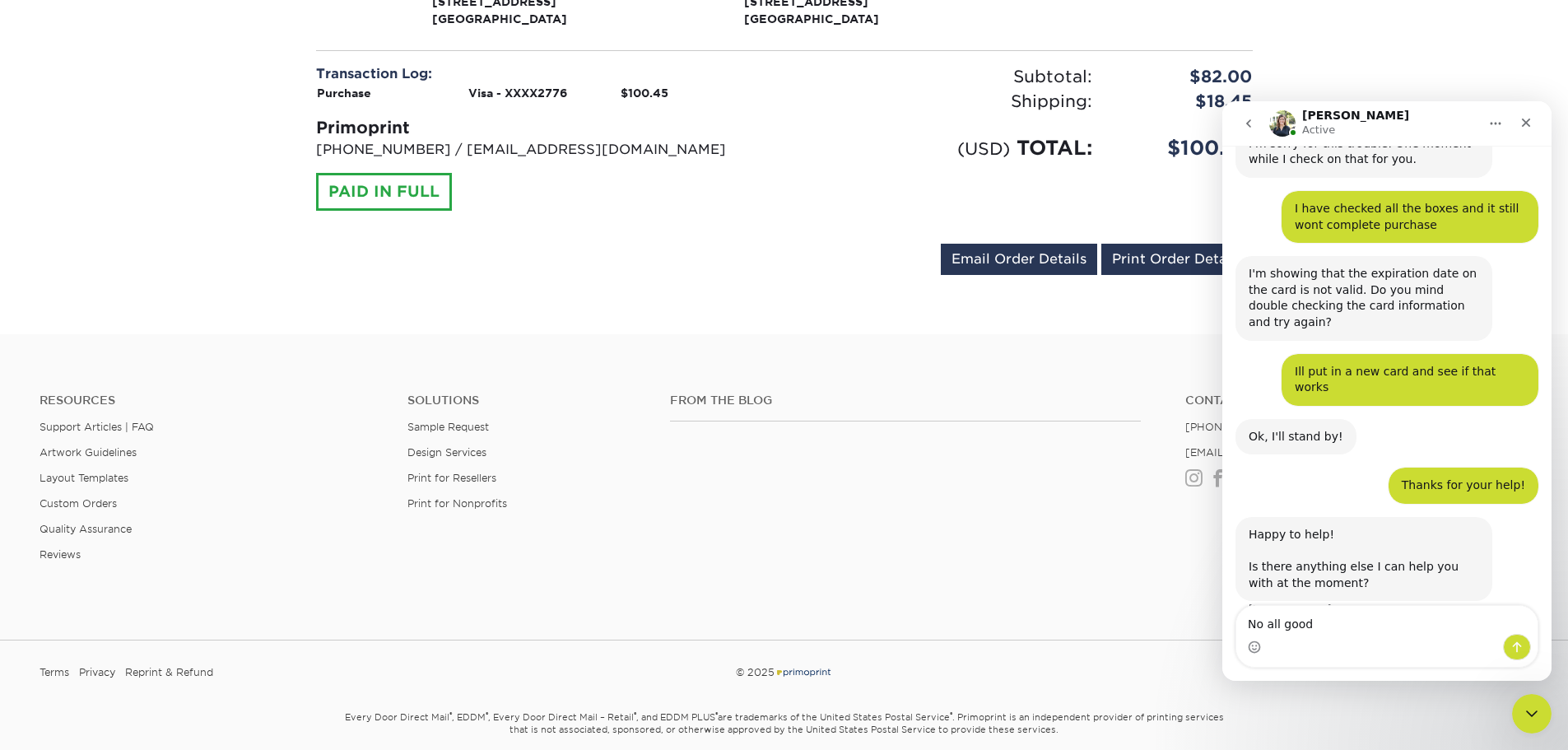
type textarea "No all good!"
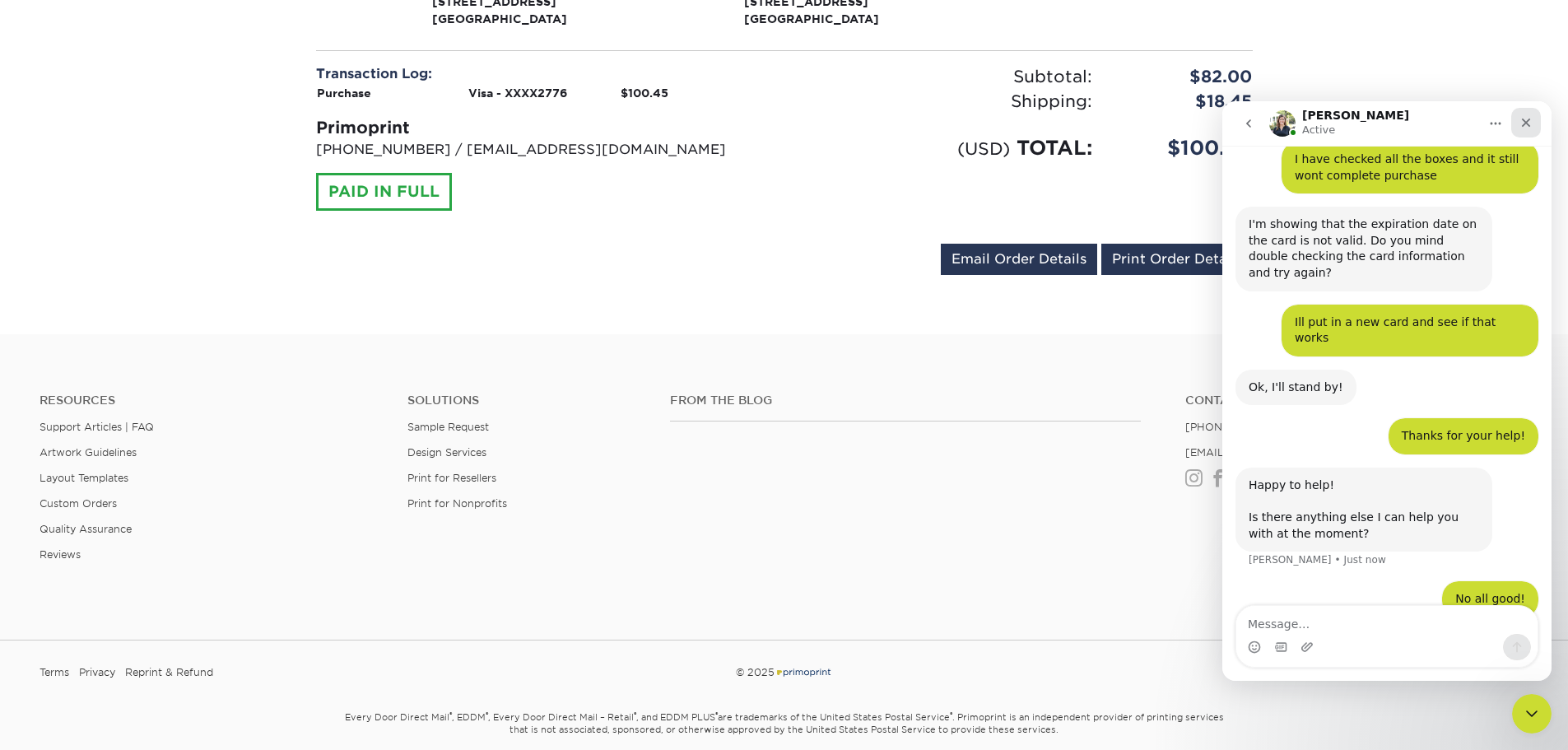
click at [1524, 121] on icon "Close" at bounding box center [1526, 123] width 9 height 9
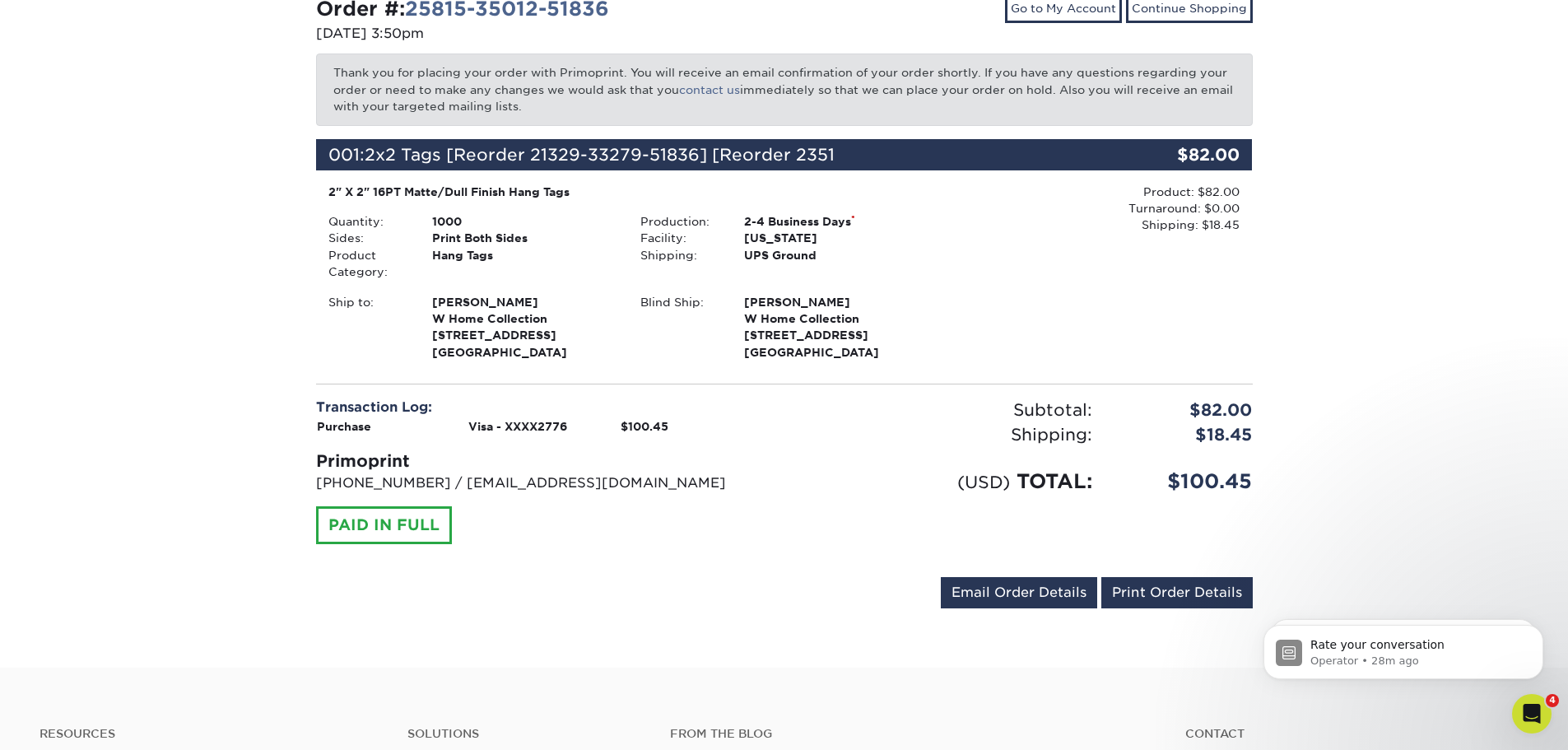
scroll to position [247, 0]
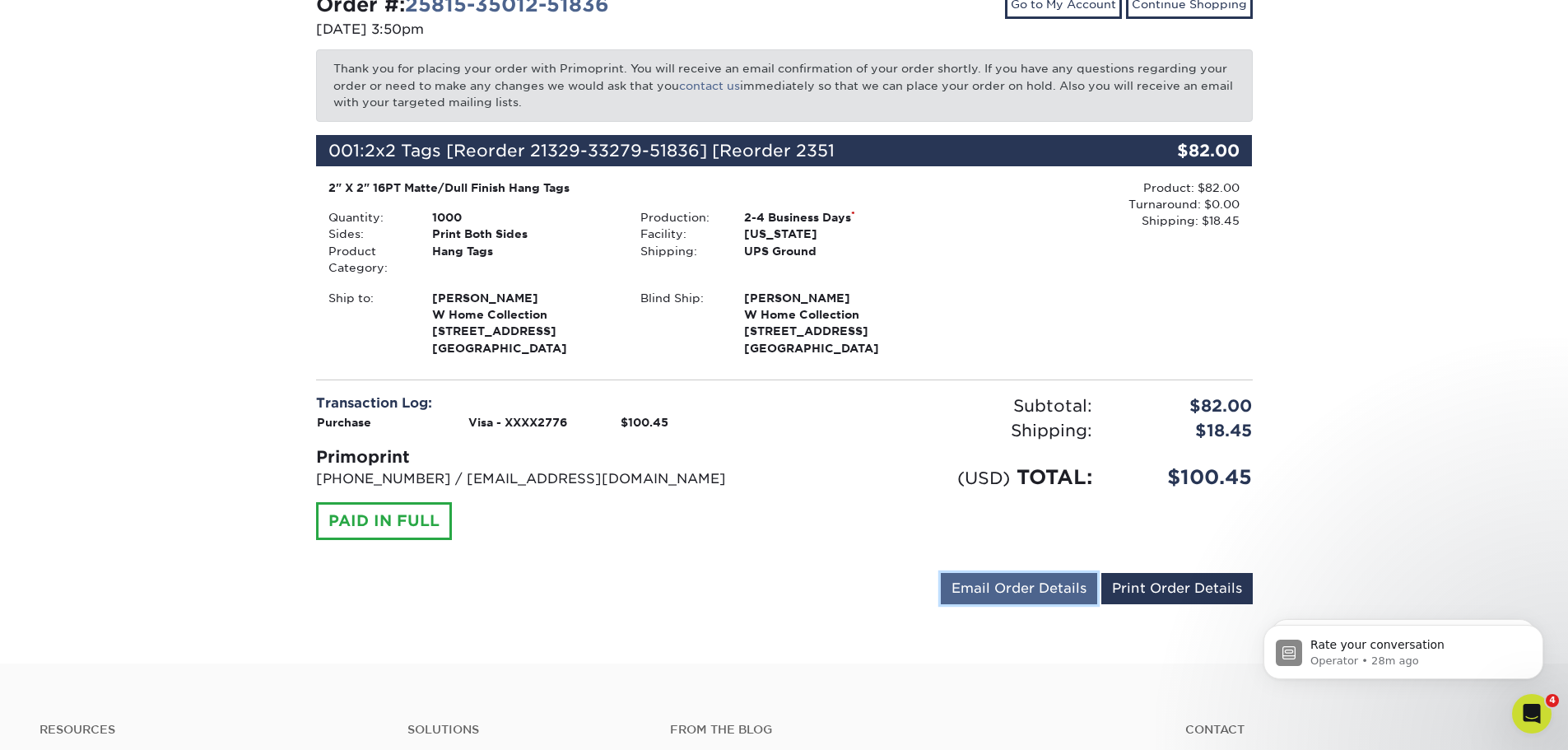
click at [1020, 592] on link "Email Order Details" at bounding box center [1019, 588] width 157 height 31
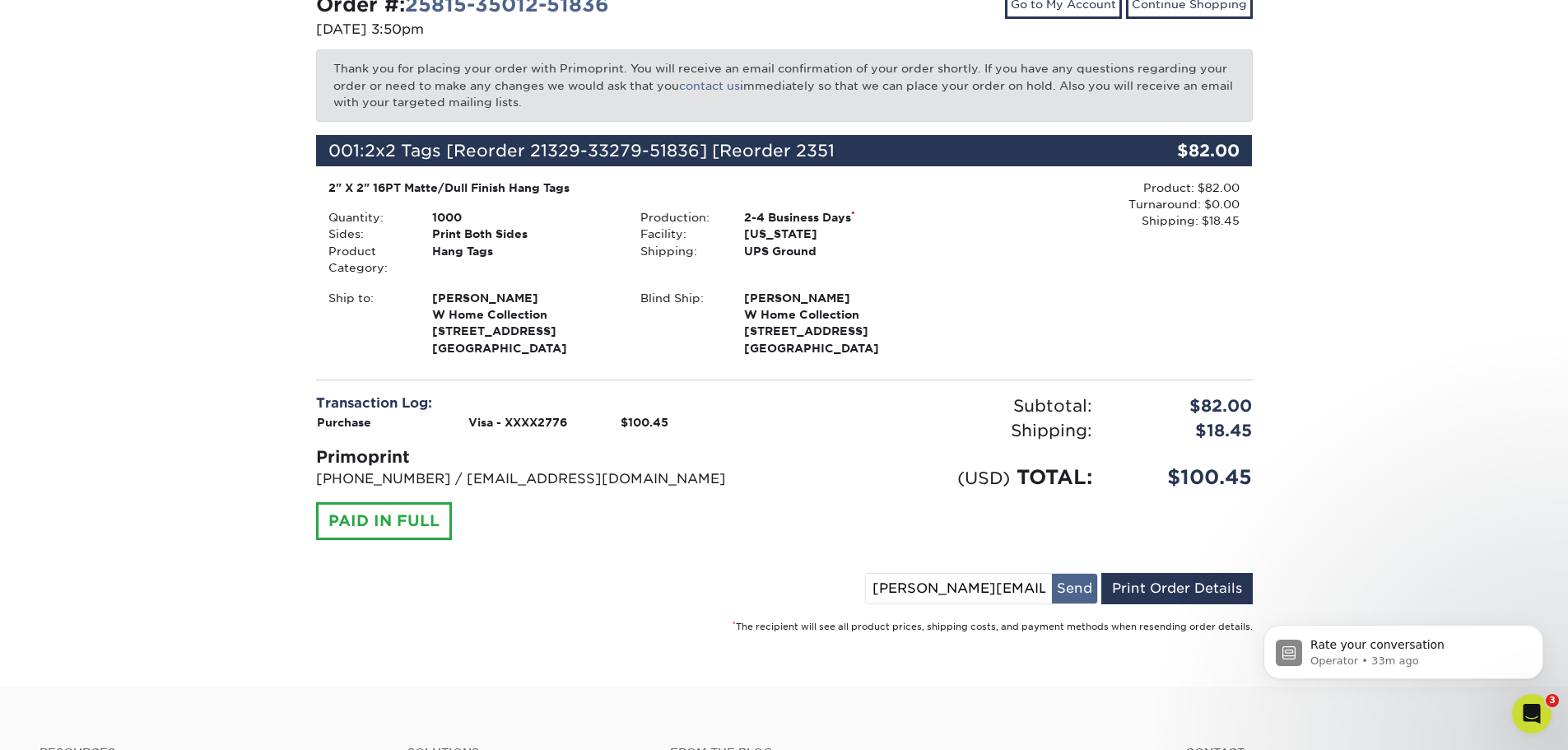
click at [1077, 587] on button "Send" at bounding box center [1074, 588] width 45 height 29
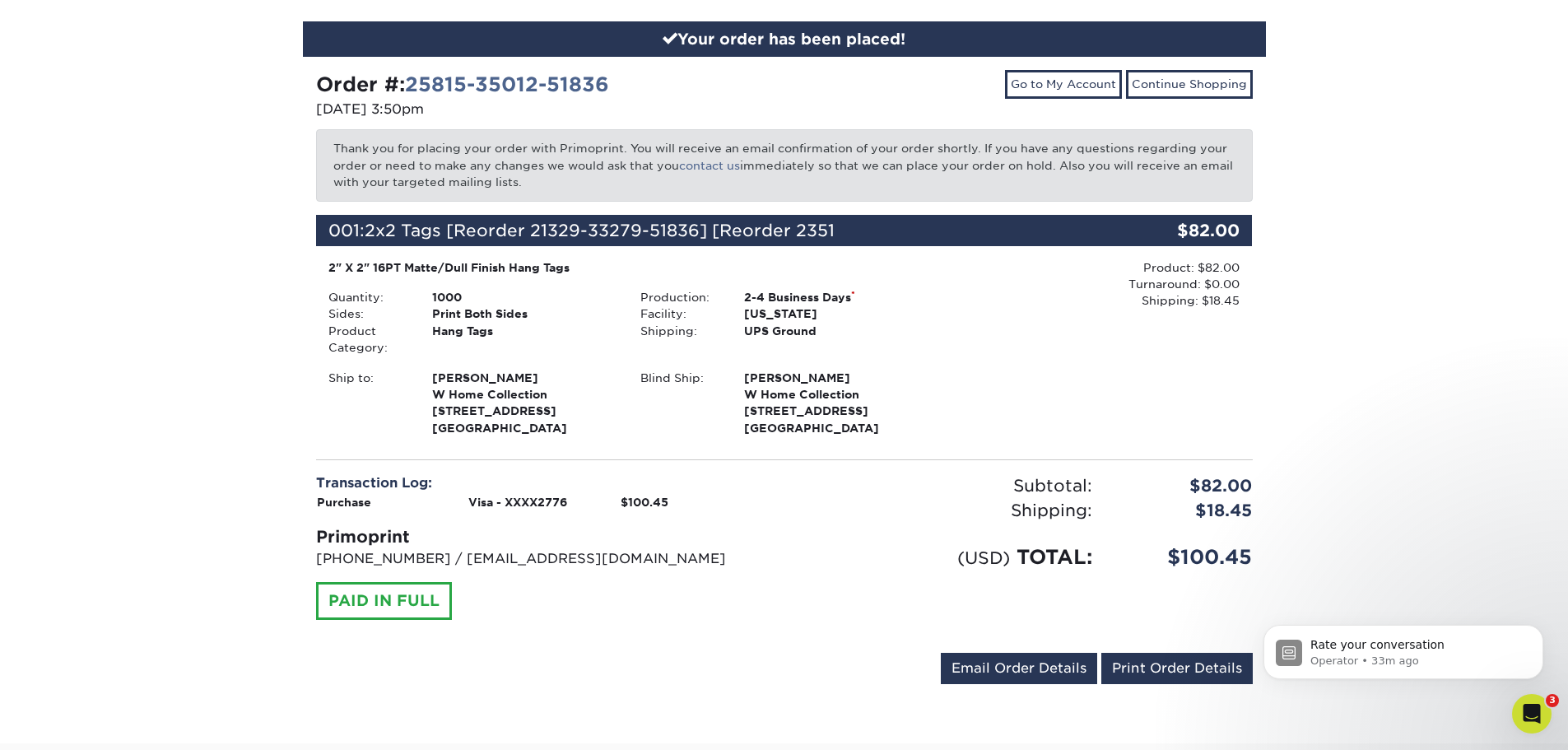
scroll to position [0, 0]
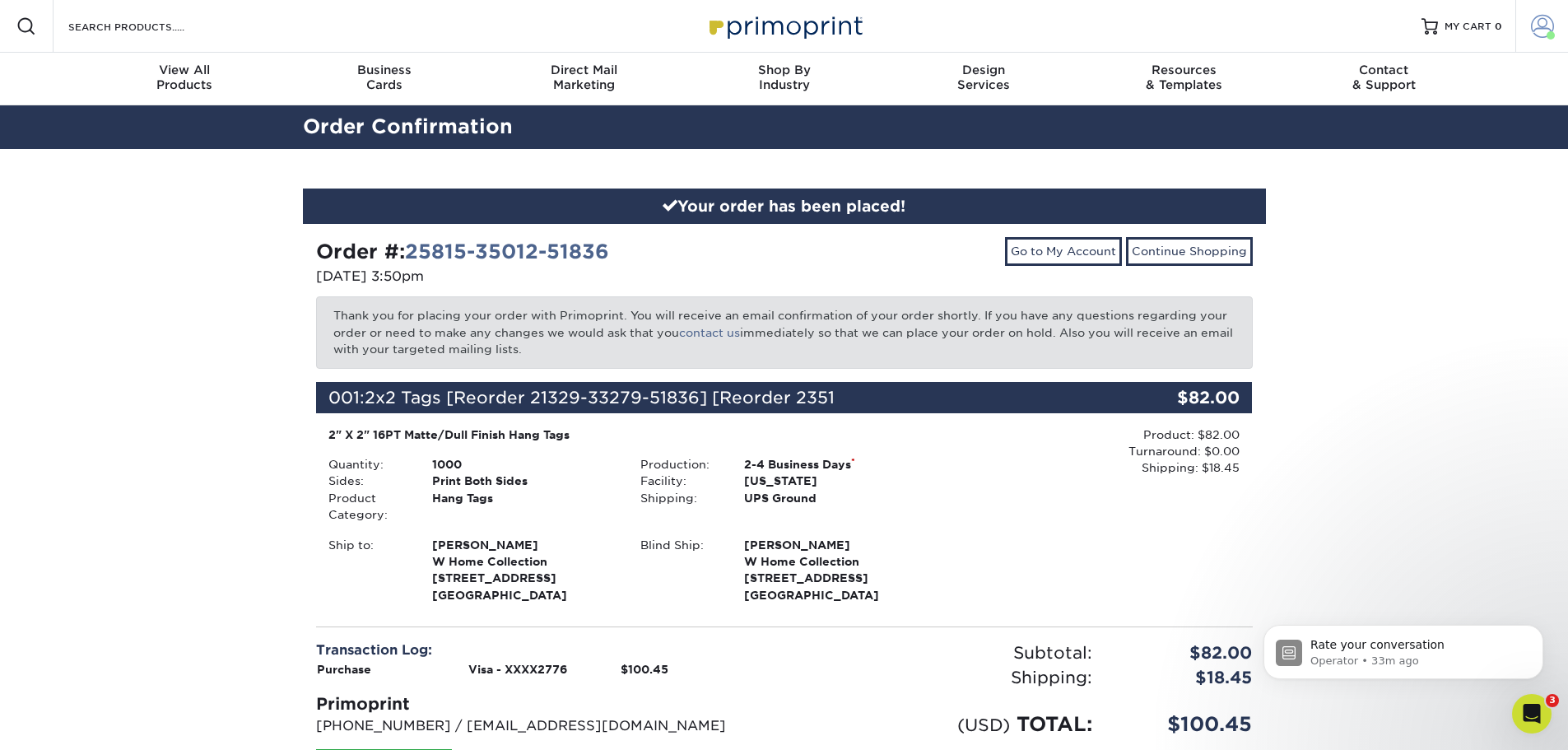
click at [1545, 26] on span at bounding box center [1542, 27] width 23 height 23
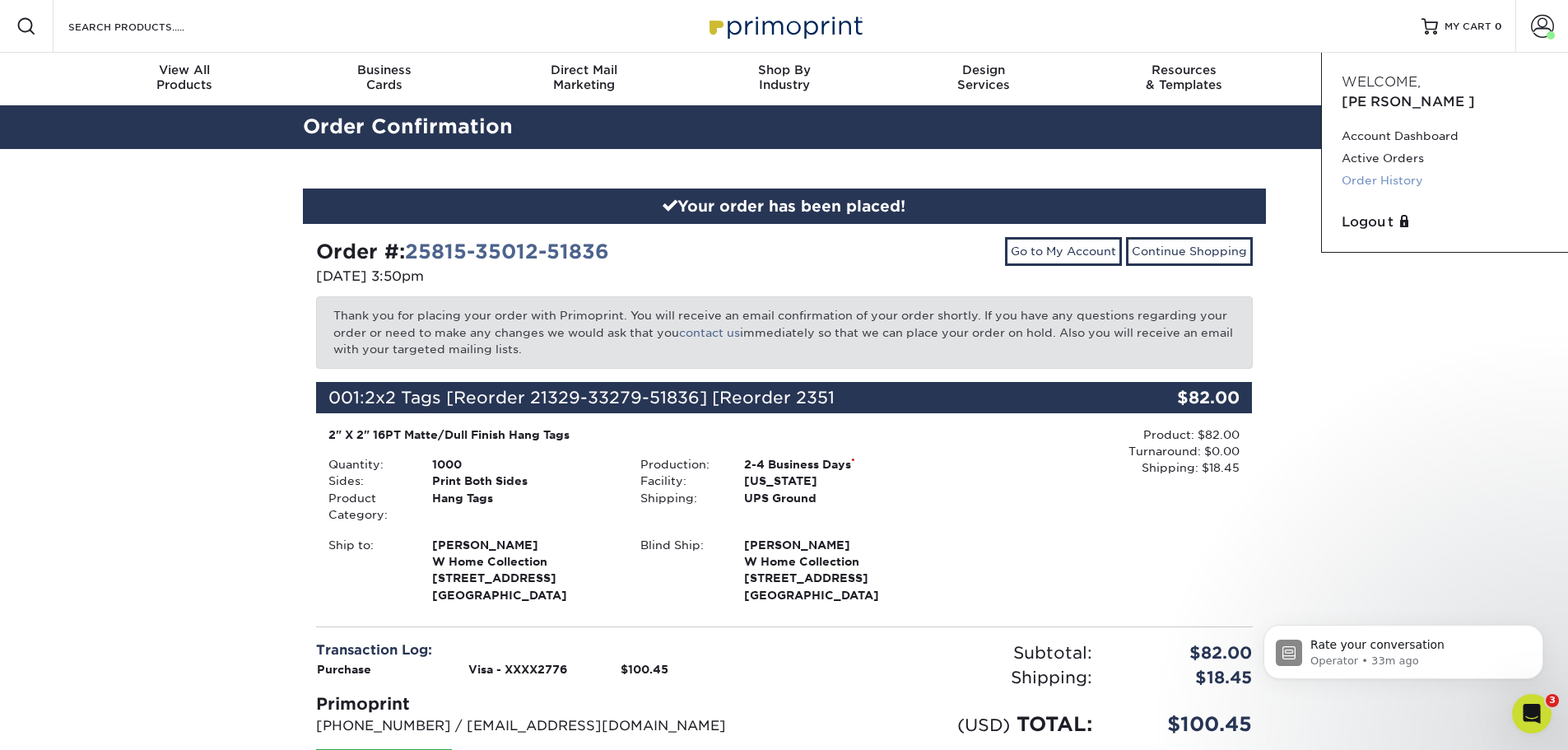
click at [1445, 170] on link "Order History" at bounding box center [1444, 181] width 207 height 23
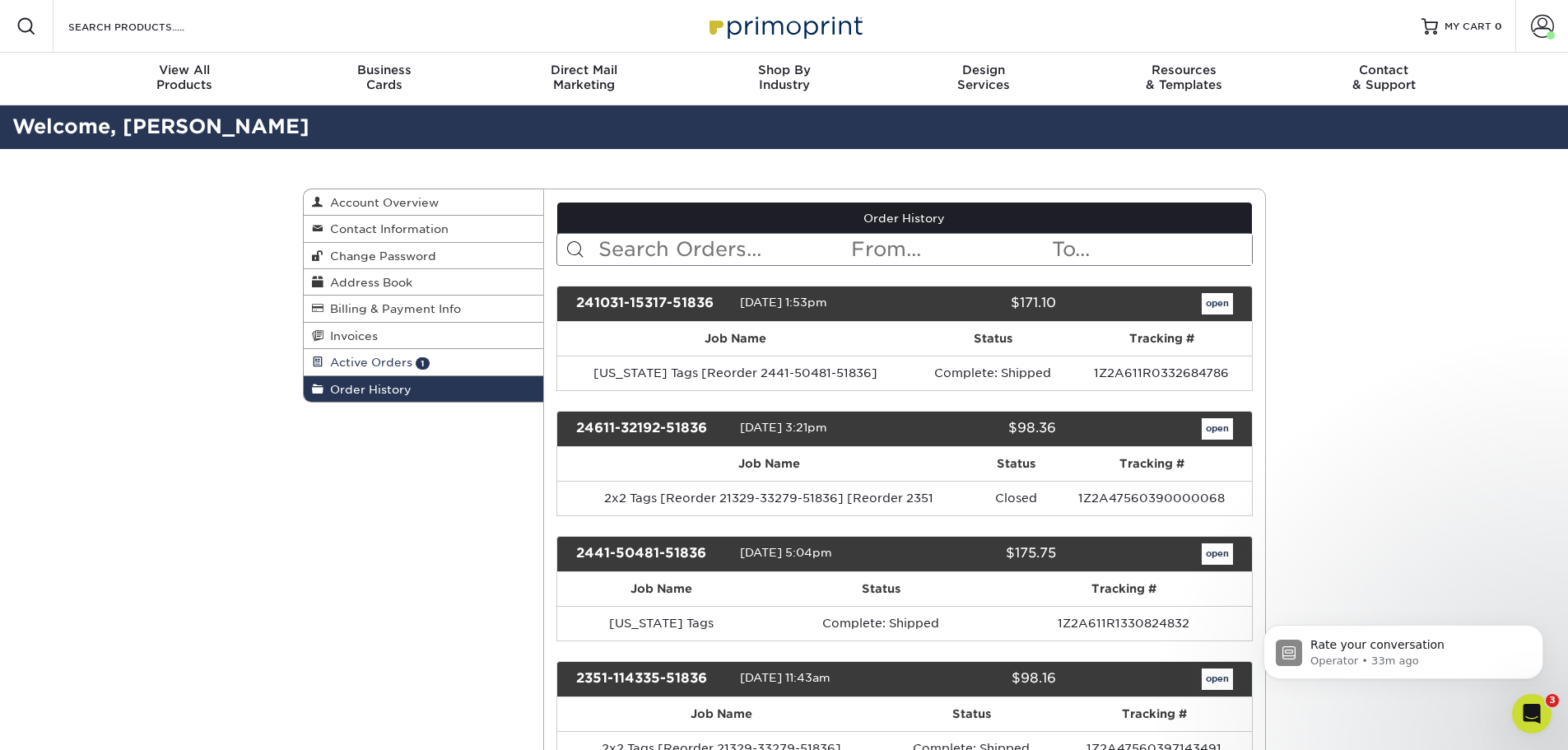
click at [437, 365] on link "Active Orders 1" at bounding box center [424, 362] width 240 height 26
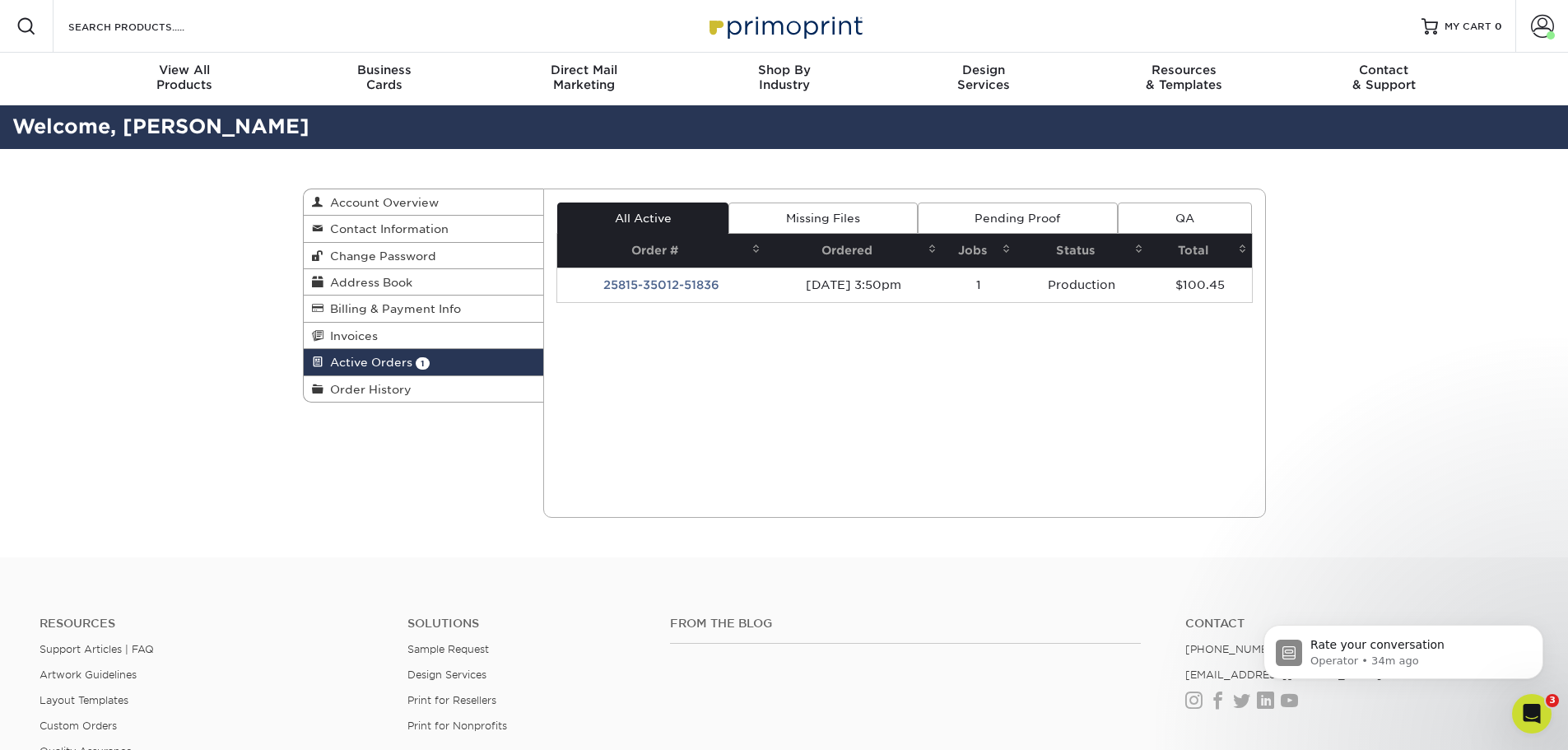
click at [1416, 419] on div "Active Orders Account Overview Contact Information Change Password Address Book…" at bounding box center [784, 353] width 1568 height 408
click at [1550, 402] on div "Active Orders Account Overview Contact Information Change Password Address Book…" at bounding box center [784, 353] width 1568 height 408
